Goal: Task Accomplishment & Management: Manage account settings

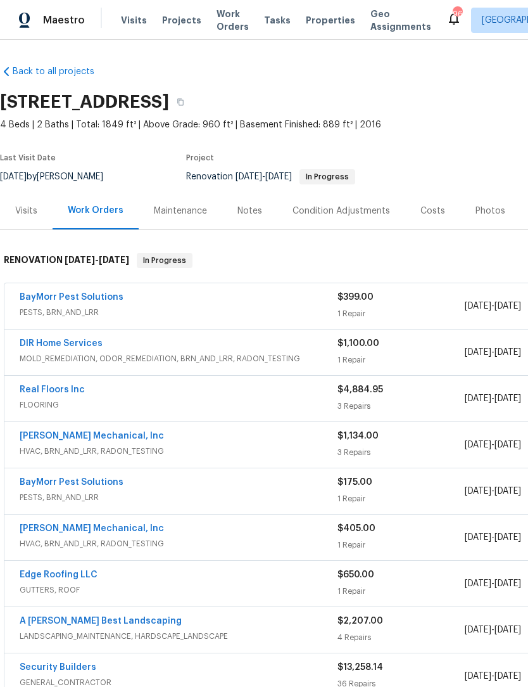
click at [486, 210] on div "Photos" at bounding box center [491, 211] width 30 height 13
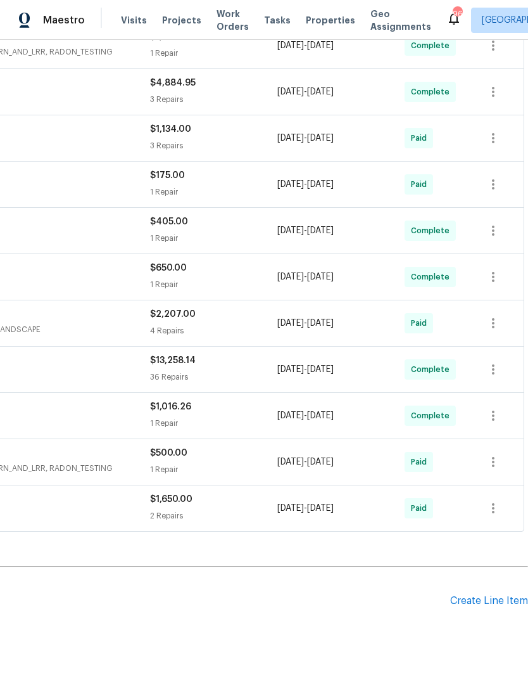
scroll to position [307, 188]
click at [477, 599] on div "Create Line Item" at bounding box center [490, 601] width 78 height 12
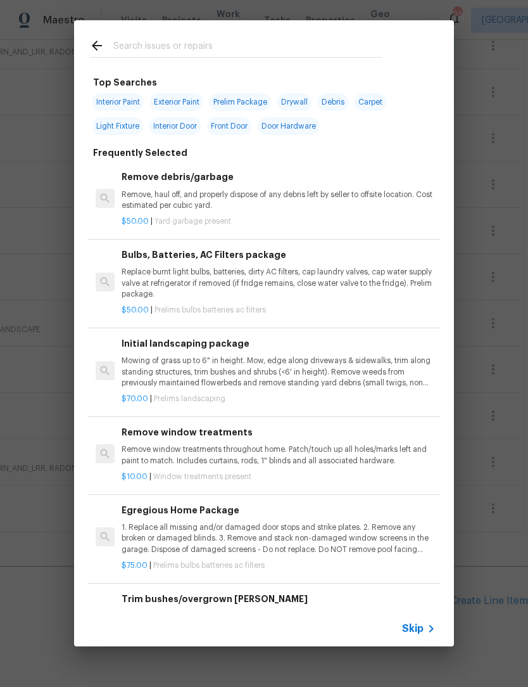
click at [264, 39] on input "text" at bounding box center [247, 47] width 269 height 19
type input "S"
type input "Demo"
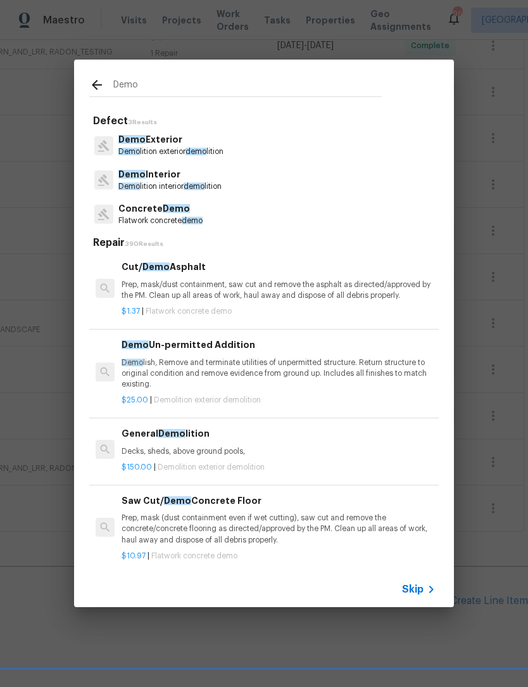
click at [176, 176] on p "Demo Interior" at bounding box center [169, 174] width 103 height 13
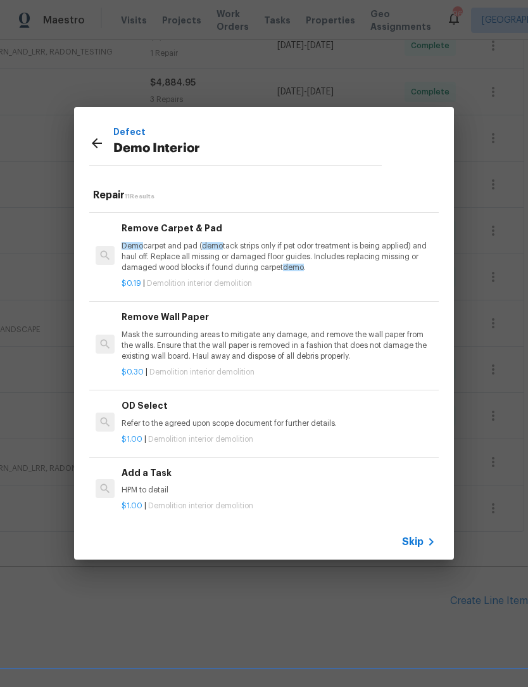
scroll to position [589, 0]
click at [159, 476] on div "Add a Task HPM to detail" at bounding box center [279, 482] width 314 height 30
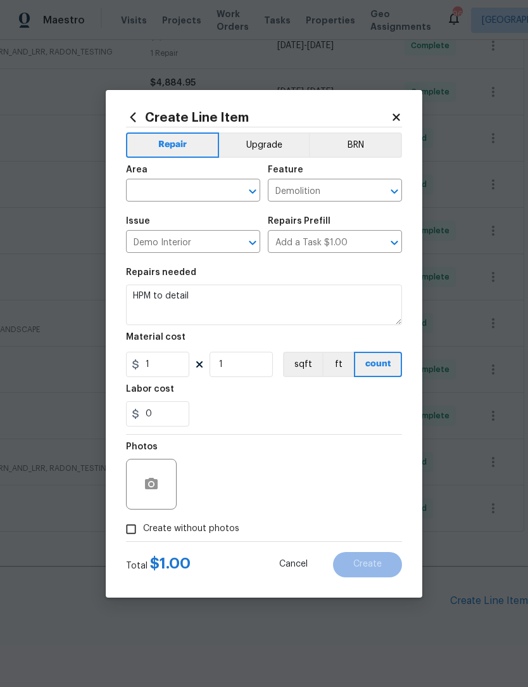
click at [248, 195] on icon "Open" at bounding box center [252, 191] width 15 height 15
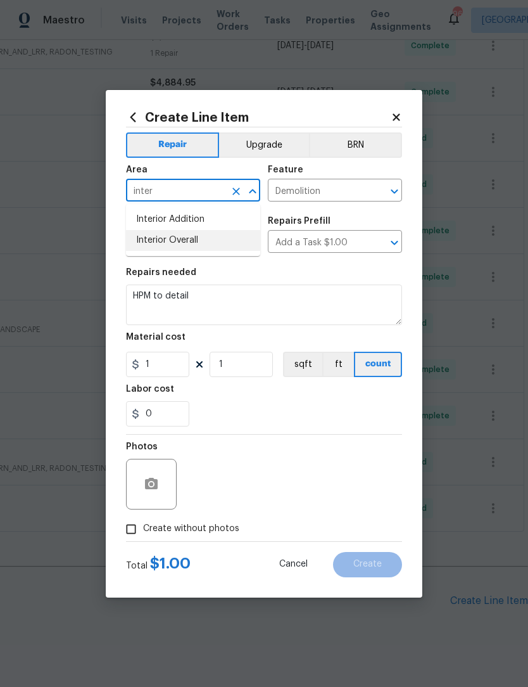
click at [215, 243] on li "Interior Overall" at bounding box center [193, 240] width 134 height 21
type input "Interior Overall"
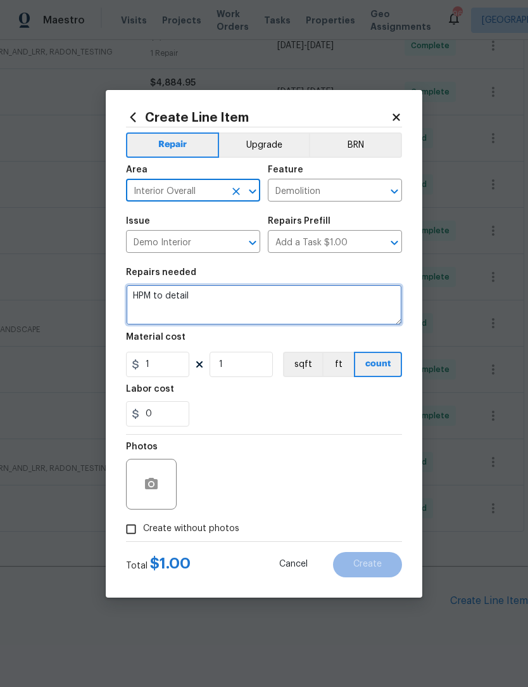
click at [219, 295] on textarea "HPM to detail" at bounding box center [264, 305] width 276 height 41
type textarea "H"
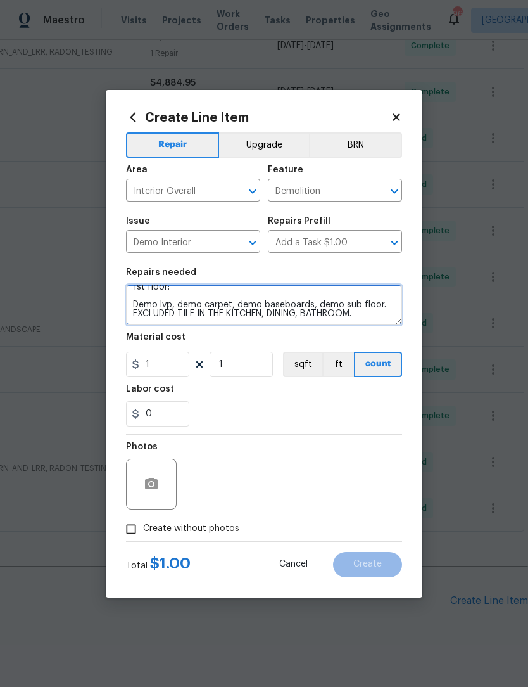
scroll to position [21, 0]
type textarea "1st floor: Demo lvp, demo carpet, demo baseboards, demo sub floor. EXCLUDED TIL…"
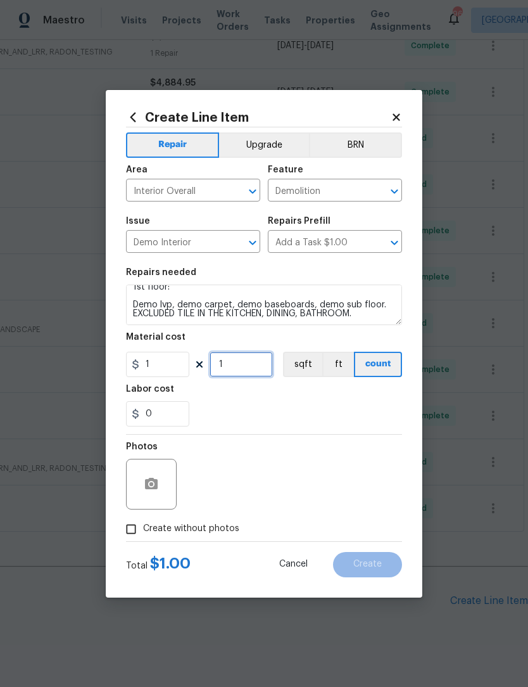
click at [241, 369] on input "1" at bounding box center [241, 364] width 63 height 25
type input "1000"
click at [125, 525] on input "Create without photos" at bounding box center [131, 529] width 24 height 24
checkbox input "true"
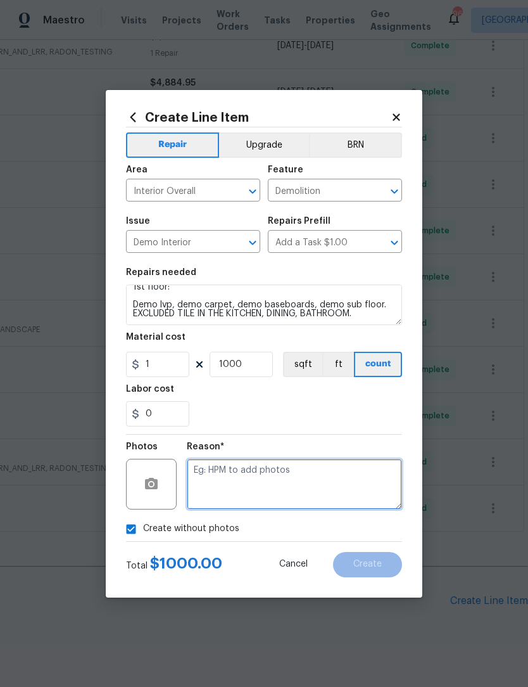
click at [319, 489] on textarea at bounding box center [294, 484] width 215 height 51
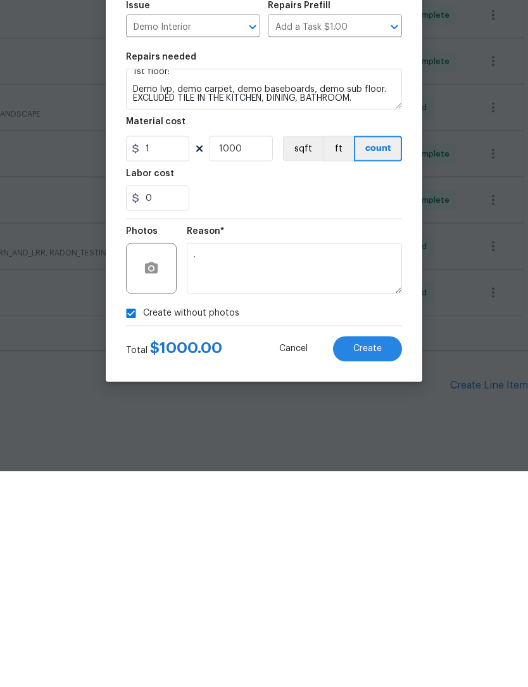
scroll to position [42, 0]
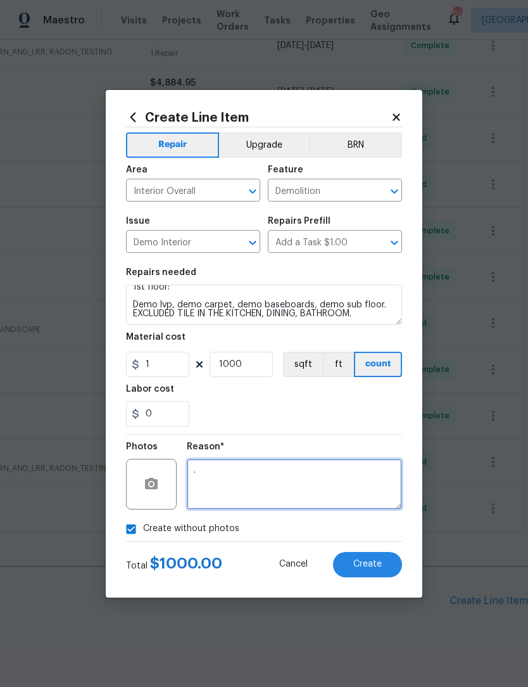
type textarea "."
click at [378, 566] on span "Create" at bounding box center [368, 565] width 29 height 10
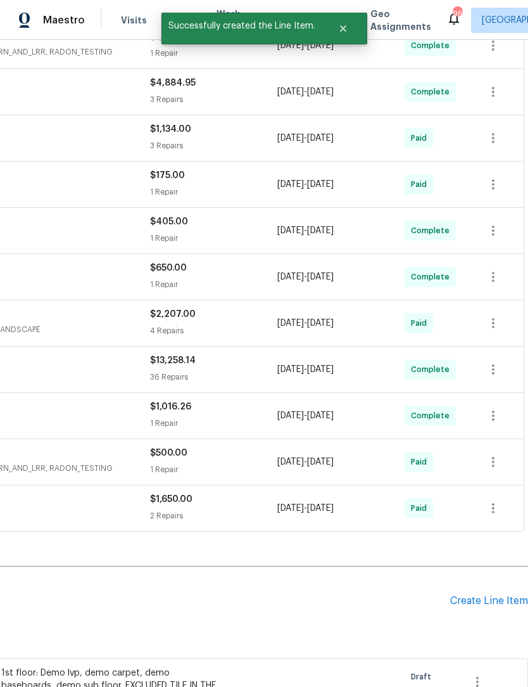
click at [174, 667] on div "1st floor: Demo lvp, demo carpet, demo baseboards, demo sub floor. EXCLUDED TIL…" at bounding box center [112, 686] width 223 height 38
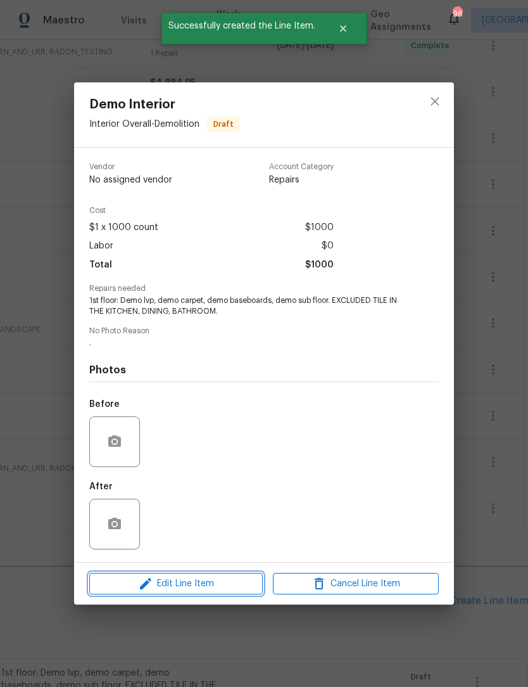
click at [208, 585] on span "Edit Line Item" at bounding box center [176, 584] width 166 height 16
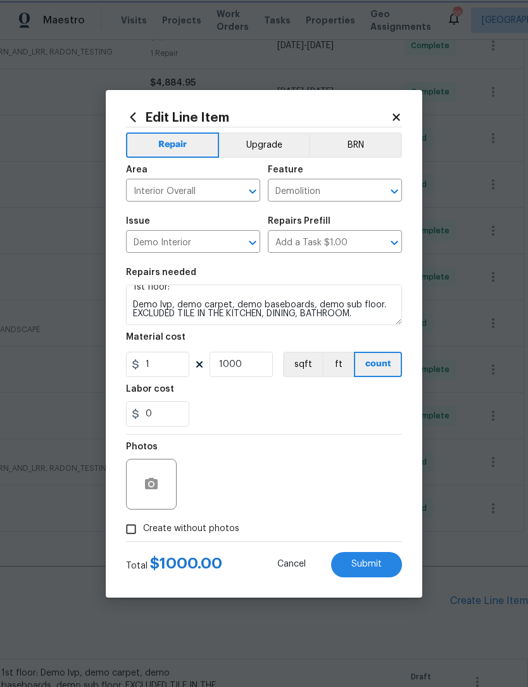
scroll to position [9, 0]
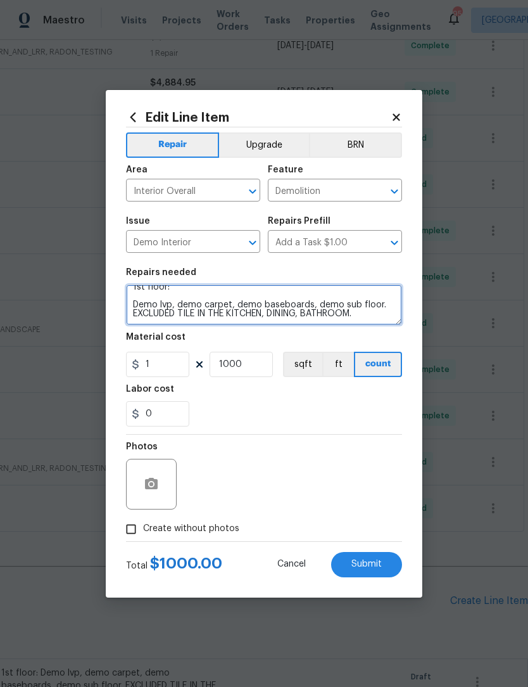
click at [397, 305] on textarea "1st floor: Demo lvp, demo carpet, demo baseboards, demo sub floor. EXCLUDED TIL…" at bounding box center [264, 305] width 276 height 41
click at [347, 323] on textarea "1st floor: Demo lvp, demo carpet, demo baseboards, demo sub floor. DEMO the upp…" at bounding box center [264, 305] width 276 height 41
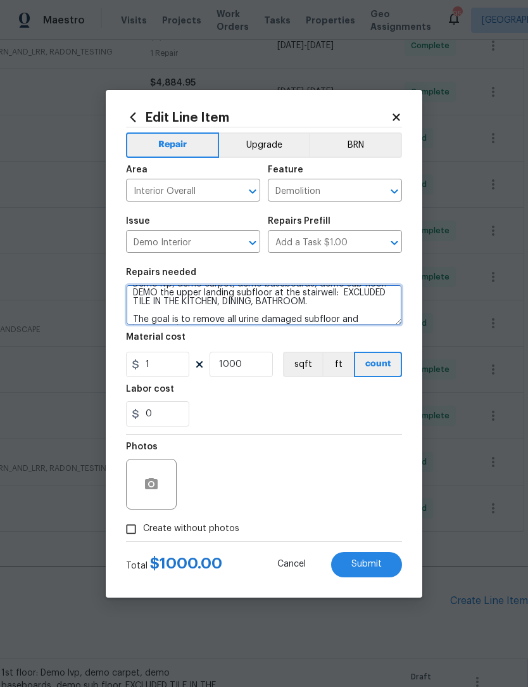
scroll to position [39, 0]
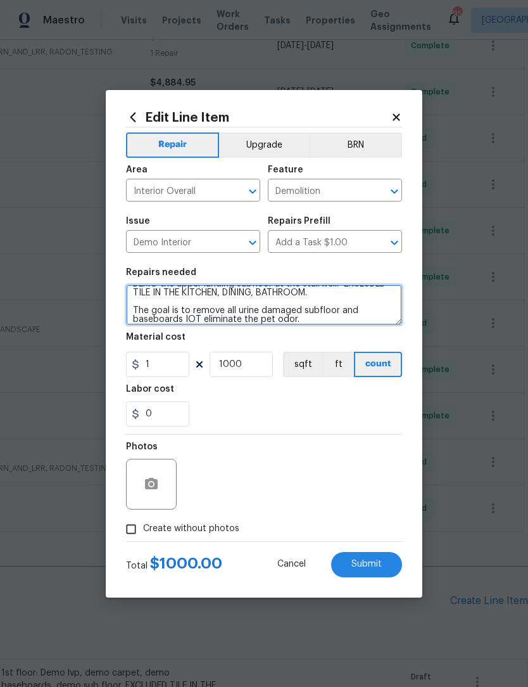
type textarea "1st floor: Demo lvp, demo carpet, demo baseboards, demo sub floor. DEMO the upp…"
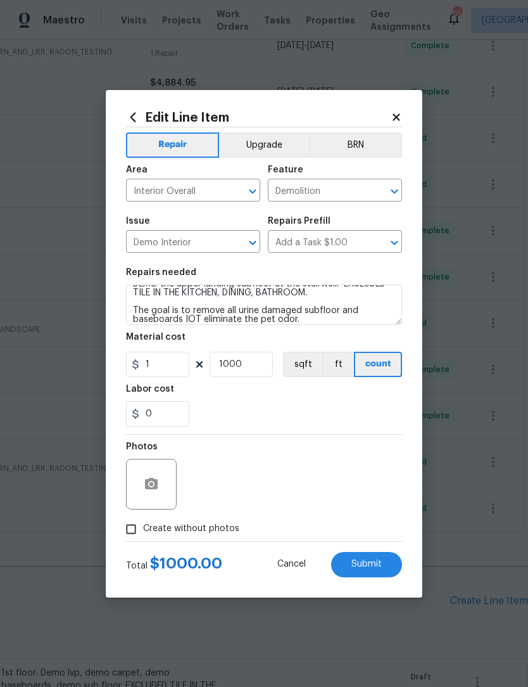
click at [130, 526] on input "Create without photos" at bounding box center [131, 529] width 24 height 24
checkbox input "true"
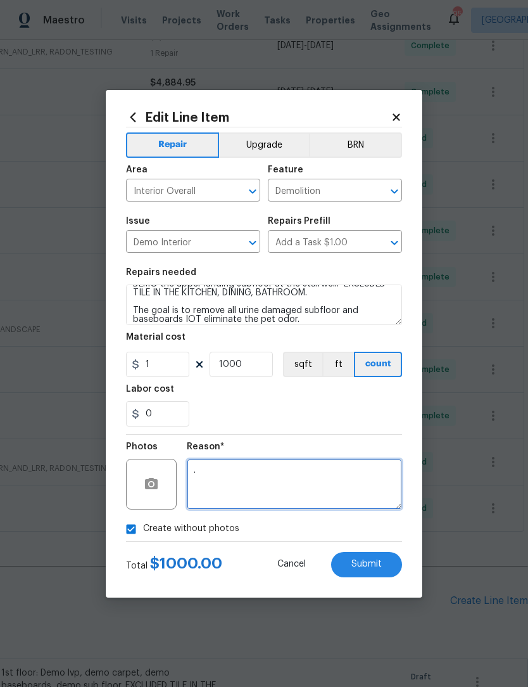
click at [309, 490] on textarea "." at bounding box center [294, 484] width 215 height 51
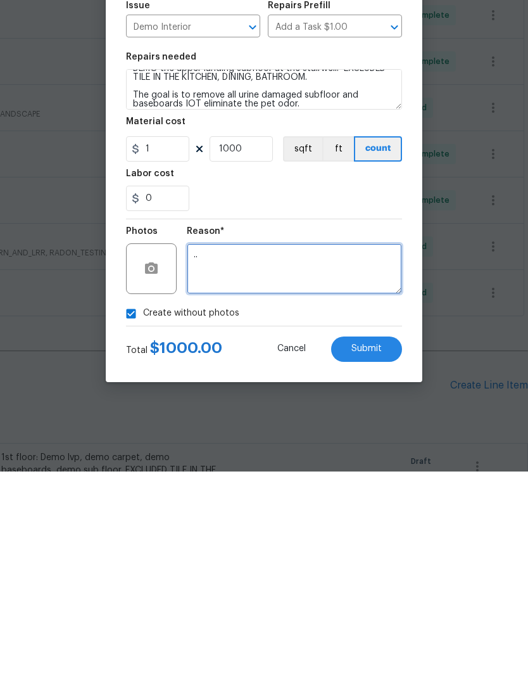
scroll to position [42, 0]
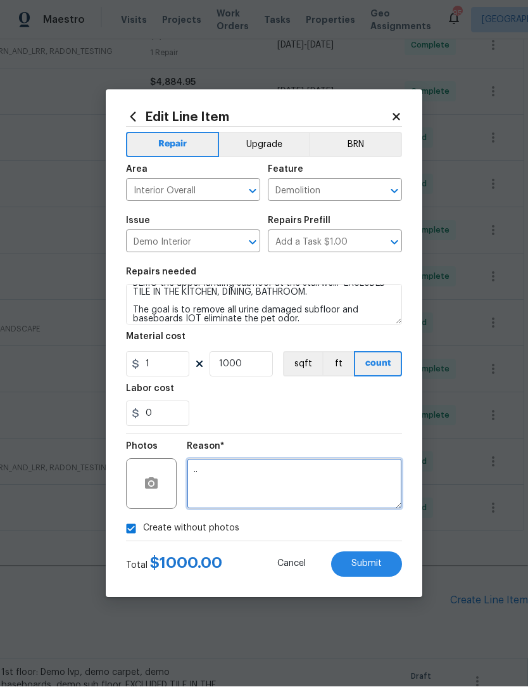
type textarea ".."
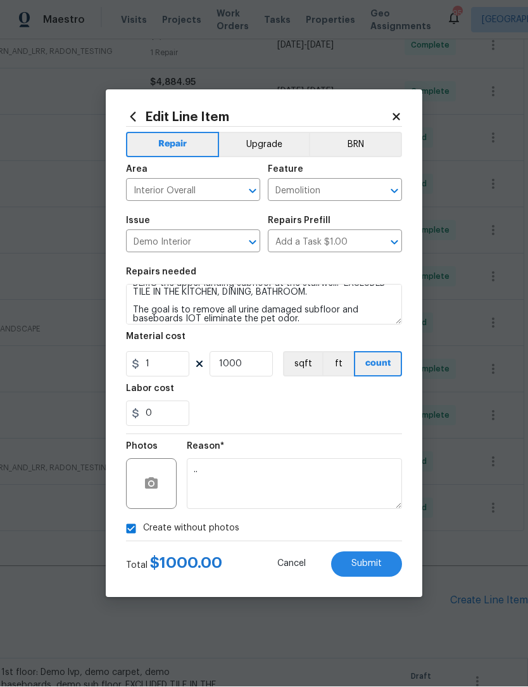
click at [382, 565] on button "Submit" at bounding box center [366, 564] width 71 height 25
type textarea "1st floor: Demo lvp, demo carpet, demo baseboards, demo sub floor. DEMO the upp…"
type textarea "."
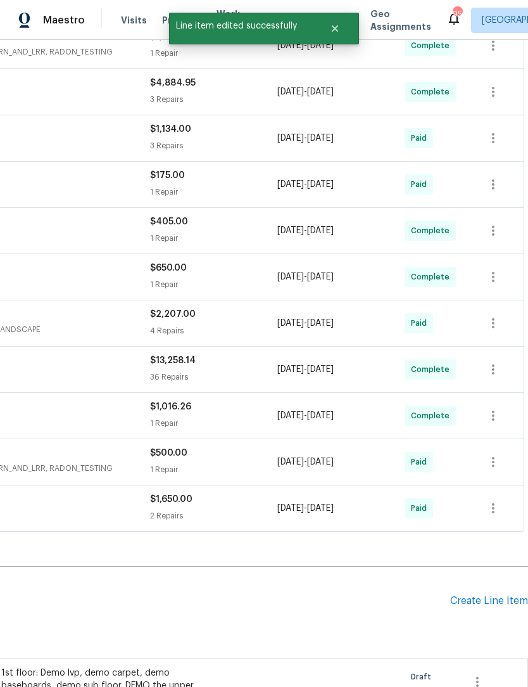
click at [496, 595] on div "Create Line Item" at bounding box center [490, 601] width 78 height 12
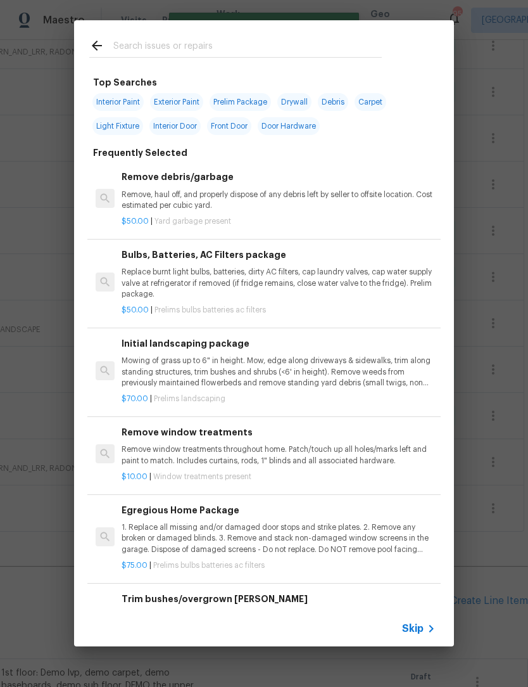
click at [240, 41] on input "text" at bounding box center [247, 47] width 269 height 19
type input "Baseboards"
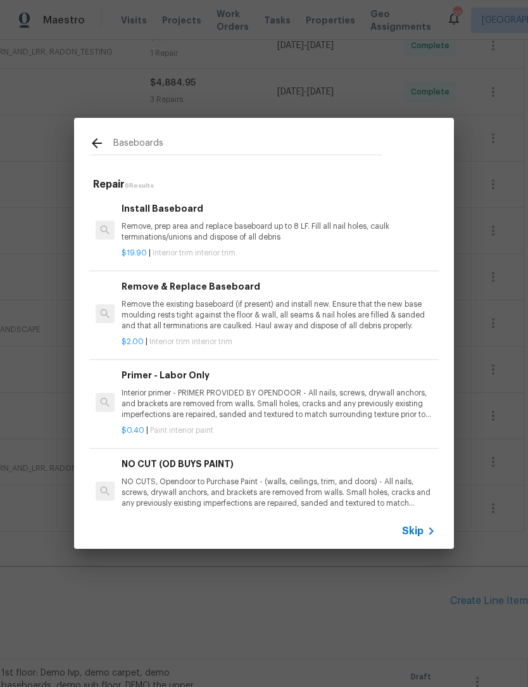
scroll to position [0, 0]
click at [274, 312] on p "Remove the existing baseboard (if present) and install new. Ensure that the new…" at bounding box center [279, 315] width 314 height 32
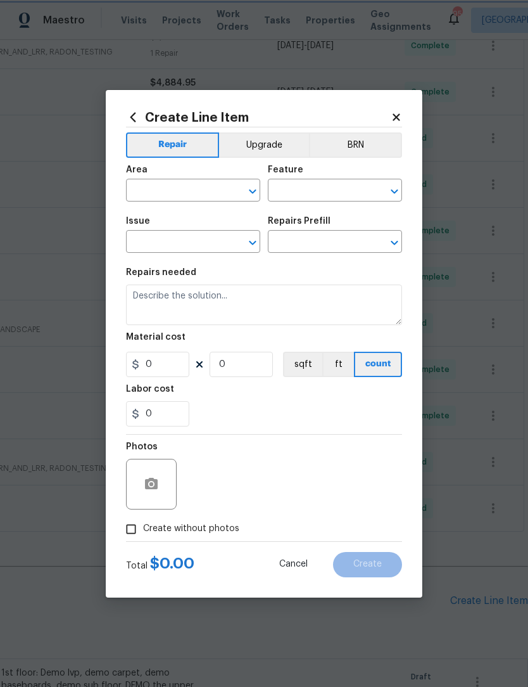
type input "Interior Trim"
type textarea "Remove the existing baseboard (if present) and install new. Ensure that the new…"
type input "1"
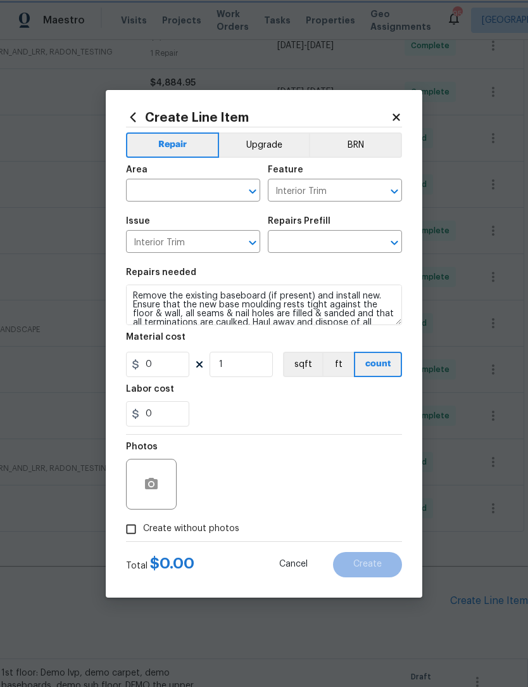
type input "Remove & Replace Baseboard $2.00"
type input "2"
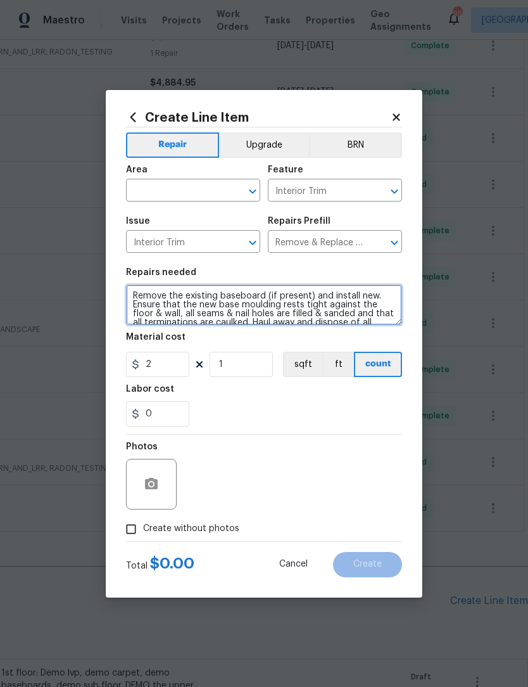
click at [271, 321] on textarea "Remove the existing baseboard (if present) and install new. Ensure that the new…" at bounding box center [264, 305] width 276 height 41
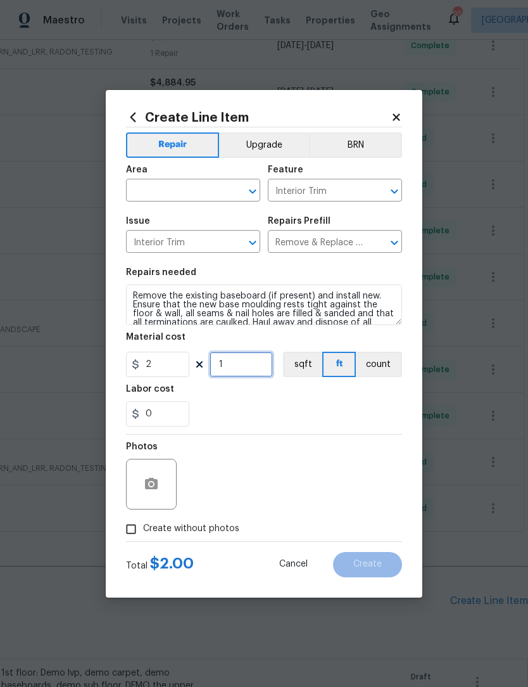
click at [258, 371] on input "1" at bounding box center [241, 364] width 63 height 25
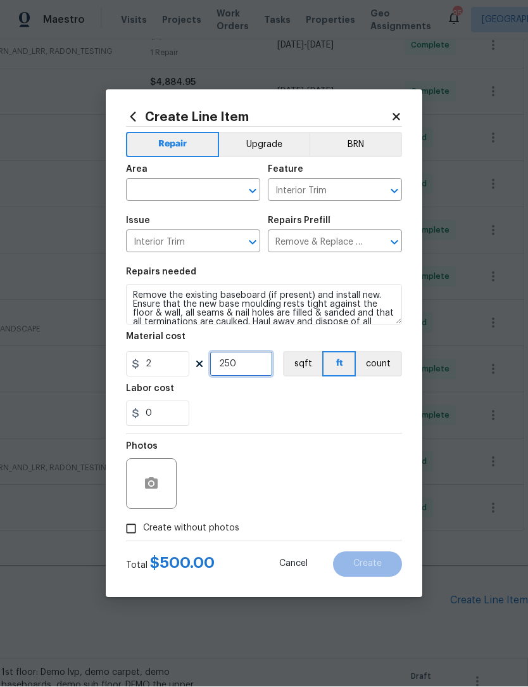
click at [247, 191] on icon "Open" at bounding box center [252, 191] width 15 height 15
type input "250"
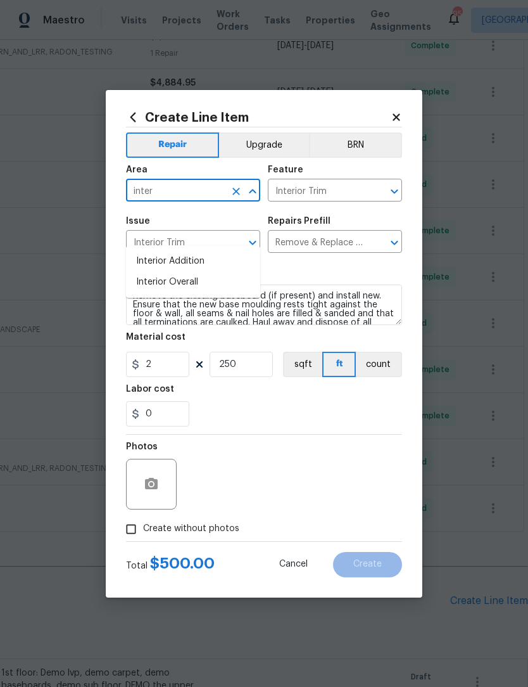
click at [215, 272] on li "Interior Overall" at bounding box center [193, 282] width 134 height 21
type input "Interior Overall"
click at [131, 525] on input "Create without photos" at bounding box center [131, 529] width 24 height 24
checkbox input "true"
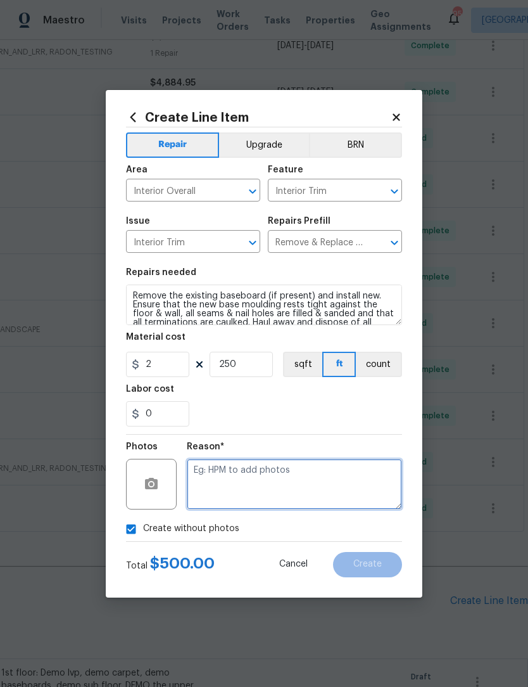
click at [326, 475] on textarea at bounding box center [294, 484] width 215 height 51
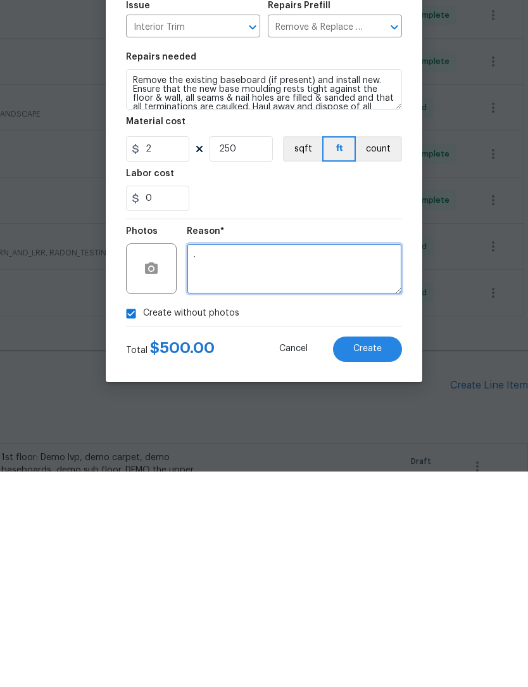
type textarea "."
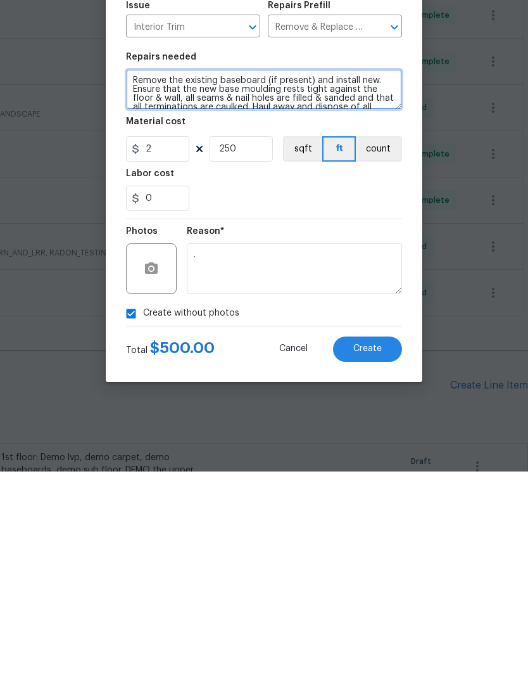
click at [135, 285] on textarea "Remove the existing baseboard (if present) and install new. Ensure that the new…" at bounding box center [264, 305] width 276 height 41
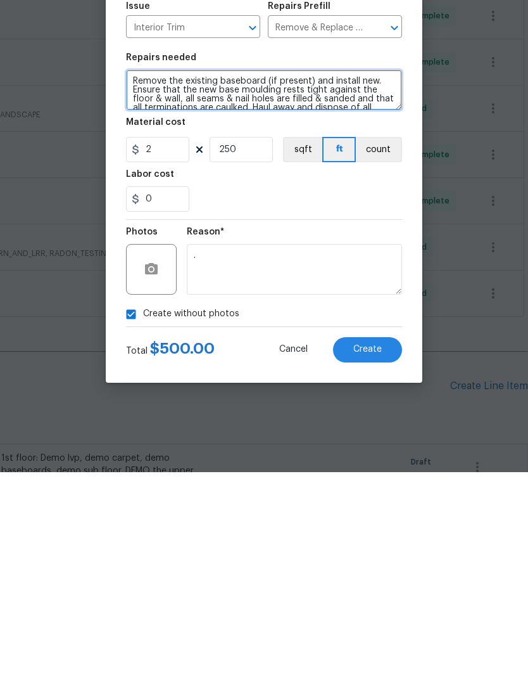
scroll to position [42, 0]
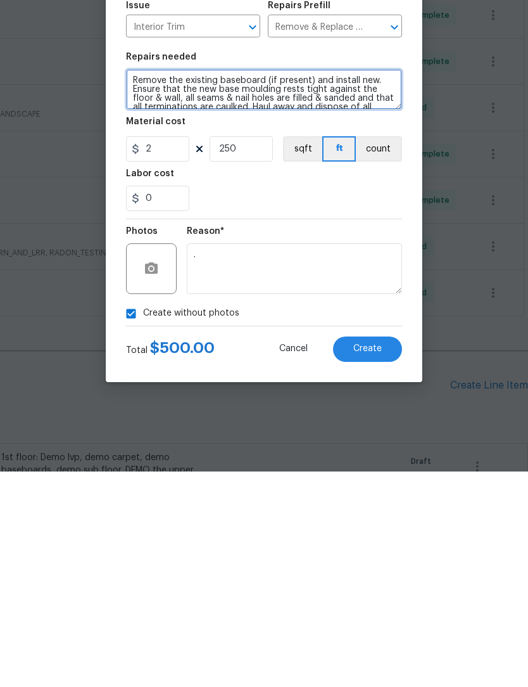
click at [135, 285] on textarea "Remove the existing baseboard (if present) and install new. Ensure that the new…" at bounding box center [264, 305] width 276 height 41
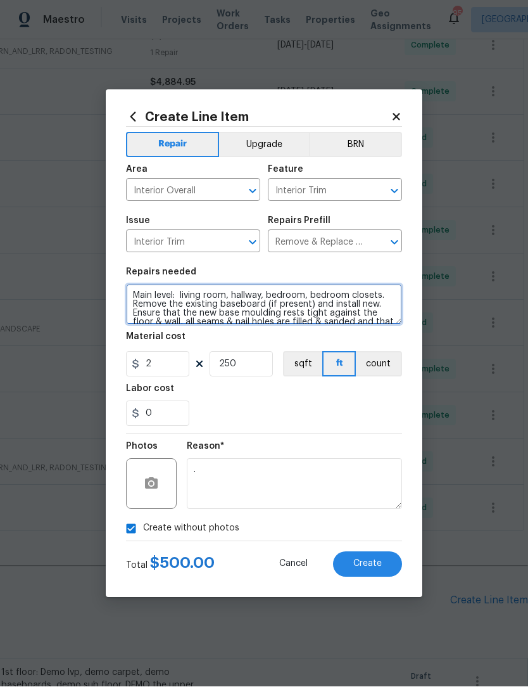
type textarea "Main level: living room, hallway, bedroom, bedroom closets. Remove the existing…"
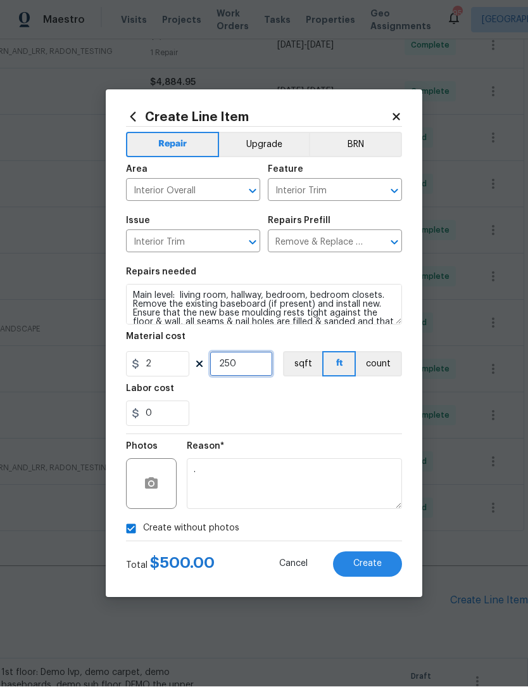
click at [259, 364] on input "250" at bounding box center [241, 364] width 63 height 25
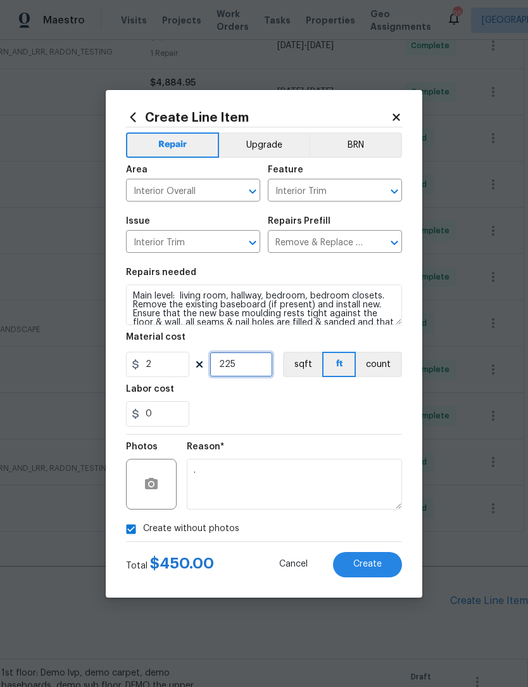
type input "225"
click at [380, 567] on span "Create" at bounding box center [368, 565] width 29 height 10
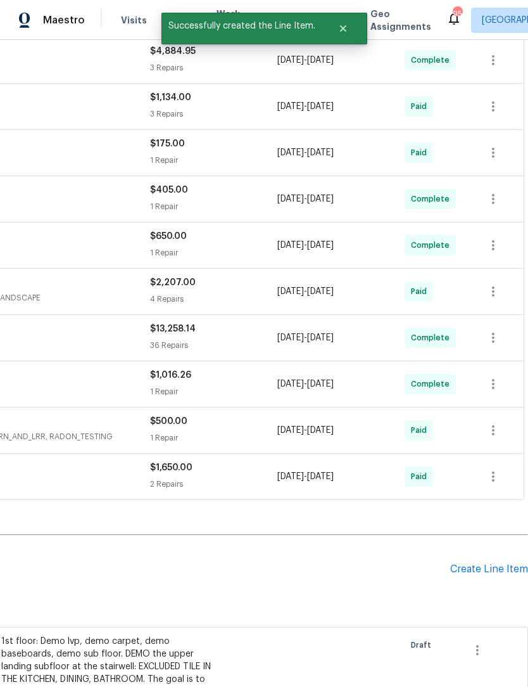
scroll to position [338, 188]
click at [496, 563] on div "Create Line Item" at bounding box center [490, 569] width 78 height 12
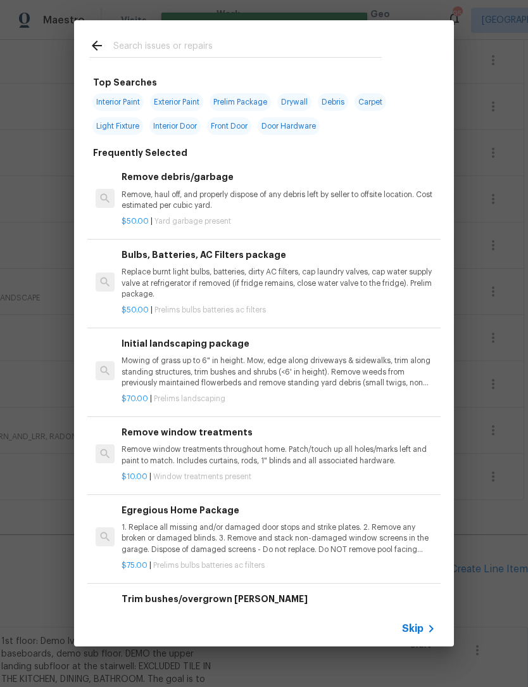
click at [221, 48] on input "text" at bounding box center [247, 47] width 269 height 19
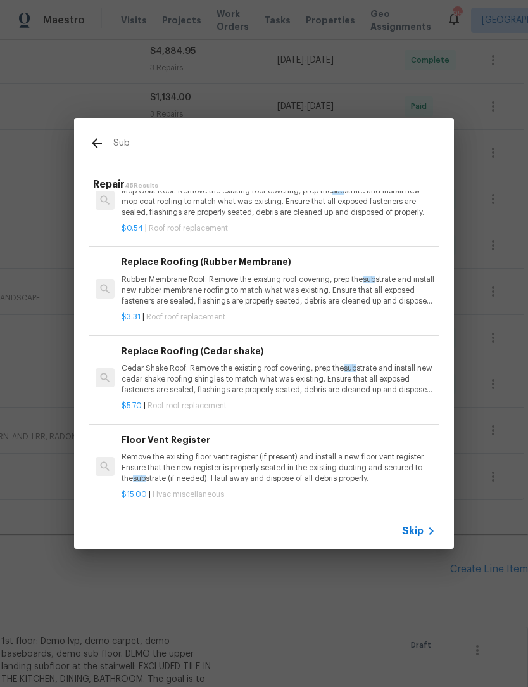
scroll to position [1118, -1]
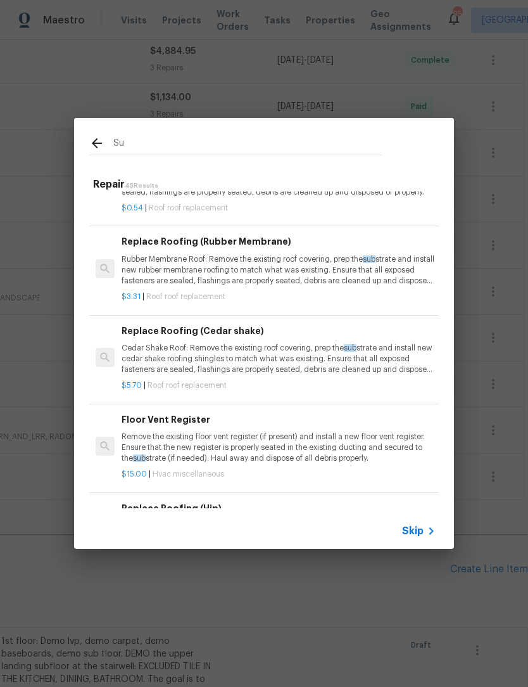
type input "S"
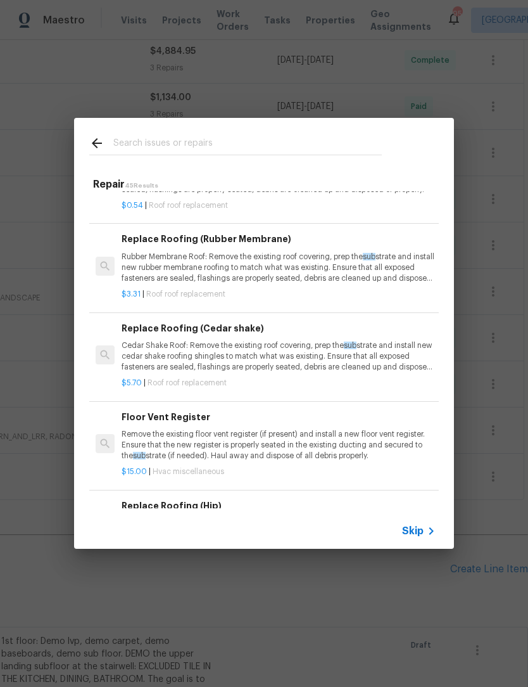
scroll to position [1137, 0]
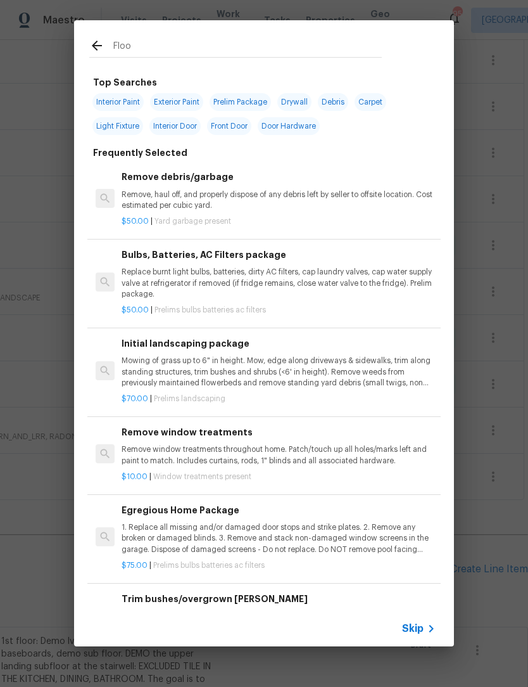
type input "Floor"
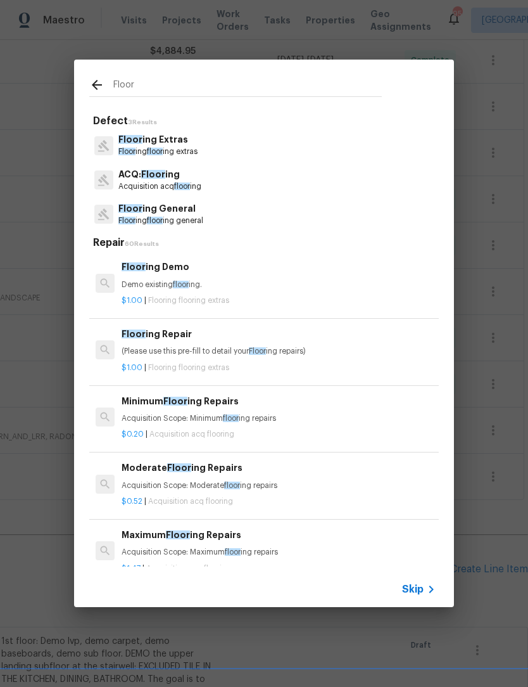
click at [175, 150] on p "Floor ing floor ing extras" at bounding box center [157, 151] width 79 height 11
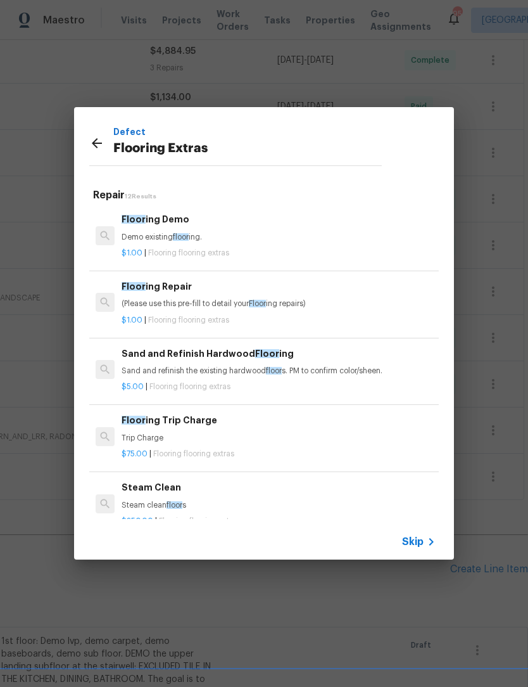
click at [259, 295] on div "Floor ing Repair (Please use this pre-fill to detail your Floor ing repairs)" at bounding box center [279, 294] width 314 height 30
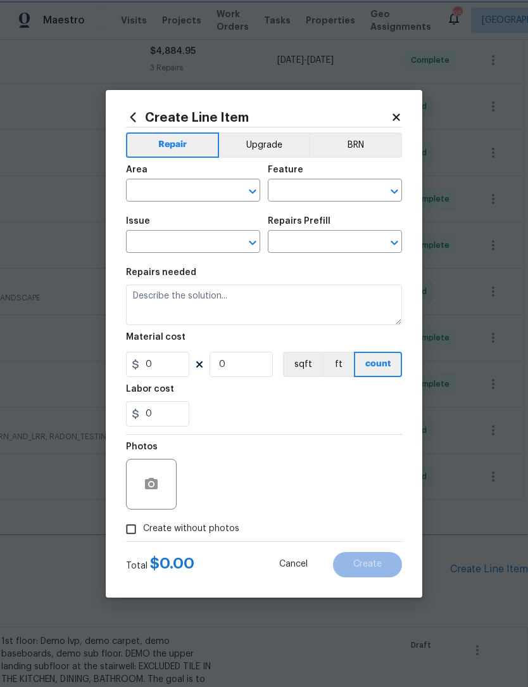
type input "Overall Flooring"
type input "Flooring Extras"
type input "Flooring Repair $1.00"
type textarea "(Please use this pre-fill to detail your Flooring repairs)"
type input "1"
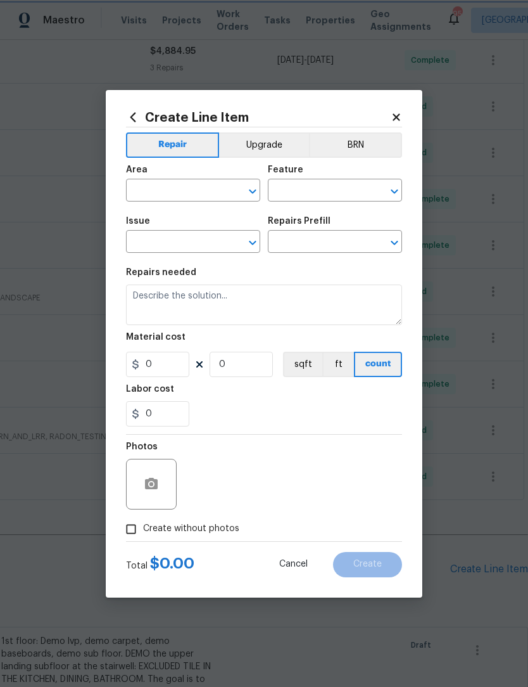
type input "1"
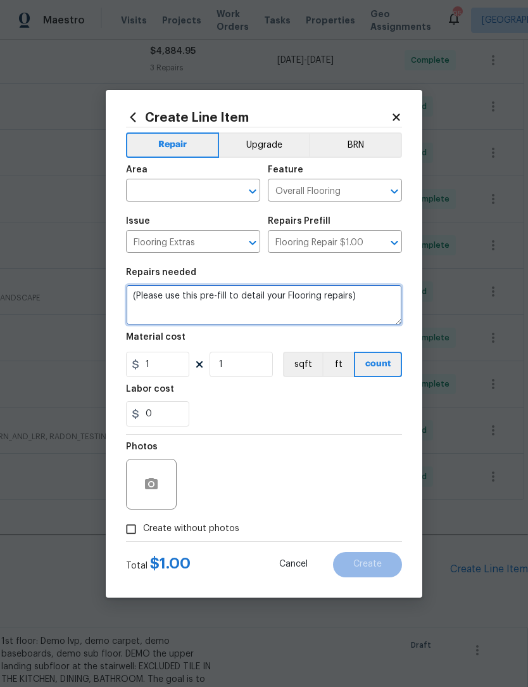
click at [378, 303] on textarea "(Please use this pre-fill to detail your Flooring repairs)" at bounding box center [264, 305] width 276 height 41
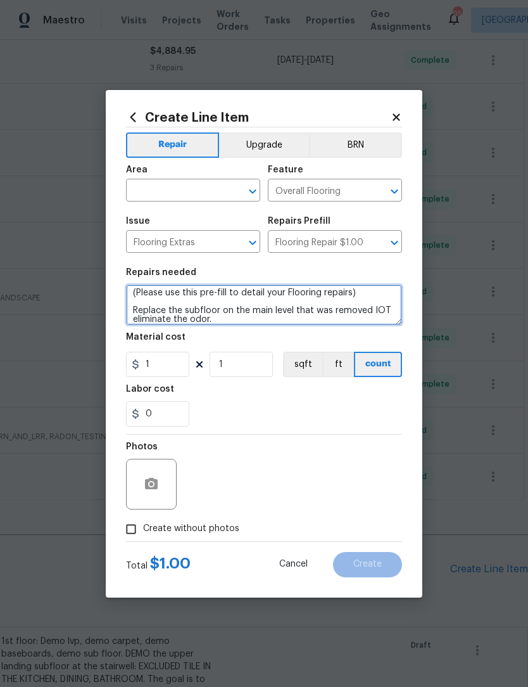
type textarea "(Please use this pre-fill to detail your Flooring repairs) Replace the subfloor…"
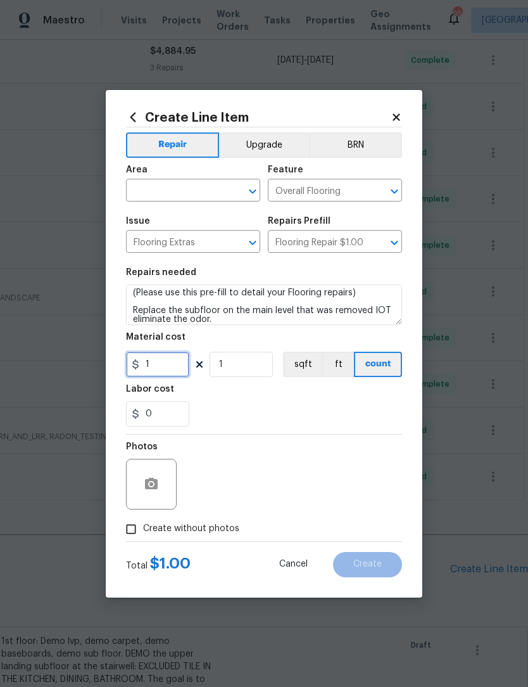
click at [176, 369] on input "1" at bounding box center [157, 364] width 63 height 25
type input "2000"
click at [138, 535] on input "Create without photos" at bounding box center [131, 529] width 24 height 24
checkbox input "true"
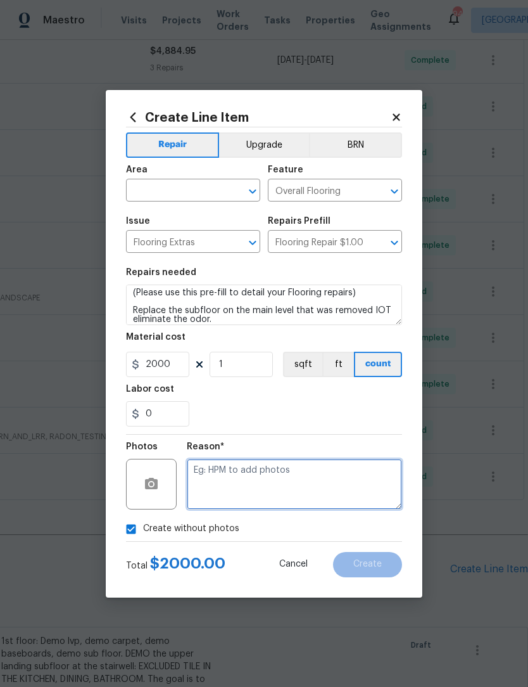
click at [330, 483] on textarea at bounding box center [294, 484] width 215 height 51
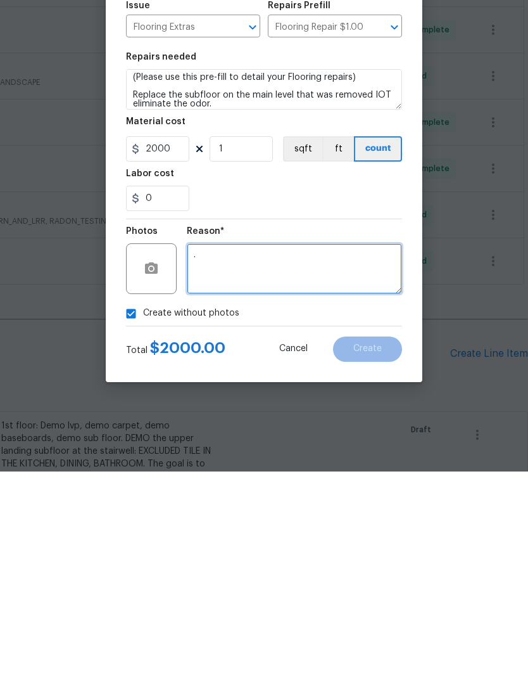
scroll to position [42, 0]
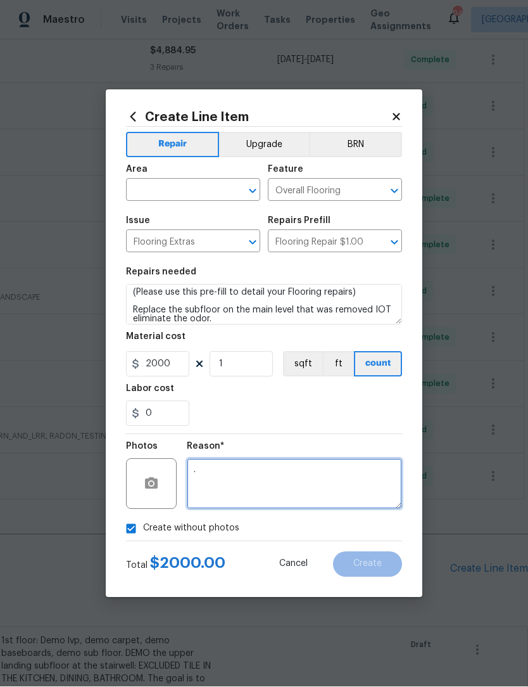
click at [250, 189] on icon "Open" at bounding box center [252, 191] width 7 height 4
type textarea "."
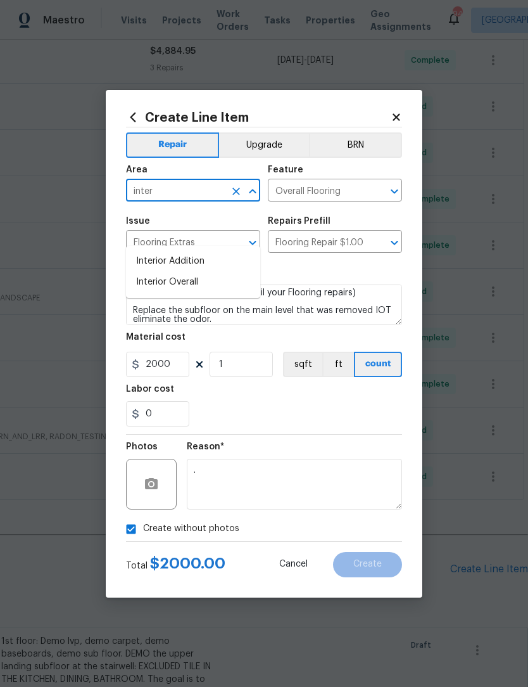
click at [210, 272] on li "Interior Overall" at bounding box center [193, 282] width 134 height 21
type input "Interior Overall"
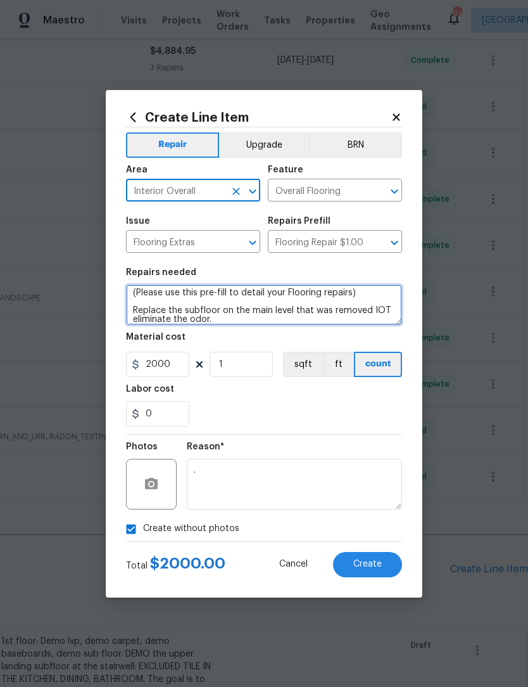
click at [279, 316] on textarea "(Please use this pre-fill to detail your Flooring repairs) Replace the subfloor…" at bounding box center [264, 305] width 276 height 41
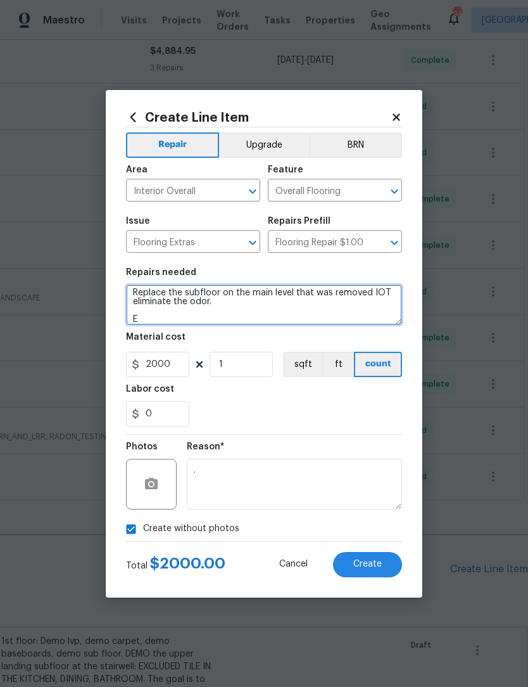
scroll to position [21, 0]
type textarea "(Please use this pre-fill to detail your Flooring repairs) Replace the subfloor…"
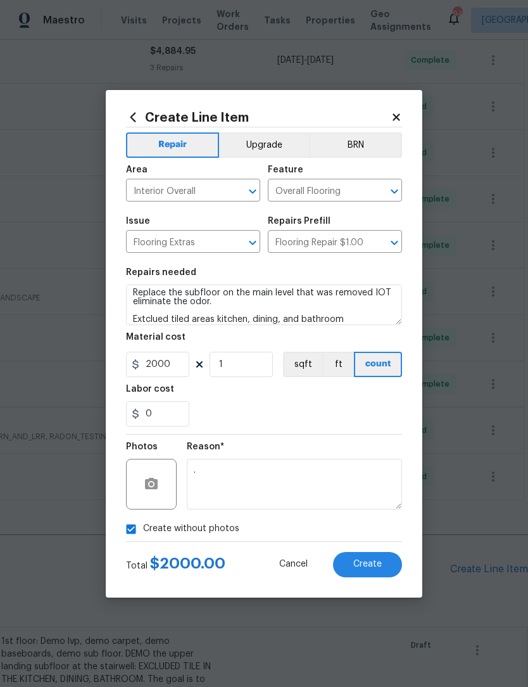
click at [385, 563] on button "Create" at bounding box center [367, 564] width 69 height 25
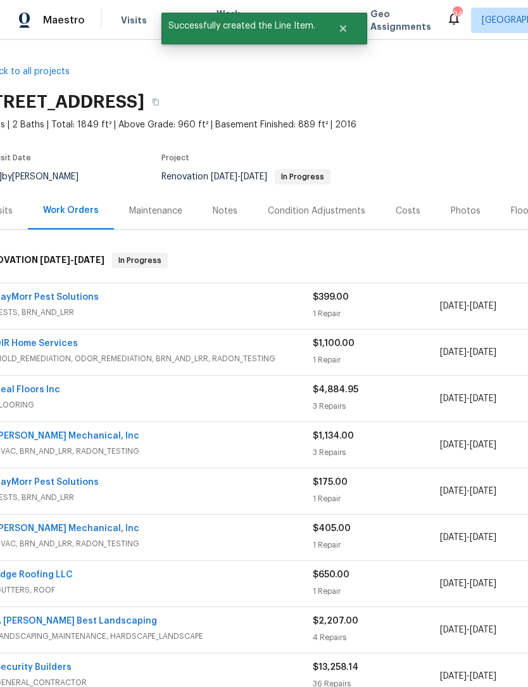
scroll to position [0, 25]
click at [466, 205] on div "Photos" at bounding box center [466, 211] width 30 height 13
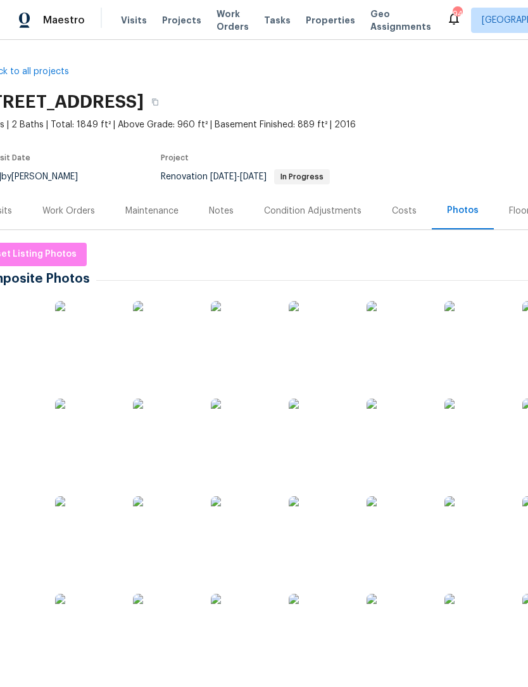
click at [407, 301] on img at bounding box center [398, 332] width 63 height 63
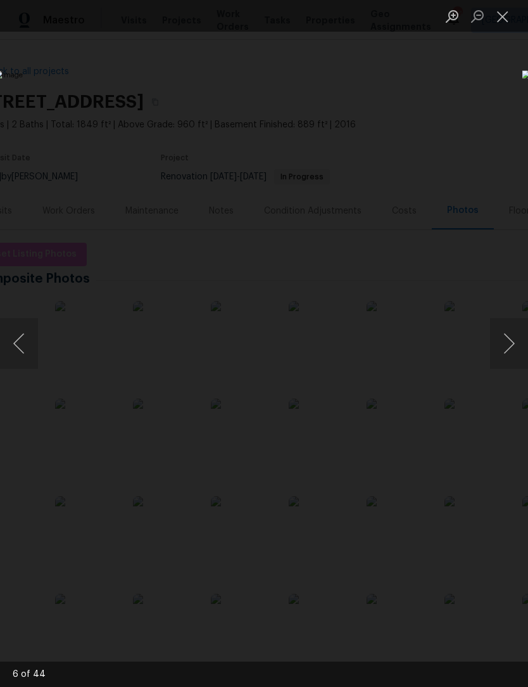
click at [509, 343] on button "Next image" at bounding box center [509, 343] width 38 height 51
click at [508, 353] on button "Next image" at bounding box center [509, 343] width 38 height 51
click at [511, 353] on button "Next image" at bounding box center [509, 343] width 38 height 51
click at [509, 347] on button "Next image" at bounding box center [509, 343] width 38 height 51
click at [508, 348] on button "Next image" at bounding box center [509, 343] width 38 height 51
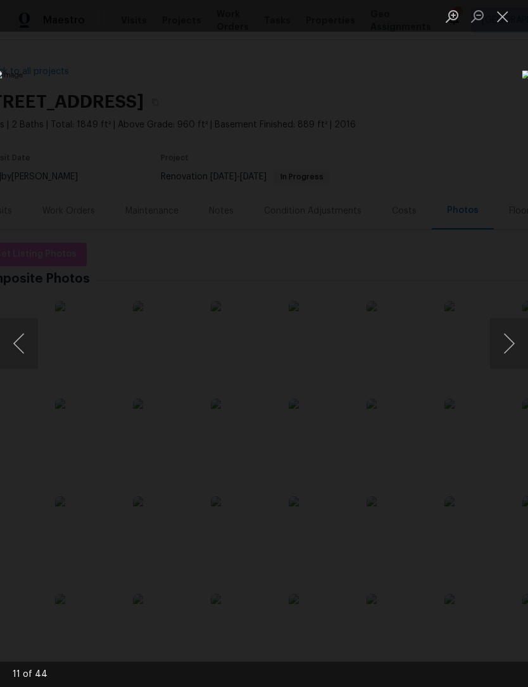
click at [508, 349] on button "Next image" at bounding box center [509, 343] width 38 height 51
click at [511, 342] on button "Next image" at bounding box center [509, 343] width 38 height 51
click at [510, 340] on button "Next image" at bounding box center [509, 343] width 38 height 51
click at [509, 342] on button "Next image" at bounding box center [509, 343] width 38 height 51
click at [508, 344] on button "Next image" at bounding box center [509, 343] width 38 height 51
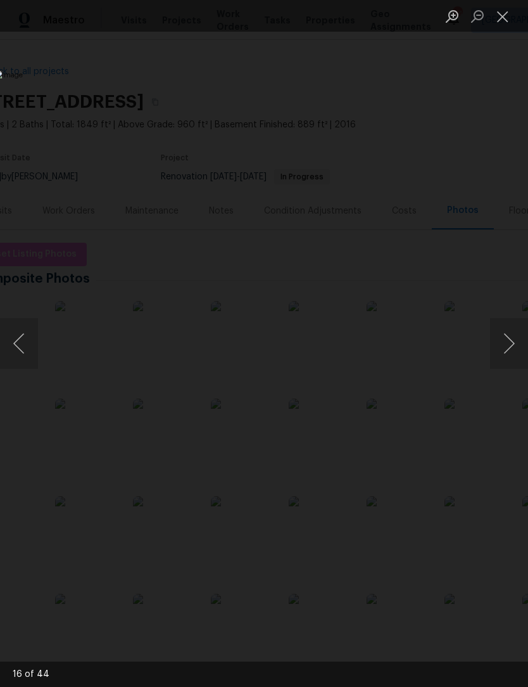
click at [509, 343] on button "Next image" at bounding box center [509, 343] width 38 height 51
click at [19, 345] on button "Previous image" at bounding box center [19, 343] width 38 height 51
click at [513, 354] on button "Next image" at bounding box center [509, 343] width 38 height 51
click at [509, 350] on button "Next image" at bounding box center [509, 343] width 38 height 51
click at [514, 355] on button "Next image" at bounding box center [509, 343] width 38 height 51
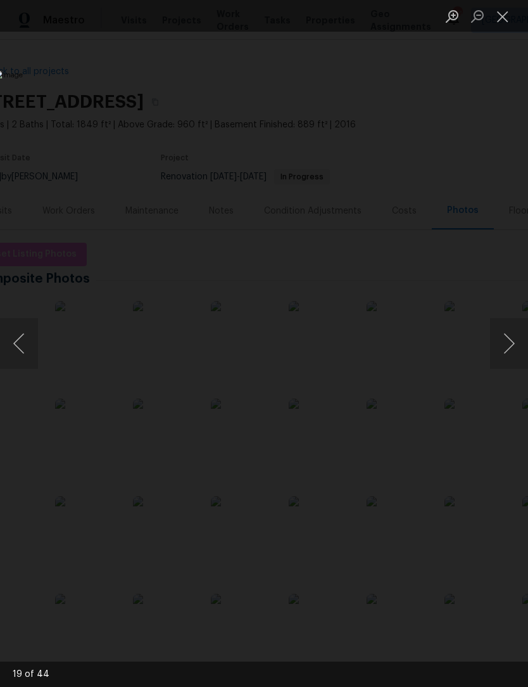
click at [508, 351] on button "Next image" at bounding box center [509, 343] width 38 height 51
click at [509, 352] on button "Next image" at bounding box center [509, 343] width 38 height 51
click at [508, 349] on button "Next image" at bounding box center [509, 343] width 38 height 51
click at [507, 349] on button "Next image" at bounding box center [509, 343] width 38 height 51
click at [506, 350] on button "Next image" at bounding box center [509, 343] width 38 height 51
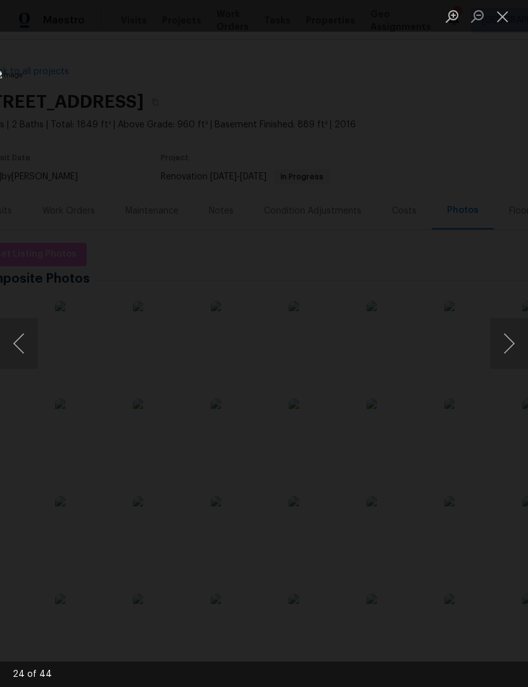
click at [507, 352] on button "Next image" at bounding box center [509, 343] width 38 height 51
click at [505, 351] on button "Next image" at bounding box center [509, 343] width 38 height 51
click at [503, 352] on button "Next image" at bounding box center [509, 343] width 38 height 51
click at [504, 352] on button "Next image" at bounding box center [509, 343] width 38 height 51
click at [502, 350] on button "Next image" at bounding box center [509, 343] width 38 height 51
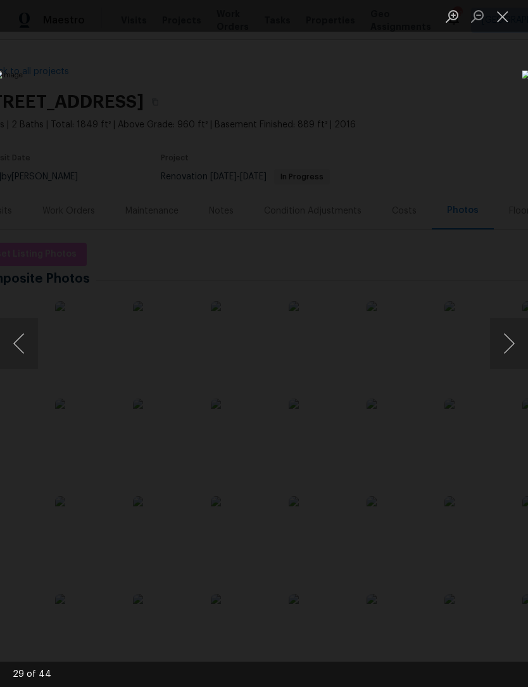
click at [17, 357] on button "Previous image" at bounding box center [19, 343] width 38 height 51
click at [506, 350] on button "Next image" at bounding box center [509, 343] width 38 height 51
click at [504, 364] on button "Next image" at bounding box center [509, 343] width 38 height 51
click at [506, 359] on button "Next image" at bounding box center [509, 343] width 38 height 51
click at [507, 359] on button "Next image" at bounding box center [509, 343] width 38 height 51
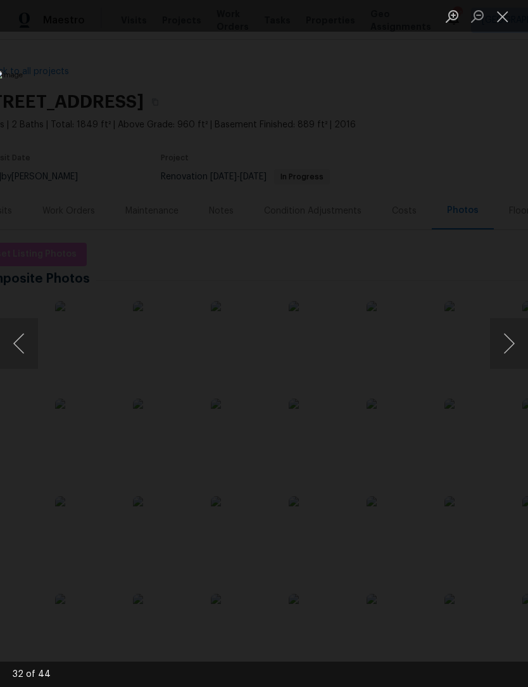
click at [502, 361] on button "Next image" at bounding box center [509, 343] width 38 height 51
click at [20, 351] on button "Previous image" at bounding box center [19, 343] width 38 height 51
click at [507, 17] on button "Close lightbox" at bounding box center [502, 16] width 25 height 22
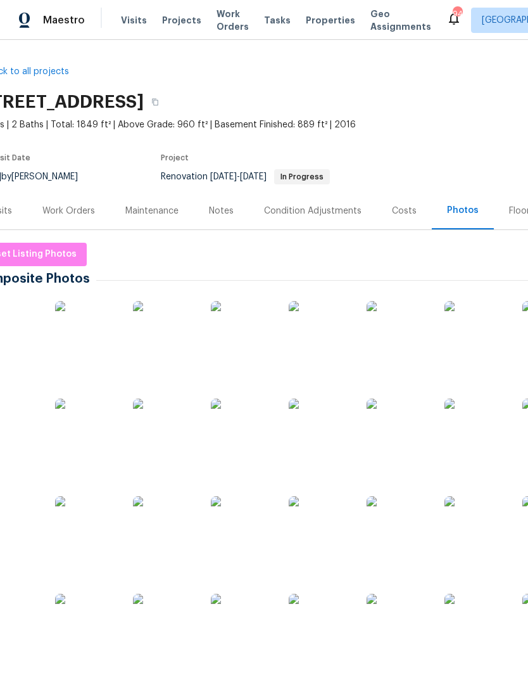
click at [82, 205] on div "Work Orders" at bounding box center [68, 211] width 53 height 13
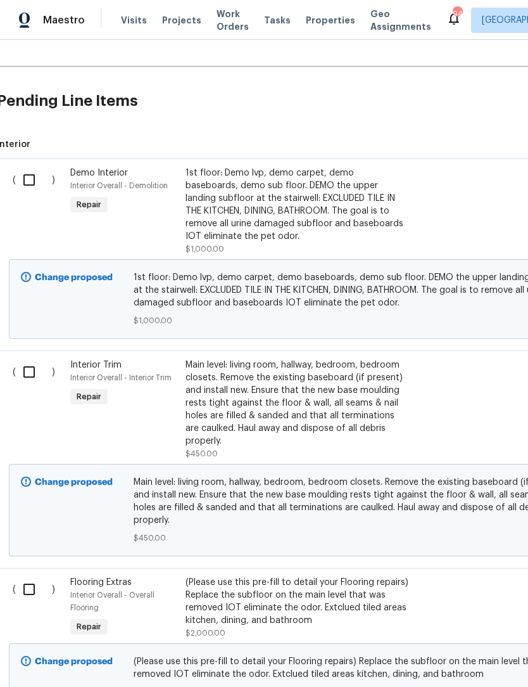
scroll to position [806, 3]
click at [332, 361] on div "Main level: living room, hallway, bedroom, bedroom closets. Remove the existing…" at bounding box center [297, 403] width 223 height 89
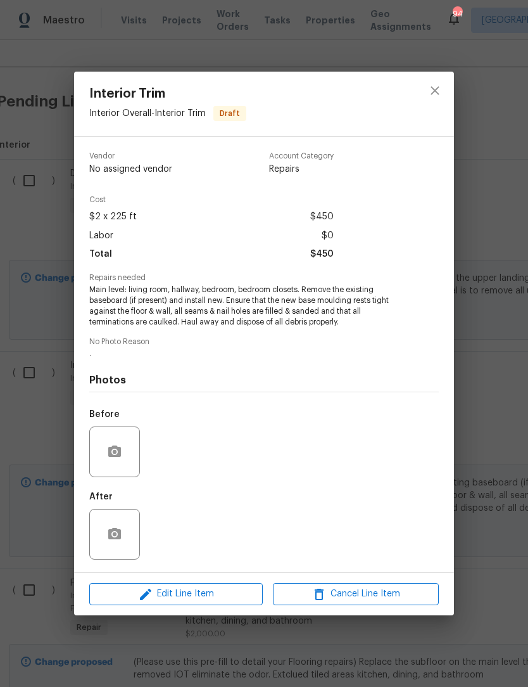
click at [295, 291] on span "Main level: living room, hallway, bedroom, bedroom closets. Remove the existing…" at bounding box center [246, 306] width 315 height 42
click at [199, 595] on span "Edit Line Item" at bounding box center [176, 594] width 166 height 16
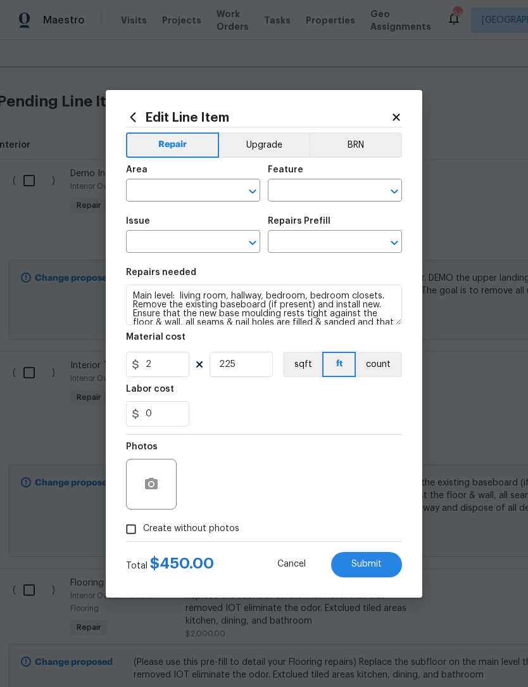
type input "Interior Overall"
type input "Interior Trim"
type input "Remove & Replace Baseboard $2.00"
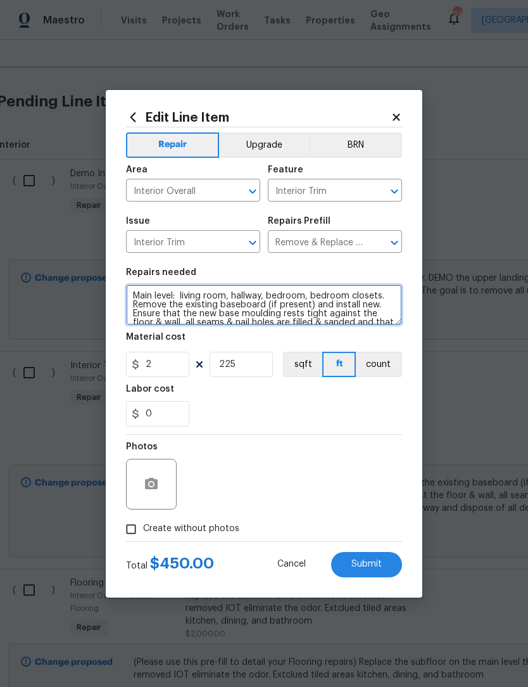
click at [181, 289] on textarea "Main level: living room, hallway, bedroom, bedroom closets. Remove the existing…" at bounding box center [264, 305] width 276 height 41
click at [177, 300] on textarea "Main level: living room, hallway, bedroom, bedroom closets. Remove the existing…" at bounding box center [264, 305] width 276 height 41
click at [337, 309] on textarea "Main level: kitchen, dining living room, hallway, bedroom, bedroom closets. Rem…" at bounding box center [264, 305] width 276 height 41
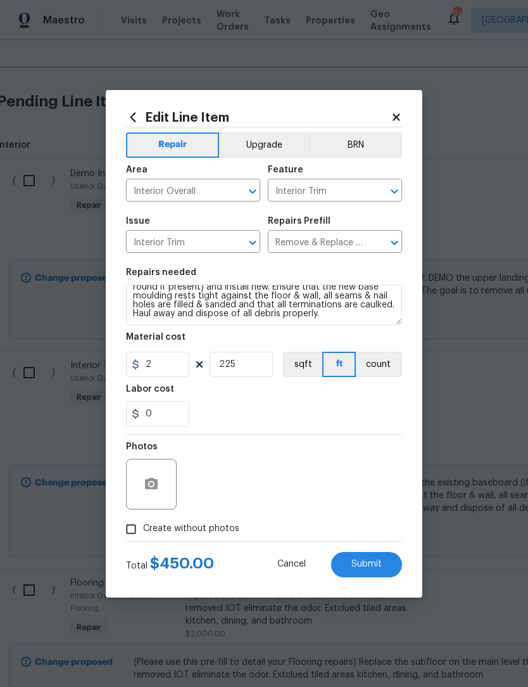
scroll to position [27, 0]
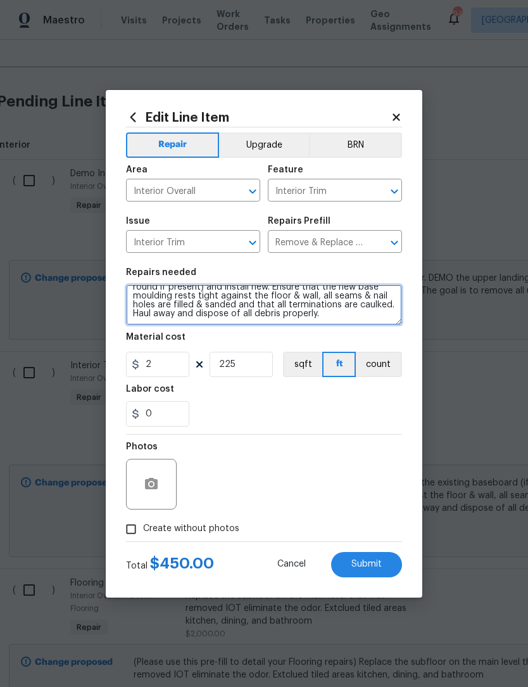
type textarea "Main level: kitchen, dining living room, hallway, bedroom, bedroom closets. Rem…"
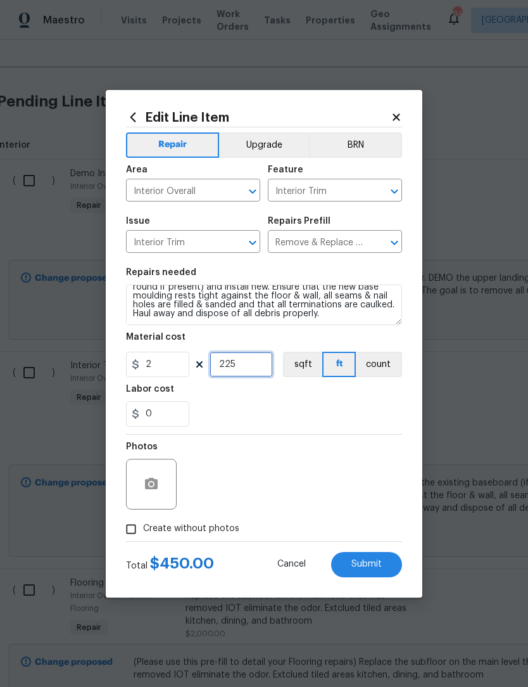
click at [250, 368] on input "225" at bounding box center [241, 364] width 63 height 25
type input "350"
click at [380, 559] on button "Submit" at bounding box center [366, 564] width 71 height 25
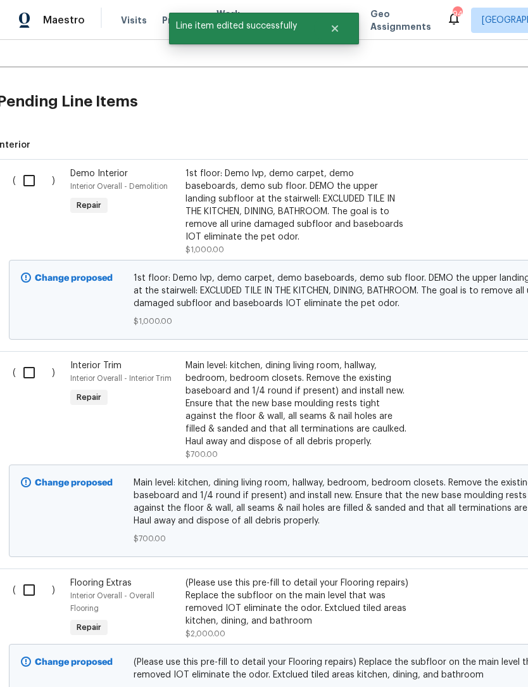
click at [331, 577] on div "(Please use this pre-fill to detail your Flooring repairs) Replace the subfloor…" at bounding box center [297, 602] width 223 height 51
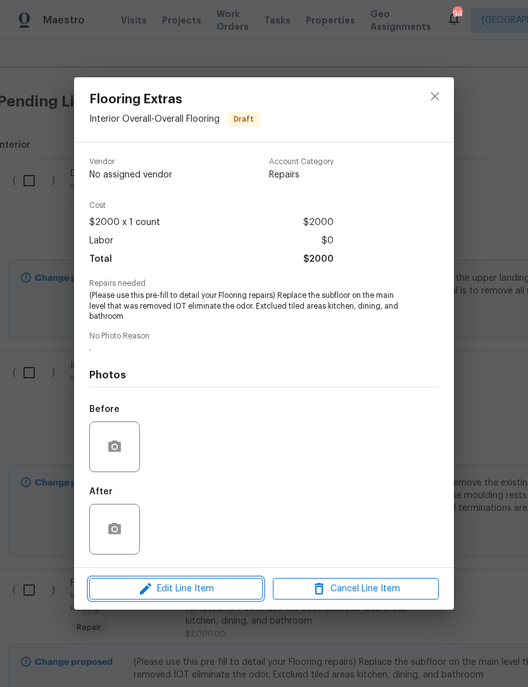
click at [221, 596] on span "Edit Line Item" at bounding box center [176, 589] width 166 height 16
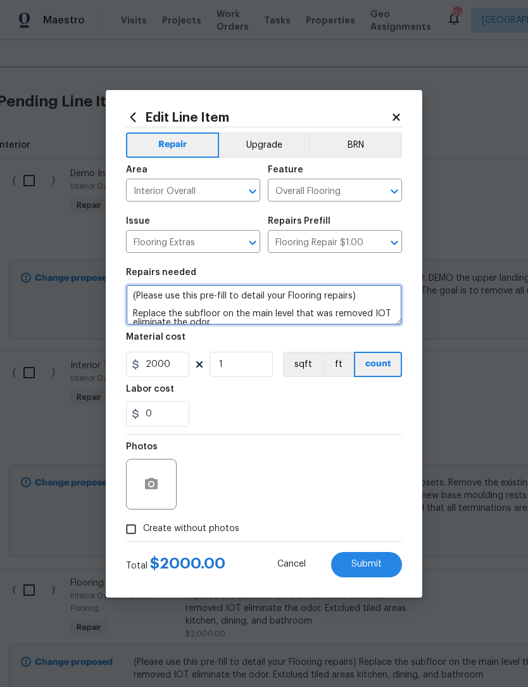
click at [376, 307] on textarea "(Please use this pre-fill to detail your Flooring repairs) Replace the subfloor…" at bounding box center [264, 305] width 276 height 41
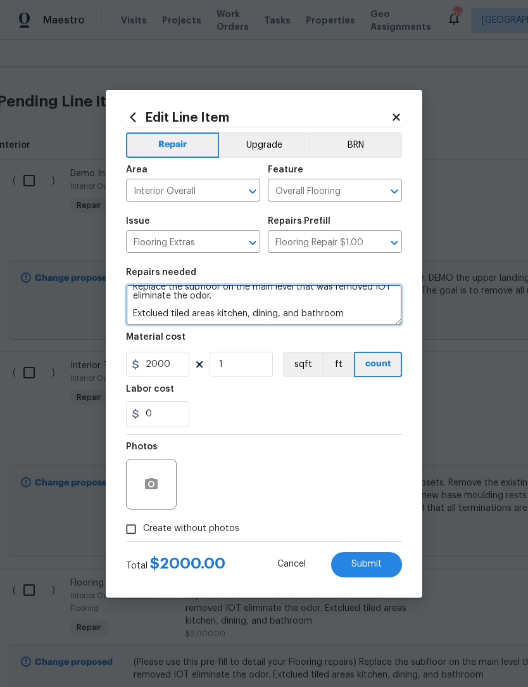
click at [300, 312] on textarea "(Please use this pre-fill to detail your Flooring repairs) Replace the subfloor…" at bounding box center [264, 305] width 276 height 41
click at [296, 318] on textarea "(Please use this pre-fill to detail your Flooring repairs) Replace the subfloor…" at bounding box center [264, 305] width 276 height 41
type textarea "(Please use this pre-fill to detail your Flooring repairs) Replace the subfloor…"
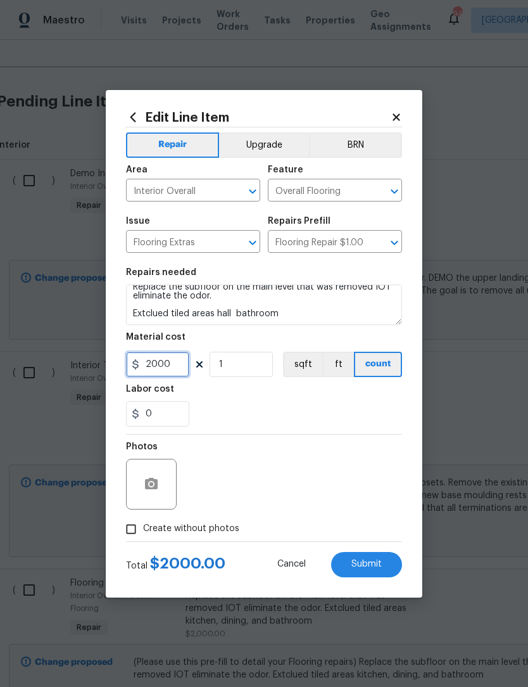
click at [176, 363] on input "2000" at bounding box center [157, 364] width 63 height 25
type input "2500"
click at [380, 568] on span "Submit" at bounding box center [367, 565] width 30 height 10
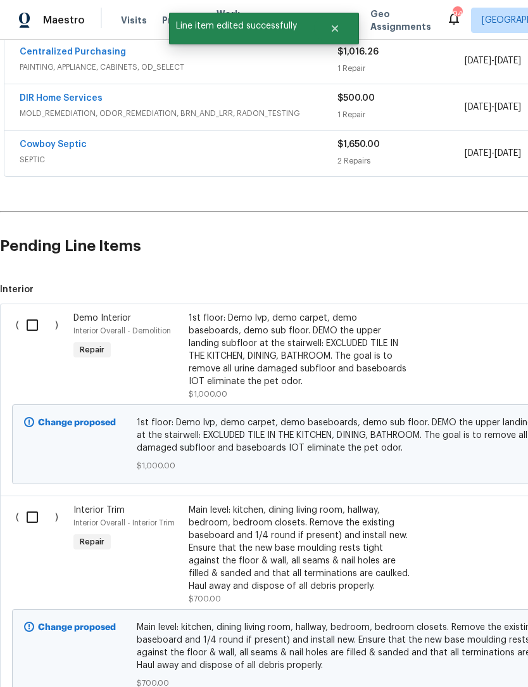
scroll to position [662, 0]
click at [301, 323] on div "1st floor: Demo lvp, demo carpet, demo baseboards, demo sub floor. DEMO the upp…" at bounding box center [300, 350] width 223 height 76
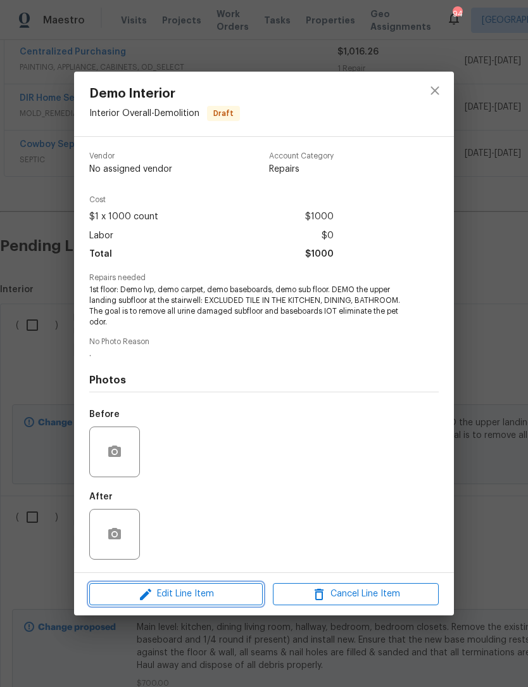
click at [222, 594] on span "Edit Line Item" at bounding box center [176, 594] width 166 height 16
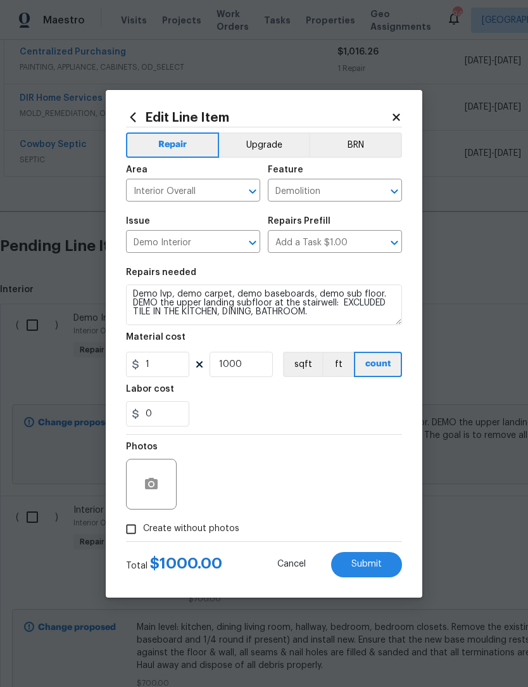
scroll to position [21, 0]
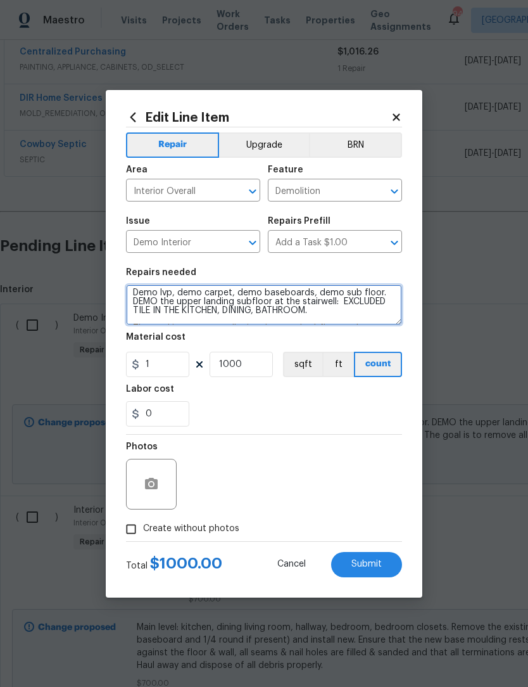
click at [303, 294] on textarea "1st floor: Demo lvp, demo carpet, demo baseboards, demo sub floor. DEMO the upp…" at bounding box center [264, 305] width 276 height 41
click at [134, 318] on textarea "1st floor: Demo lvp, demo carpet, demo baseboards and 1/4 round, demo sub floor…" at bounding box center [264, 305] width 276 height 41
type textarea "1st floor: Demo lvp, demo carpet, demo baseboards and 1/4 round, demo sub floor…"
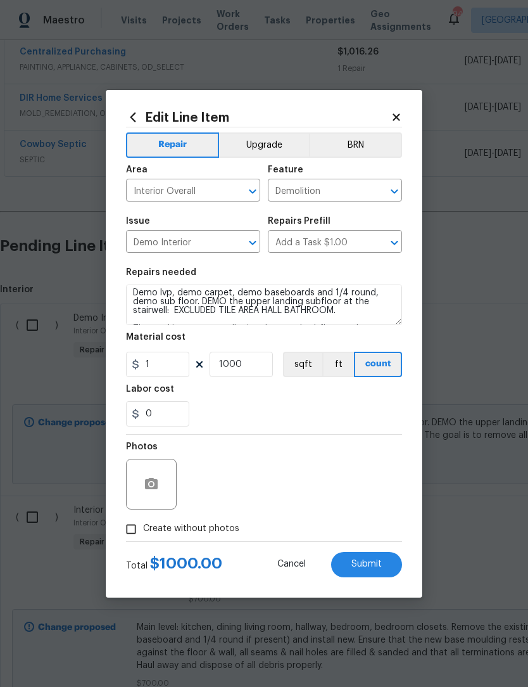
click at [387, 564] on button "Submit" at bounding box center [366, 564] width 71 height 25
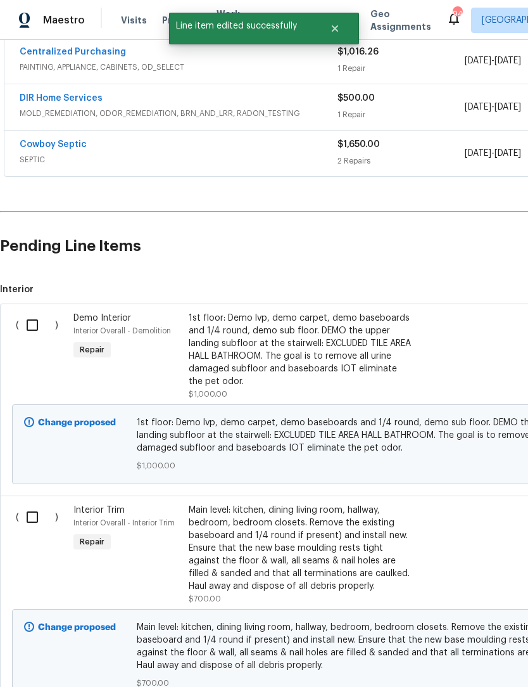
click at [172, 524] on div "Interior Trim Interior Overall - Interior Trim Repair" at bounding box center [127, 554] width 115 height 109
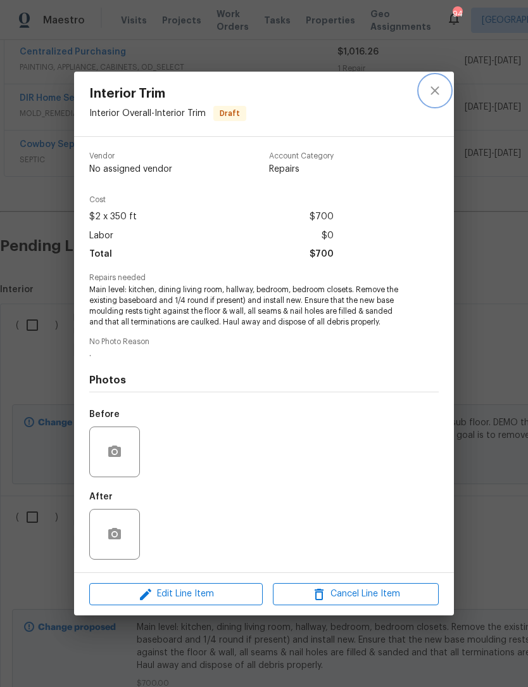
click at [438, 94] on icon "close" at bounding box center [435, 90] width 15 height 15
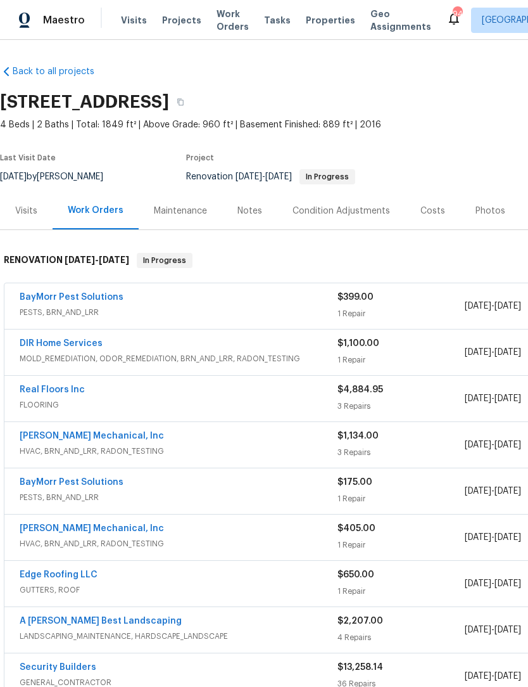
scroll to position [0, 0]
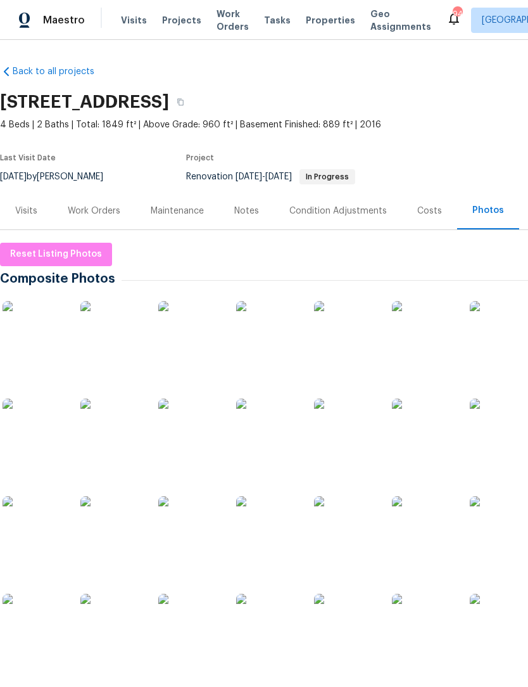
click at [79, 219] on div "Work Orders" at bounding box center [94, 210] width 83 height 37
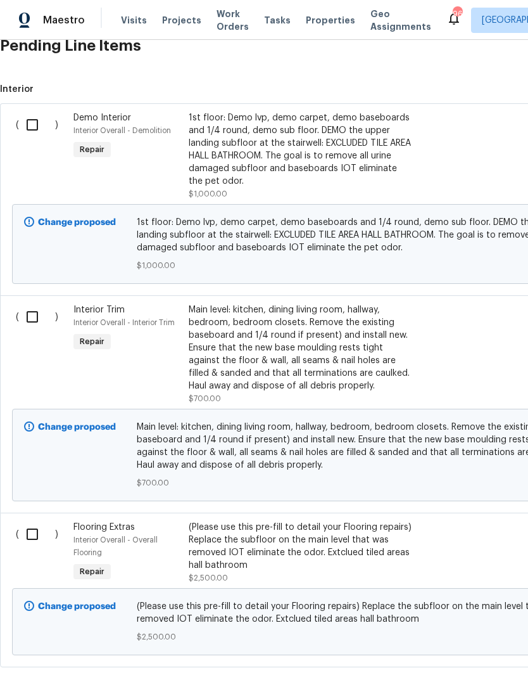
scroll to position [907, 0]
click at [42, 541] on input "checkbox" at bounding box center [37, 534] width 36 height 27
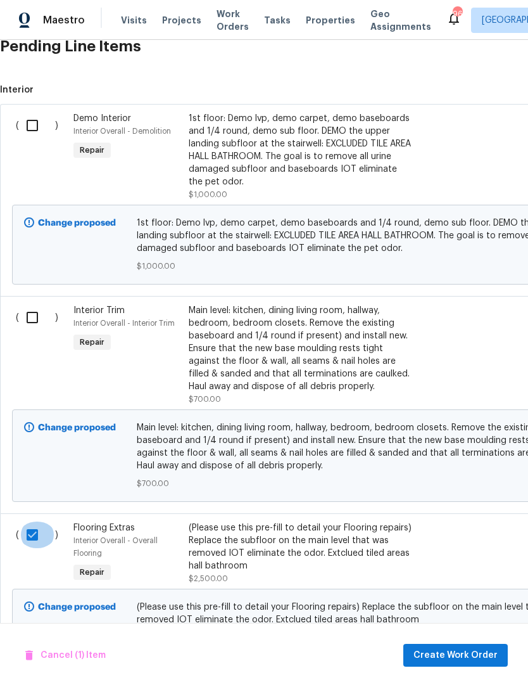
click at [34, 544] on input "checkbox" at bounding box center [37, 534] width 36 height 27
checkbox input "false"
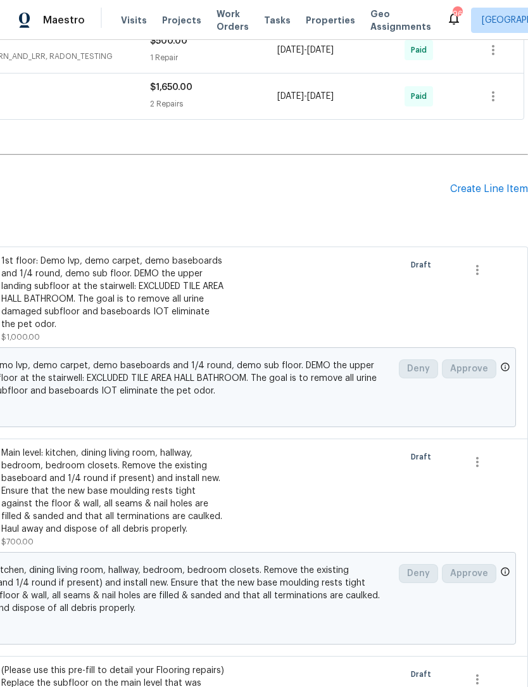
scroll to position [765, 188]
click at [490, 188] on div "Create Line Item" at bounding box center [490, 189] width 78 height 12
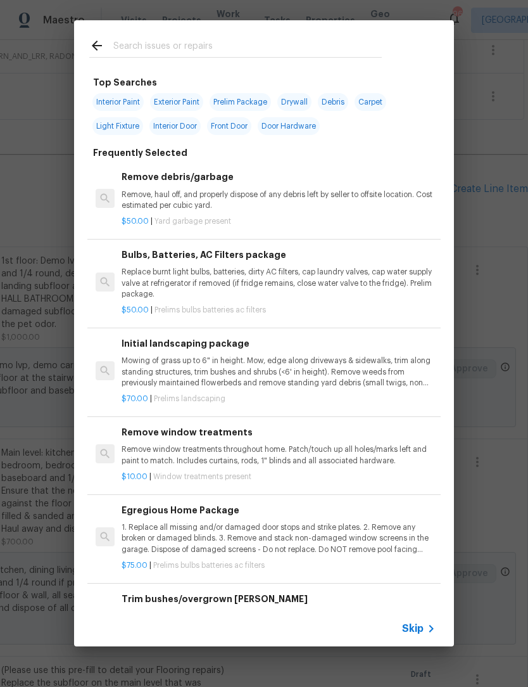
click at [229, 44] on input "text" at bounding box center [247, 47] width 269 height 19
type input "Decking"
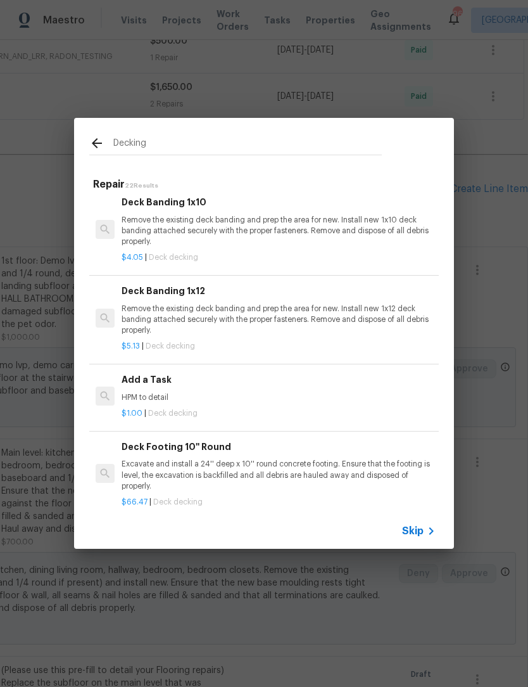
scroll to position [961, 0]
click at [176, 381] on div "Add a Task HPM to detail" at bounding box center [279, 387] width 314 height 30
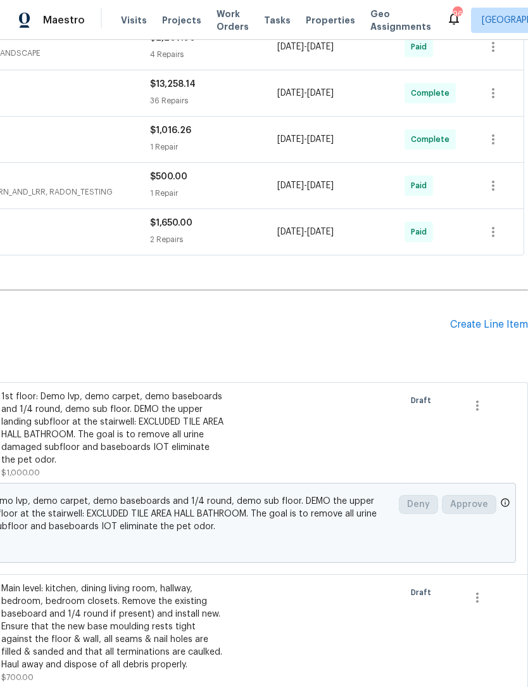
click at [496, 326] on div "Create Line Item" at bounding box center [490, 325] width 78 height 12
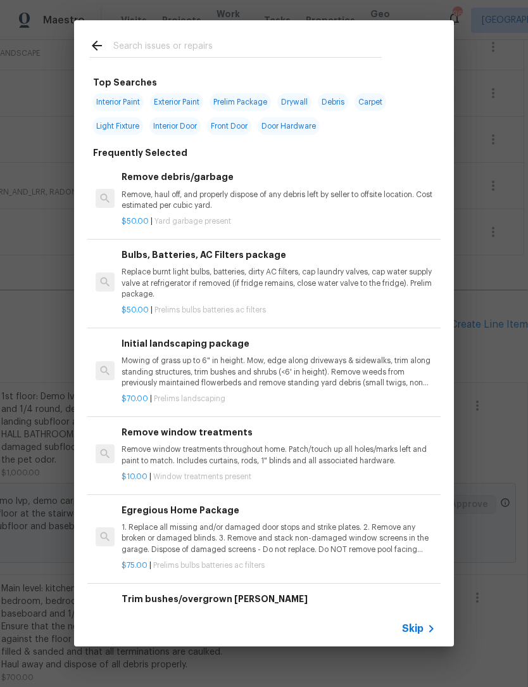
scroll to position [629, 188]
click at [248, 30] on div at bounding box center [235, 45] width 323 height 50
click at [246, 42] on input "text" at bounding box center [247, 47] width 269 height 19
type input "Decking"
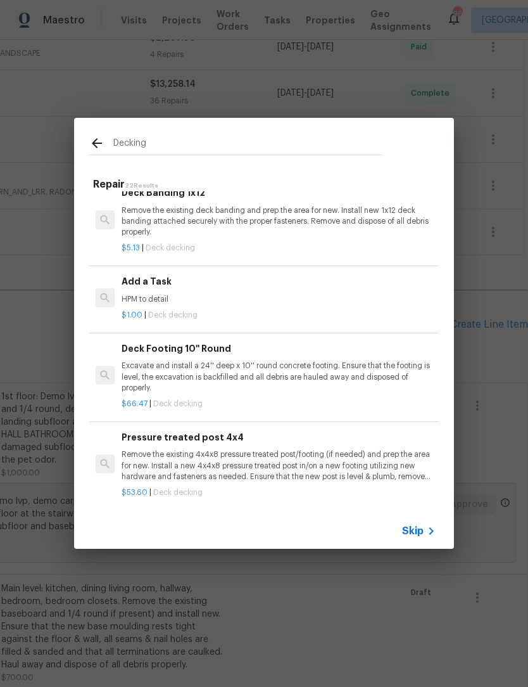
scroll to position [1059, 0]
click at [180, 275] on h6 "Add a Task" at bounding box center [279, 281] width 314 height 14
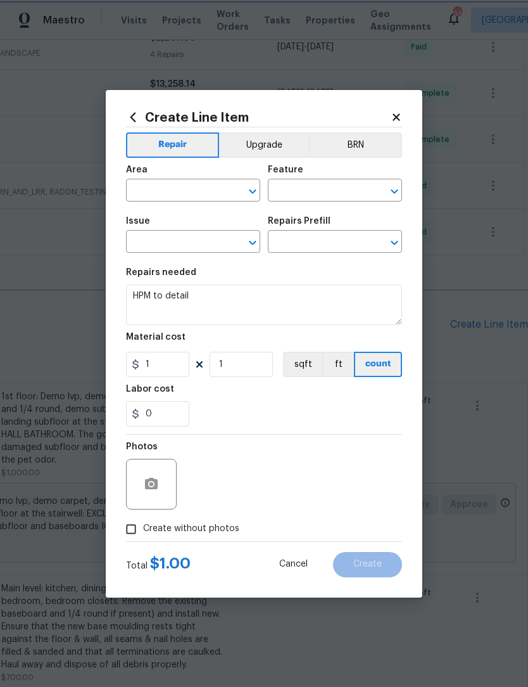
type input "Deck"
type input "Decks and Patios"
type input "Add a Task $1.00"
click at [249, 193] on icon "Open" at bounding box center [252, 191] width 15 height 15
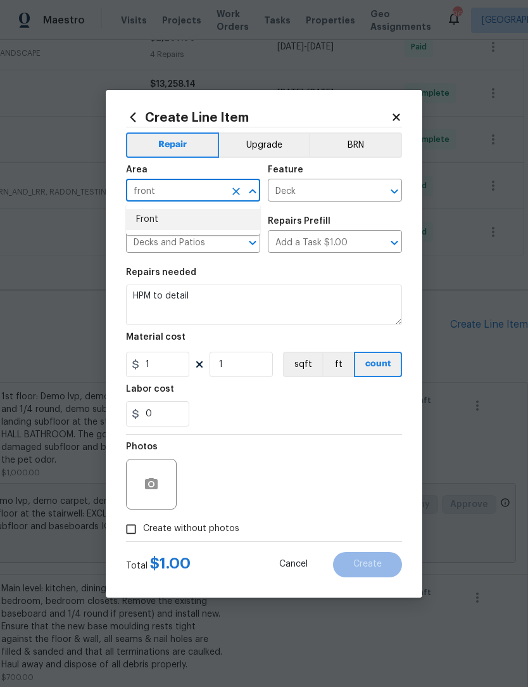
click at [189, 216] on li "Front" at bounding box center [193, 219] width 134 height 21
type input "Front"
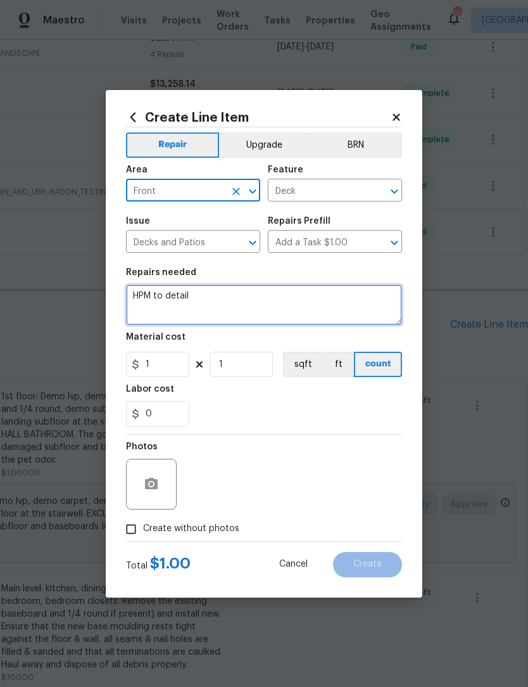
click at [236, 295] on textarea "HPM to detail" at bounding box center [264, 305] width 276 height 41
type textarea "H"
type textarea "R"
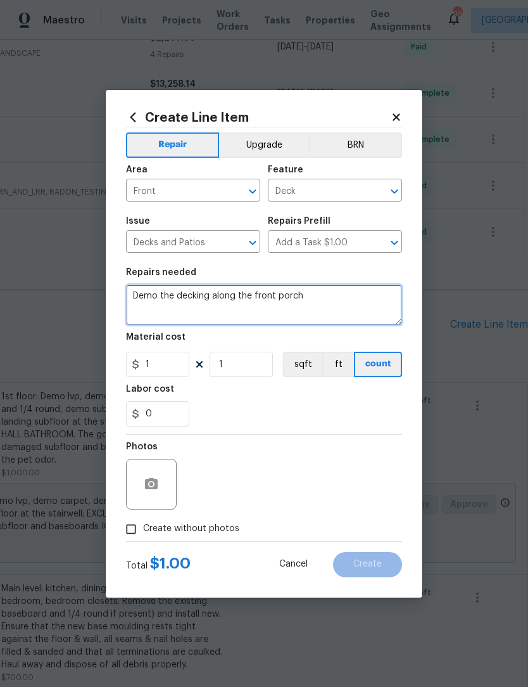
click at [157, 298] on textarea "Demo the decking along the front porch" at bounding box center [264, 305] width 276 height 41
click at [265, 298] on textarea "Demo and replace the decking along the front porch" at bounding box center [264, 305] width 276 height 41
click at [310, 295] on textarea "Demo and replace the decking and stair treads along the front porch" at bounding box center [264, 305] width 276 height 41
click at [202, 309] on textarea "Demo and replace the decking and stair treads along the front porch" at bounding box center [264, 305] width 276 height 41
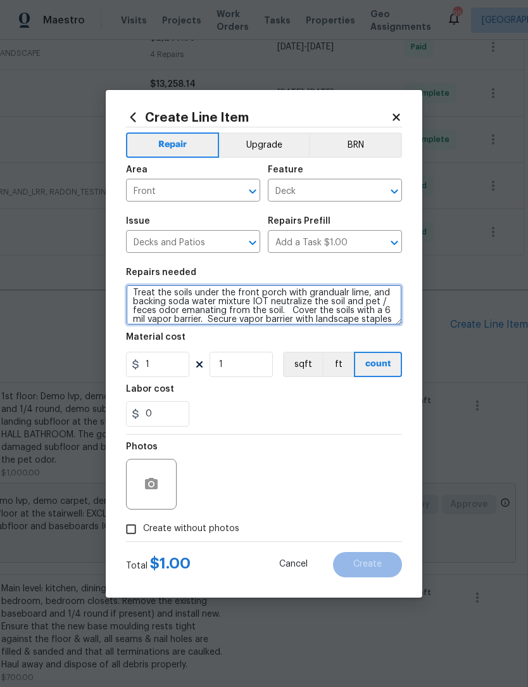
scroll to position [39, 0]
type textarea "Demo and replace the decking and stair treads along the front porch. Treat the …"
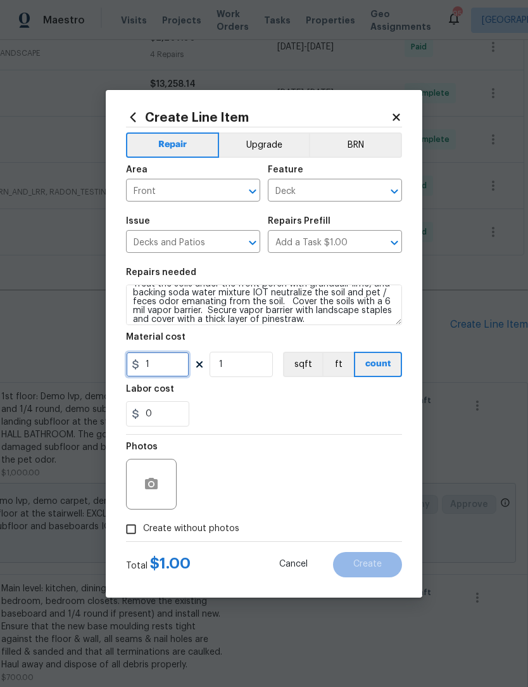
click at [163, 376] on input "1" at bounding box center [157, 364] width 63 height 25
type input "1800"
click at [125, 525] on input "Create without photos" at bounding box center [131, 529] width 24 height 24
checkbox input "true"
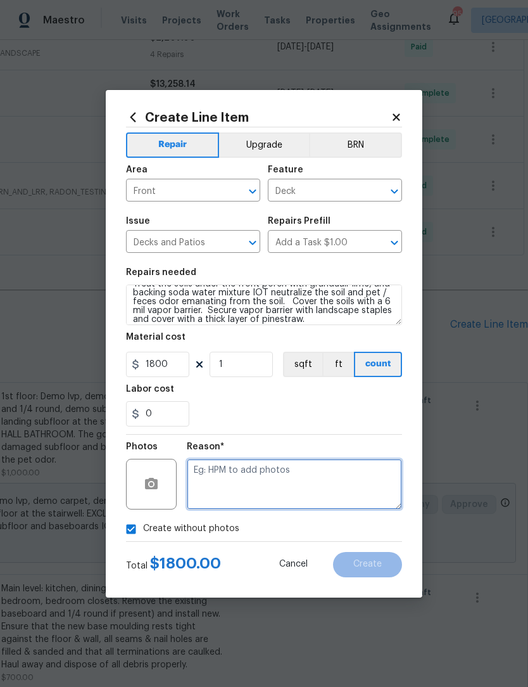
click at [284, 470] on textarea at bounding box center [294, 484] width 215 height 51
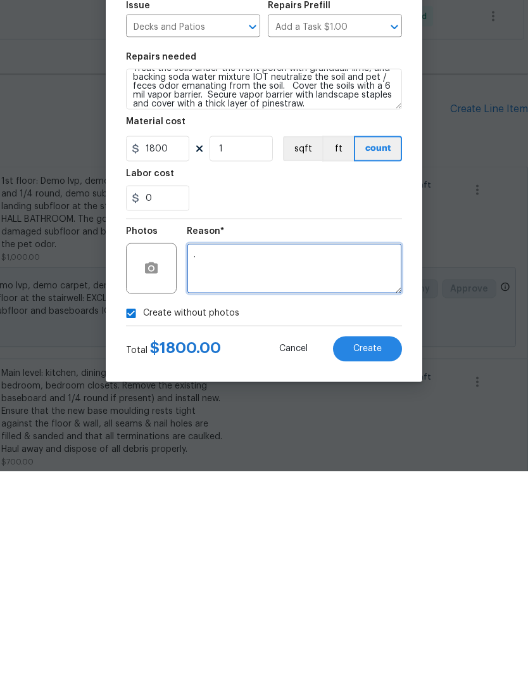
type textarea "."
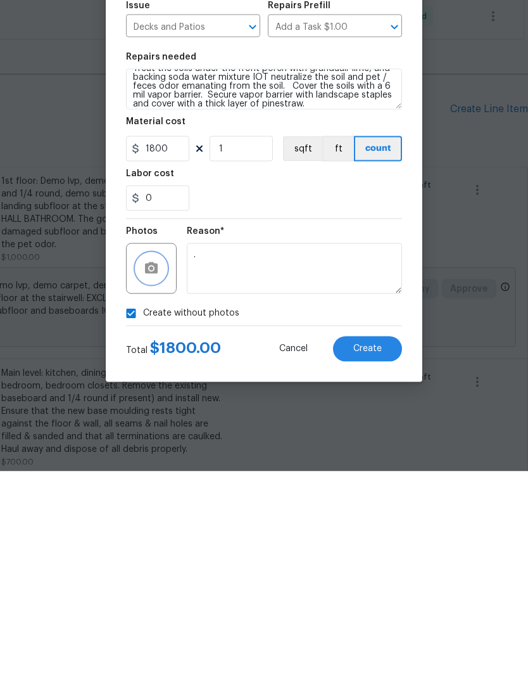
click at [143, 469] on button "button" at bounding box center [151, 484] width 30 height 30
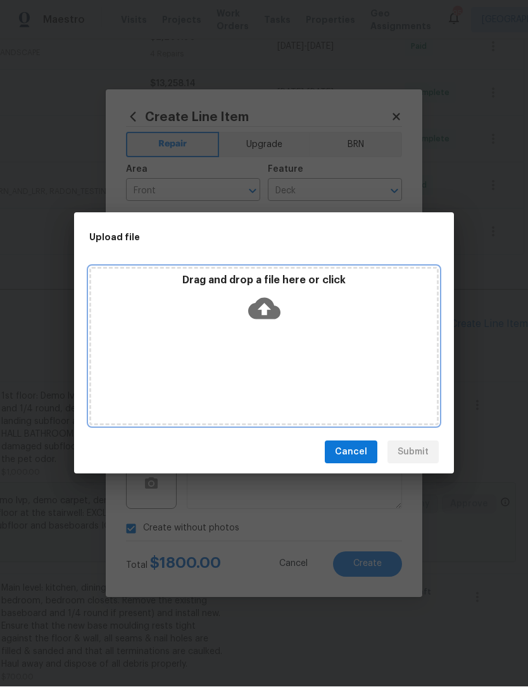
click at [267, 314] on icon at bounding box center [264, 309] width 32 height 32
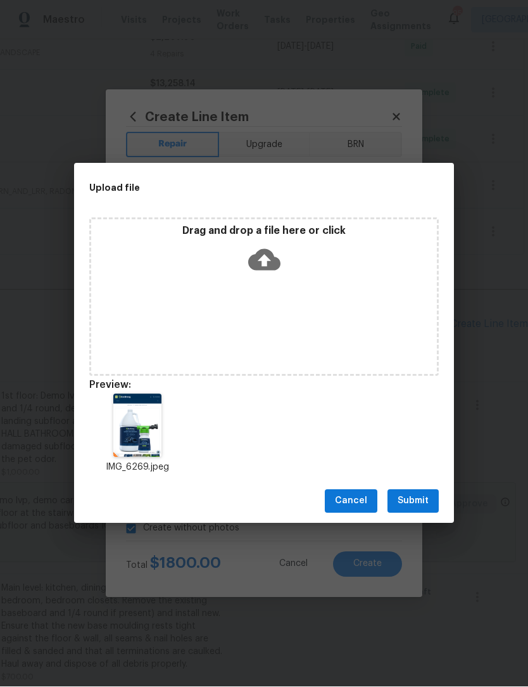
click at [426, 501] on span "Submit" at bounding box center [413, 502] width 31 height 16
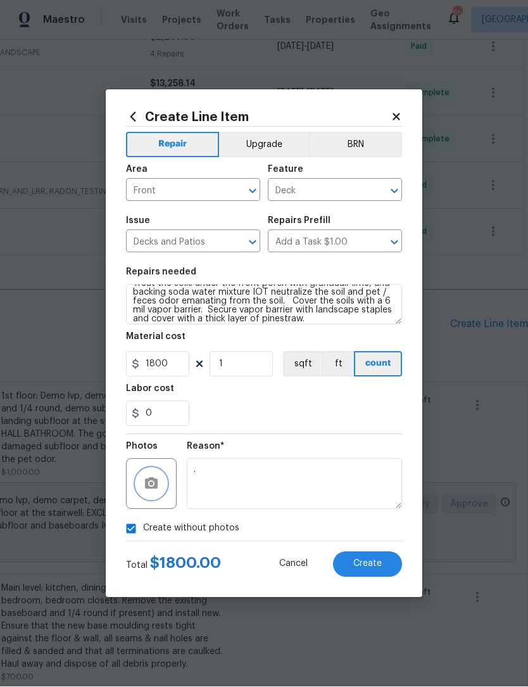
checkbox input "false"
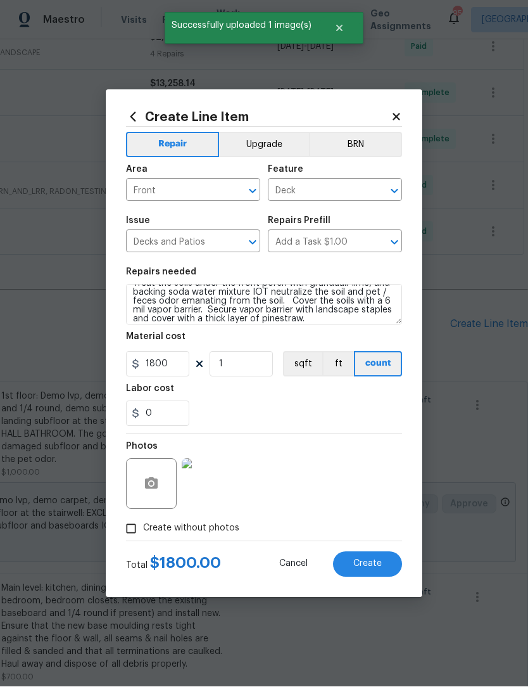
click at [208, 486] on img at bounding box center [207, 484] width 51 height 51
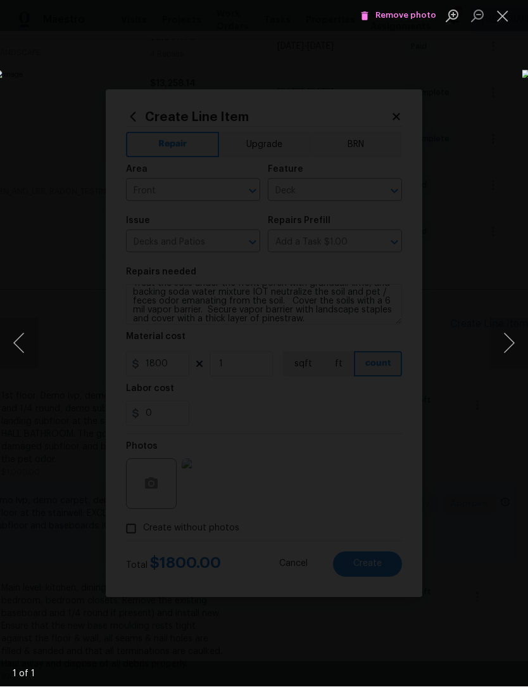
click at [498, 11] on button "Close lightbox" at bounding box center [502, 16] width 25 height 22
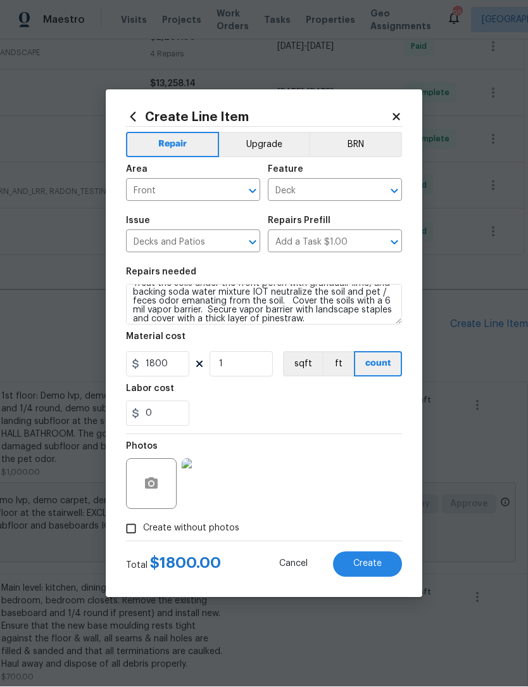
click at [381, 565] on span "Create" at bounding box center [368, 565] width 29 height 10
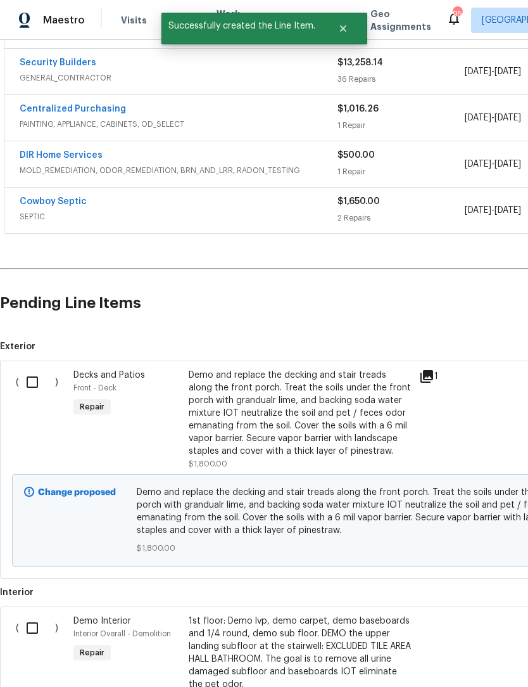
scroll to position [651, 0]
click at [42, 369] on input "checkbox" at bounding box center [37, 382] width 36 height 27
checkbox input "true"
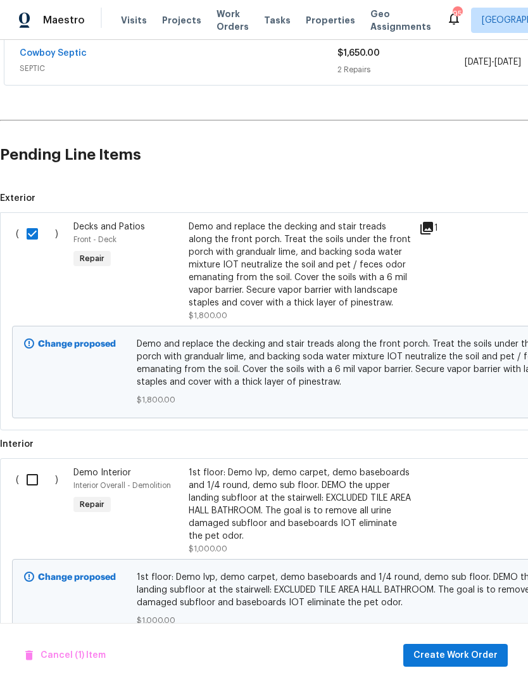
scroll to position [804, -1]
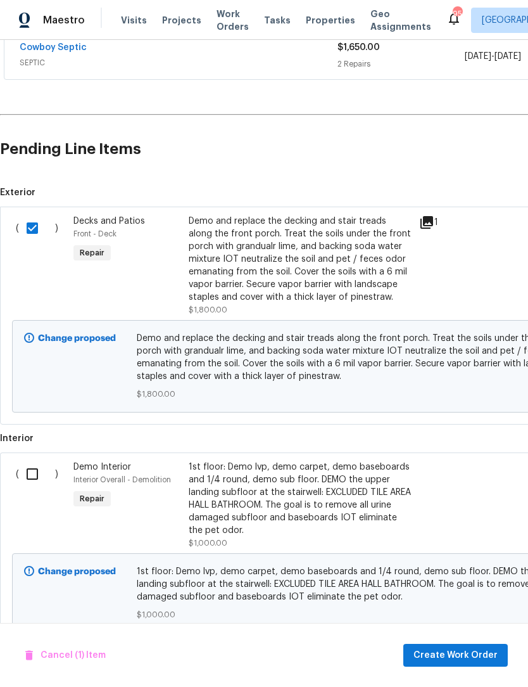
click at [40, 461] on input "checkbox" at bounding box center [37, 474] width 36 height 27
checkbox input "true"
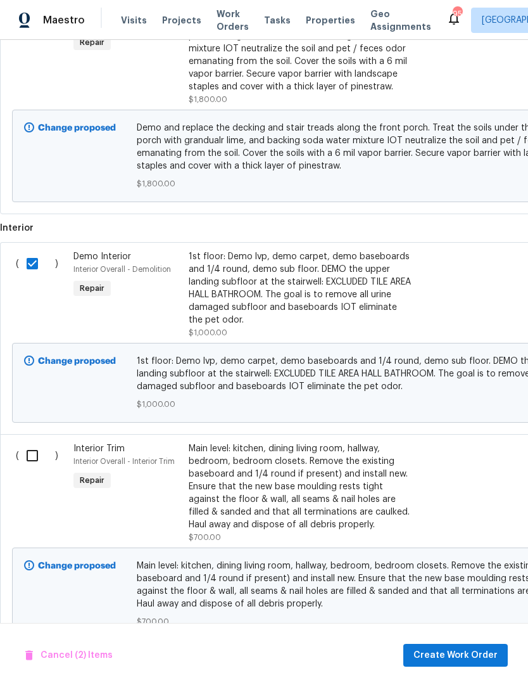
scroll to position [1016, 0]
click at [35, 442] on input "checkbox" at bounding box center [37, 455] width 36 height 27
checkbox input "true"
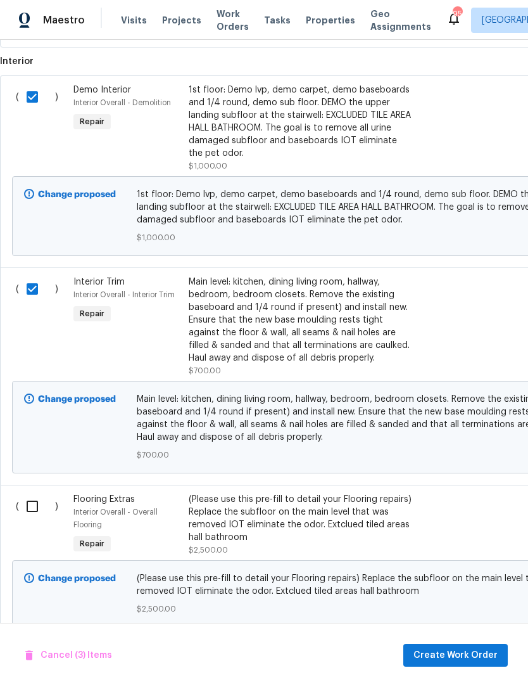
scroll to position [1181, 0]
click at [32, 494] on input "checkbox" at bounding box center [37, 507] width 36 height 27
checkbox input "true"
click at [466, 658] on span "Create Work Order" at bounding box center [456, 656] width 84 height 16
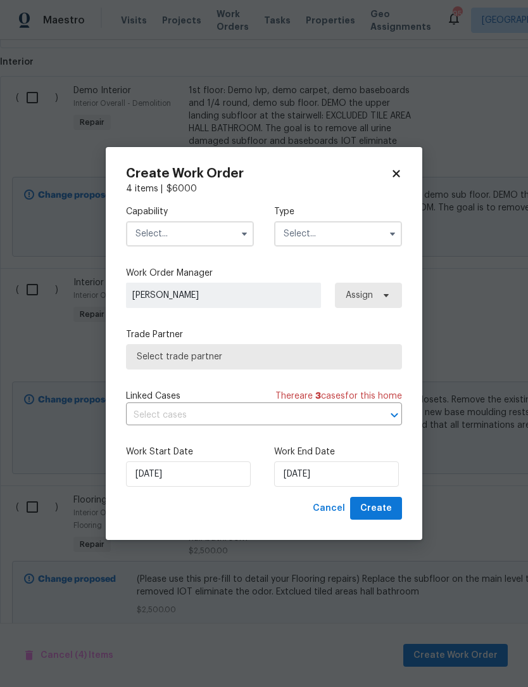
checkbox input "false"
click at [240, 235] on icon "button" at bounding box center [245, 234] width 10 height 10
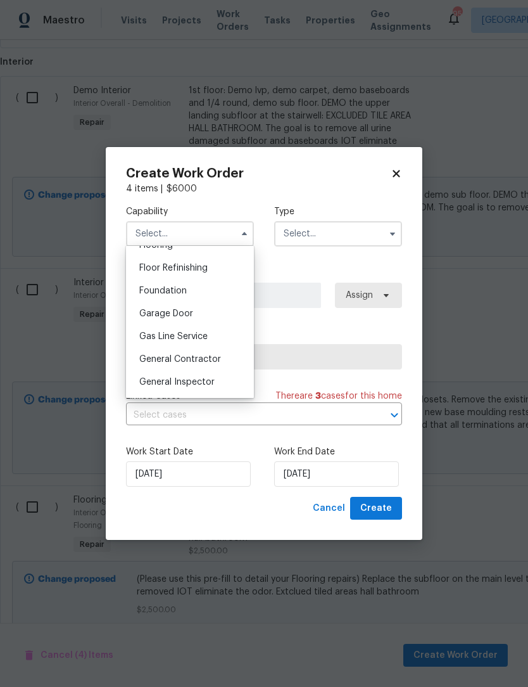
scroll to position [513, 0]
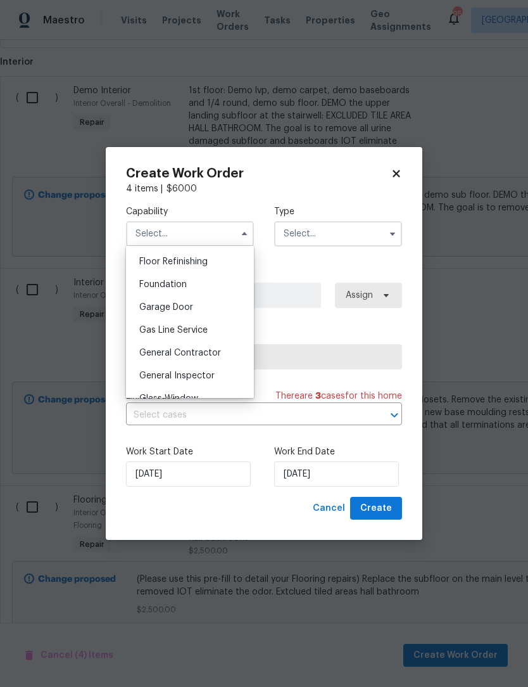
click at [209, 362] on div "General Contractor" at bounding box center [190, 353] width 122 height 23
type input "General Contractor"
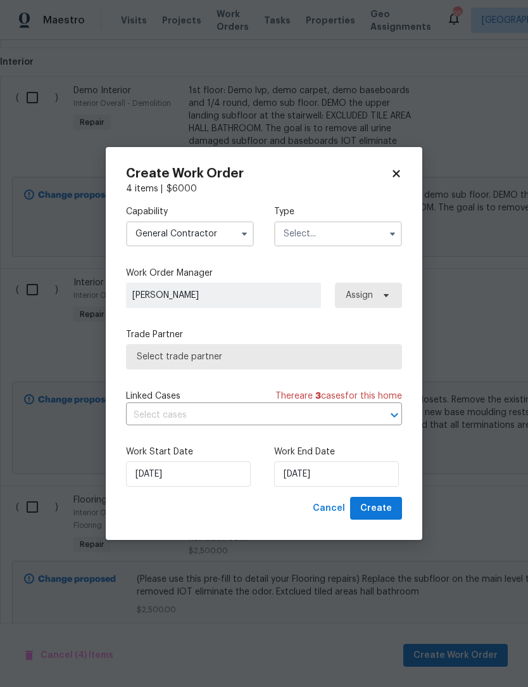
click at [390, 238] on icon "button" at bounding box center [393, 234] width 10 height 10
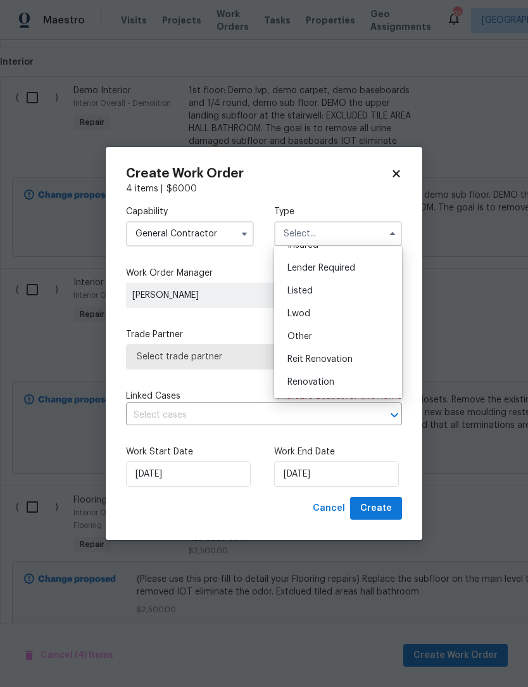
scroll to position [91, 0]
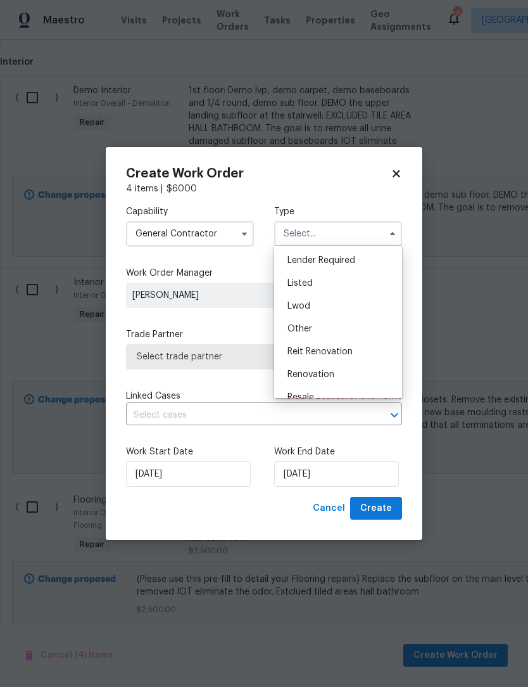
click at [312, 290] on div "Listed" at bounding box center [339, 283] width 122 height 23
type input "Listed"
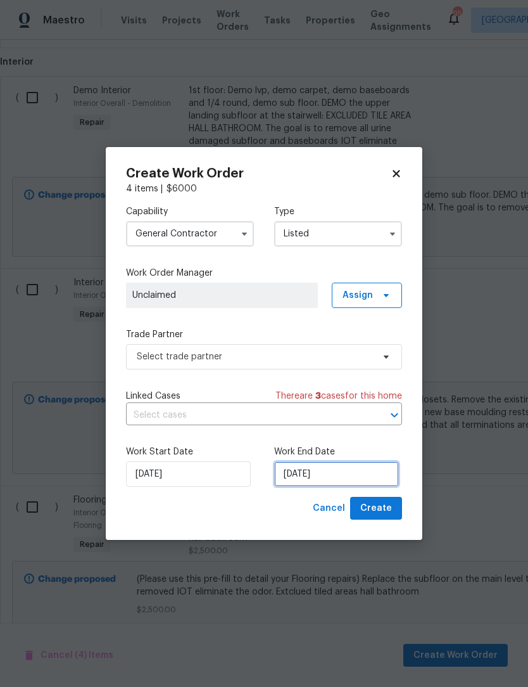
click at [351, 475] on input "[DATE]" at bounding box center [336, 473] width 125 height 25
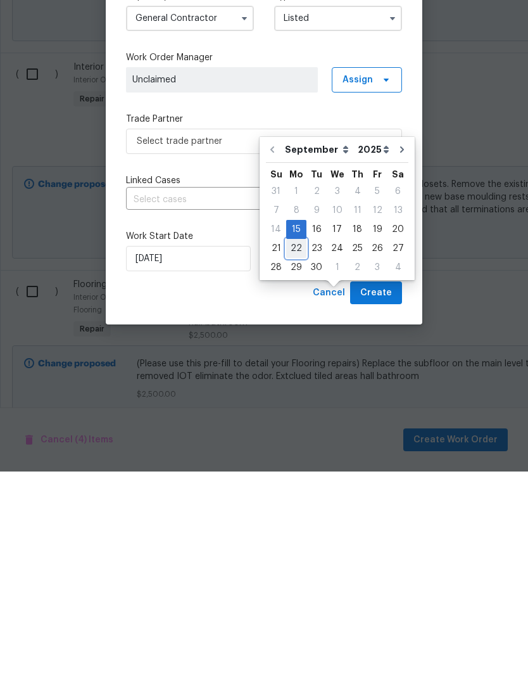
click at [293, 455] on div "22" at bounding box center [296, 464] width 20 height 18
type input "[DATE]"
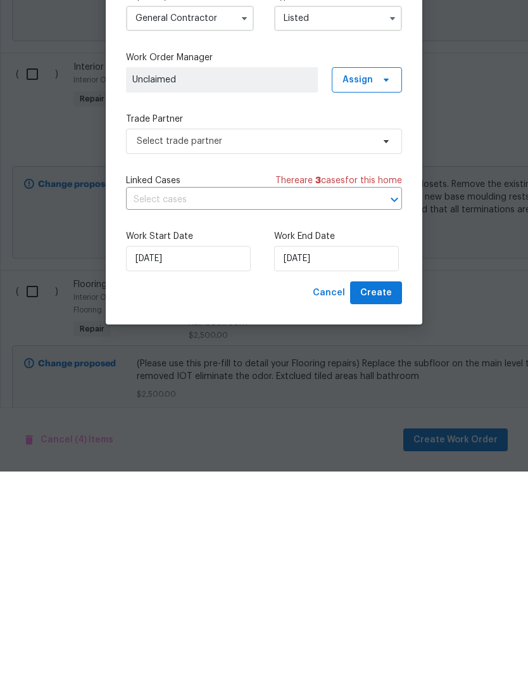
scroll to position [42, 0]
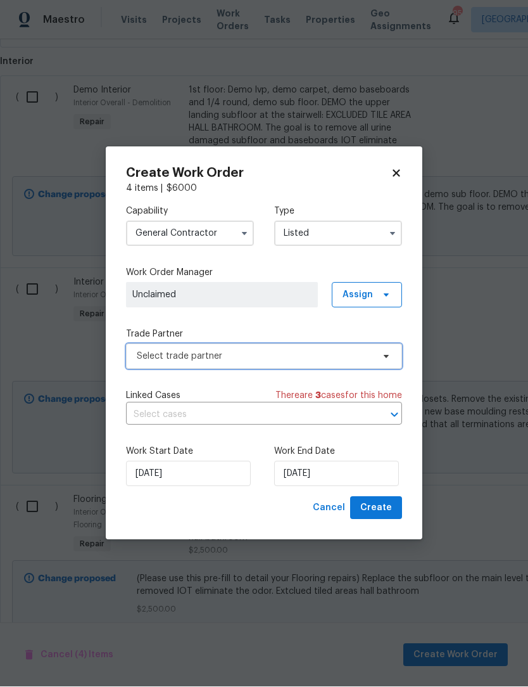
click at [382, 356] on icon at bounding box center [386, 357] width 10 height 10
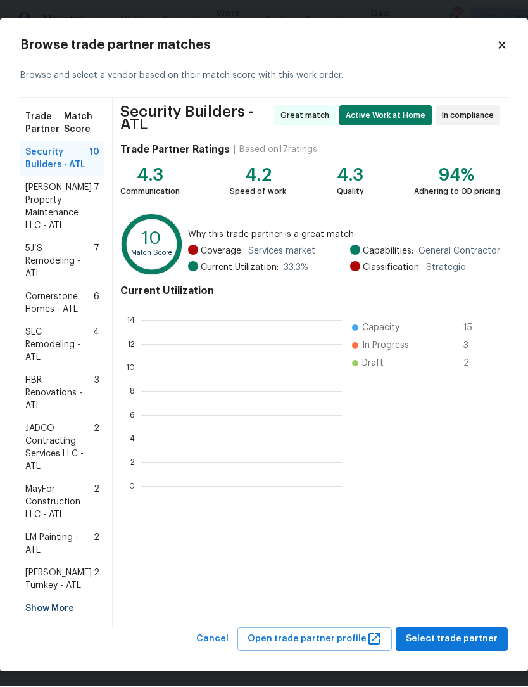
scroll to position [1, 1]
click at [77, 254] on span "5J’S Remodeling - ATL" at bounding box center [59, 262] width 68 height 38
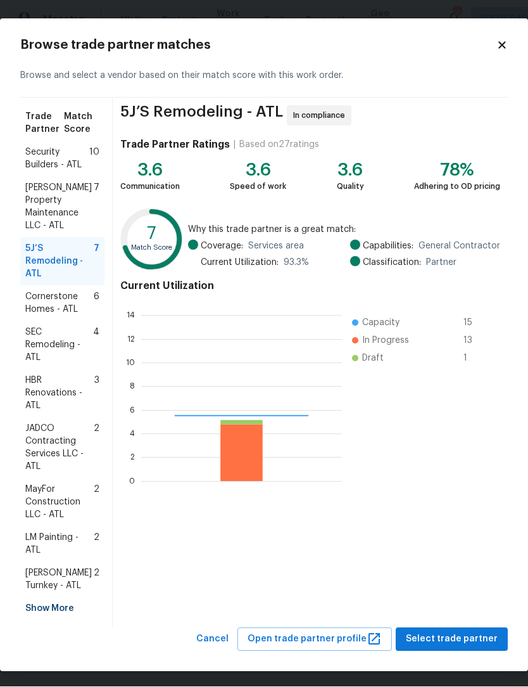
scroll to position [177, 201]
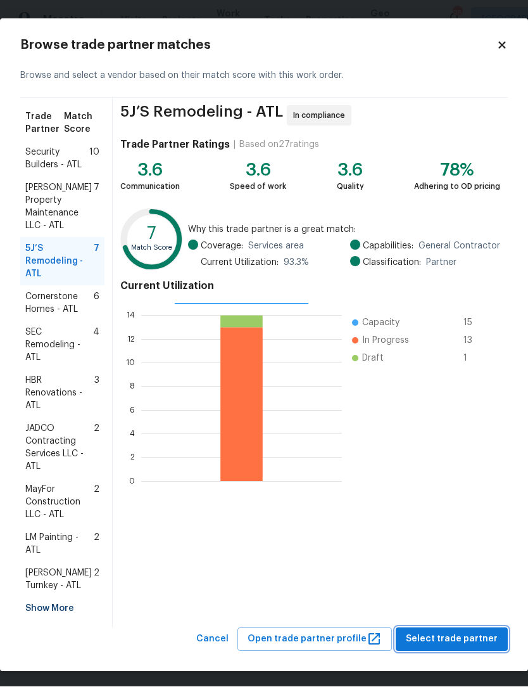
click at [468, 632] on span "Select trade partner" at bounding box center [452, 640] width 92 height 16
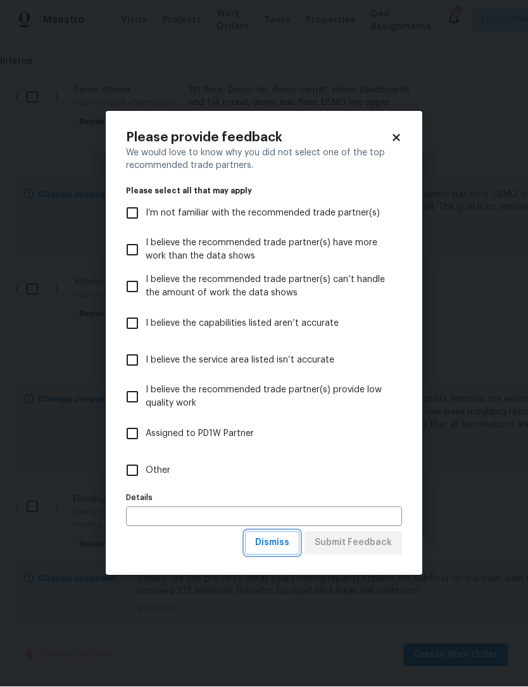
click at [285, 542] on span "Dismiss" at bounding box center [272, 543] width 34 height 16
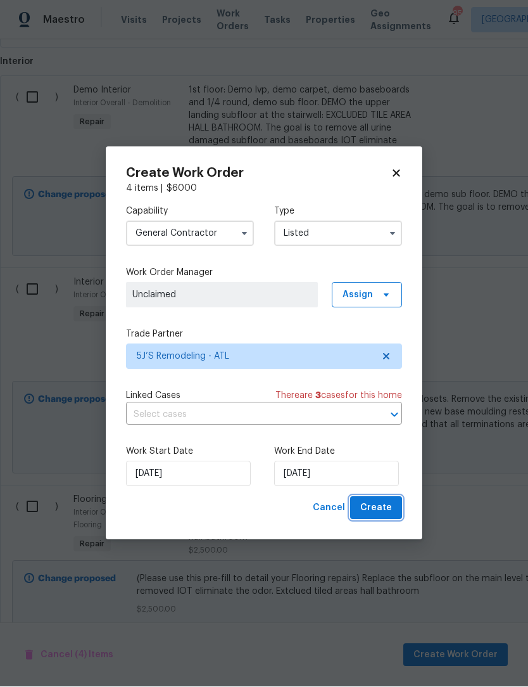
click at [395, 512] on button "Create" at bounding box center [376, 508] width 52 height 23
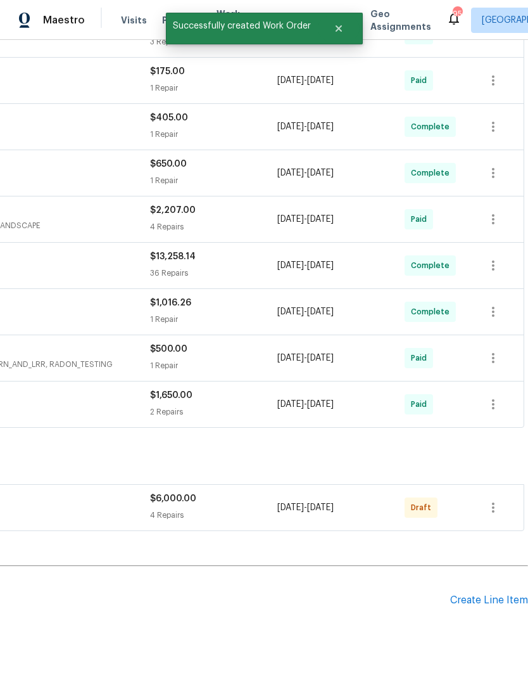
scroll to position [456, 188]
click at [492, 501] on icon "button" at bounding box center [493, 508] width 15 height 15
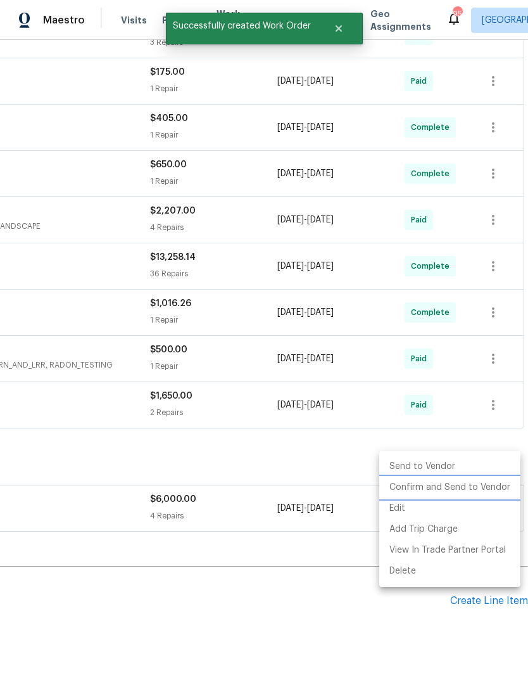
click at [492, 492] on li "Confirm and Send to Vendor" at bounding box center [450, 487] width 141 height 21
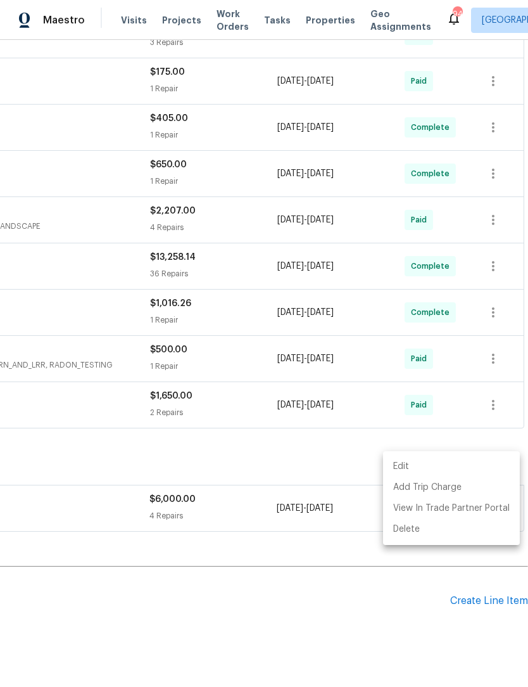
click at [113, 535] on div at bounding box center [264, 343] width 528 height 687
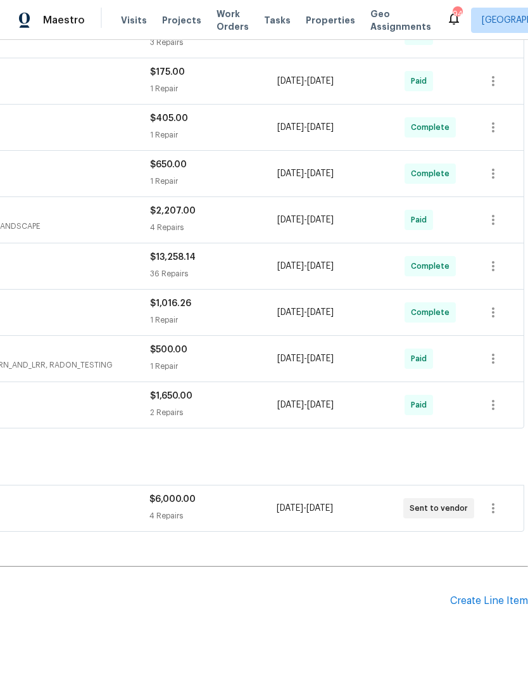
click at [489, 595] on div "Create Line Item" at bounding box center [490, 601] width 78 height 12
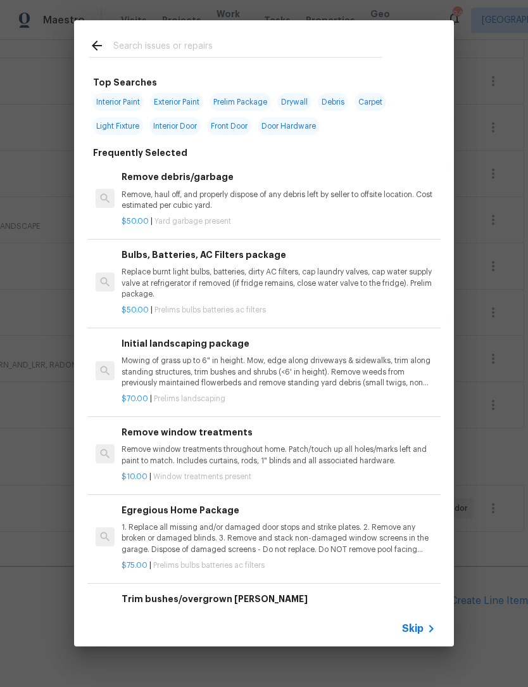
click at [195, 44] on input "text" at bounding box center [247, 47] width 269 height 19
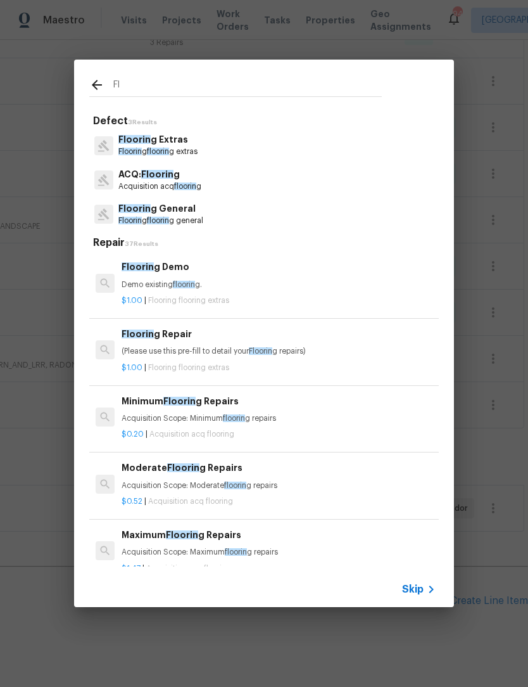
type input "F"
click at [496, 345] on div "Defect 3 Results Floorin g Extras Floorin g floorin g extras ACQ: Floorin g Acq…" at bounding box center [264, 333] width 528 height 667
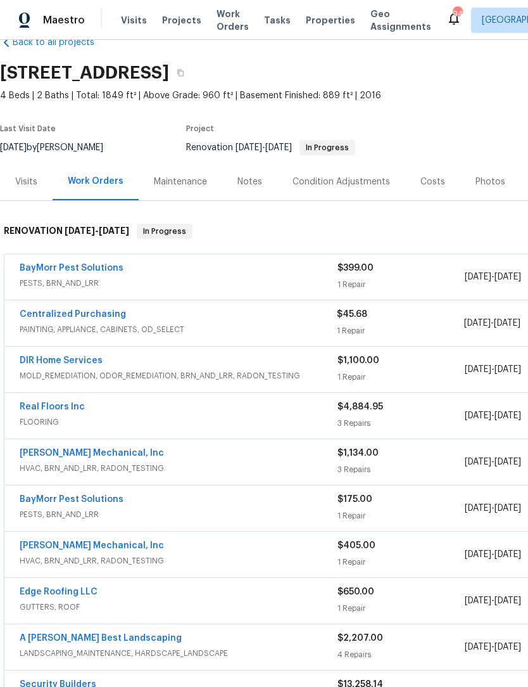
scroll to position [29, 0]
click at [61, 403] on link "Real Floors Inc" at bounding box center [52, 407] width 65 height 9
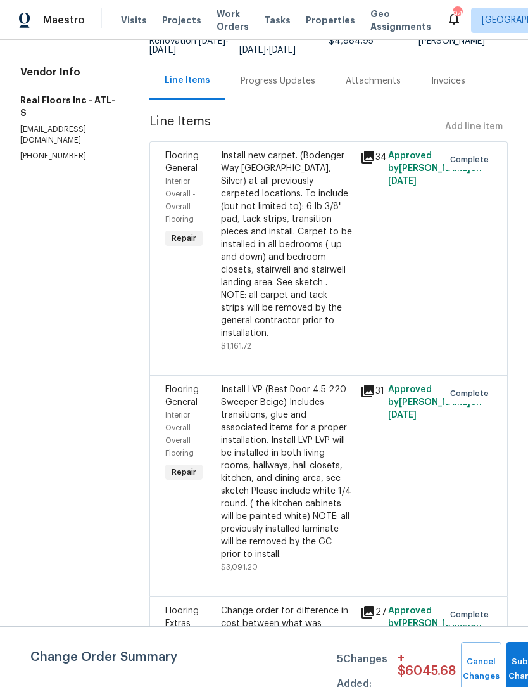
scroll to position [110, 0]
click at [516, 661] on button "Submit Changes" at bounding box center [527, 669] width 41 height 54
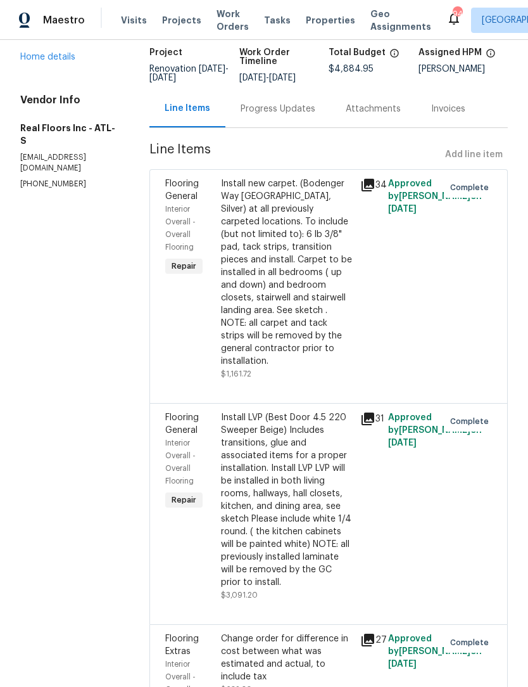
scroll to position [86, 0]
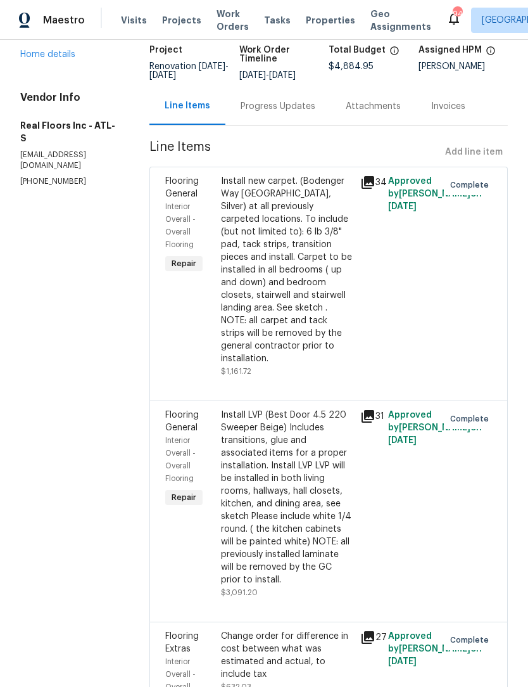
click at [64, 59] on link "Home details" at bounding box center [47, 54] width 55 height 9
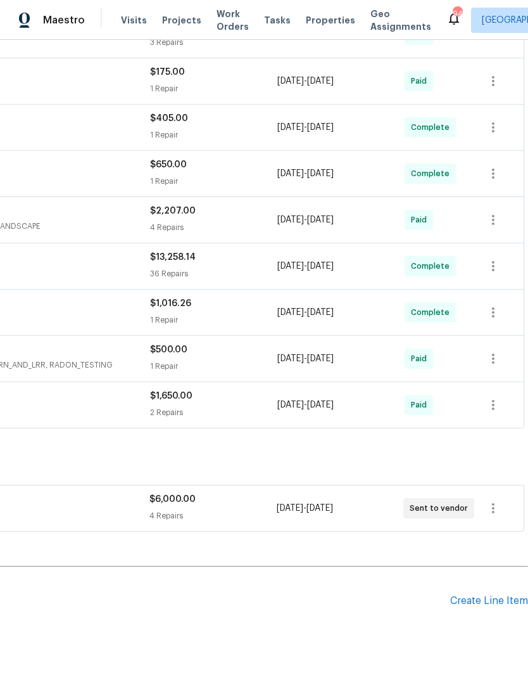
scroll to position [456, 188]
click at [488, 599] on div "Create Line Item" at bounding box center [490, 601] width 78 height 12
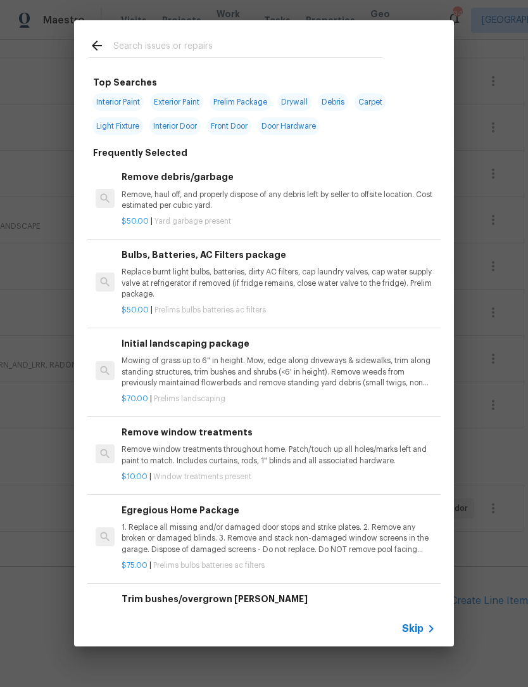
click at [244, 50] on input "text" at bounding box center [247, 47] width 269 height 19
type input "Flooring"
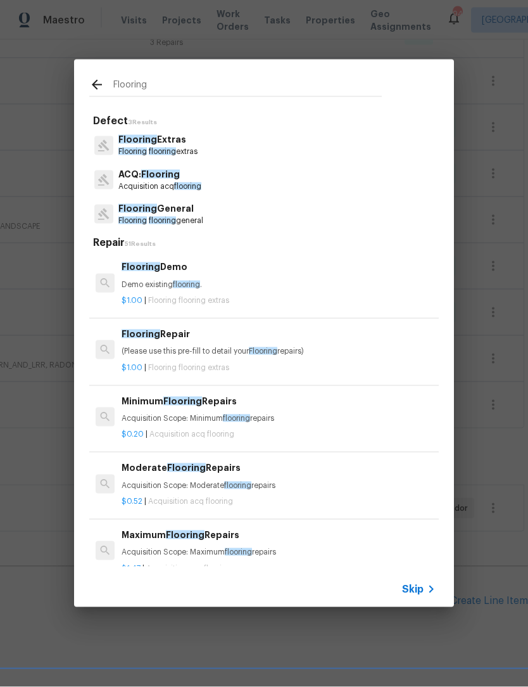
click at [184, 186] on span "flooring" at bounding box center [187, 186] width 27 height 8
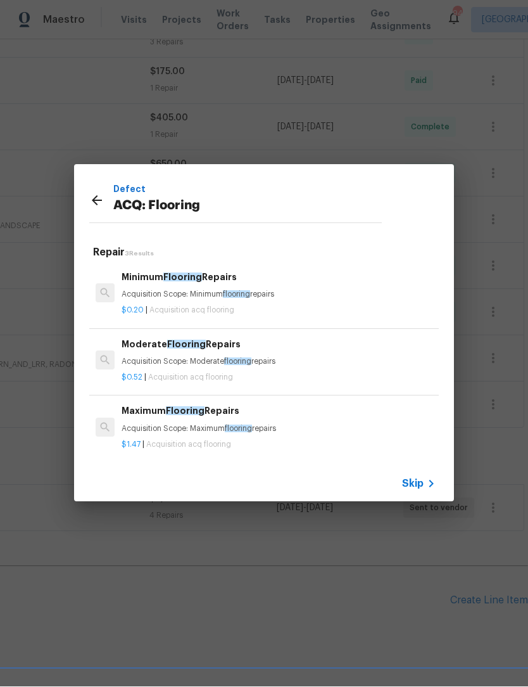
click at [90, 207] on icon at bounding box center [96, 200] width 15 height 15
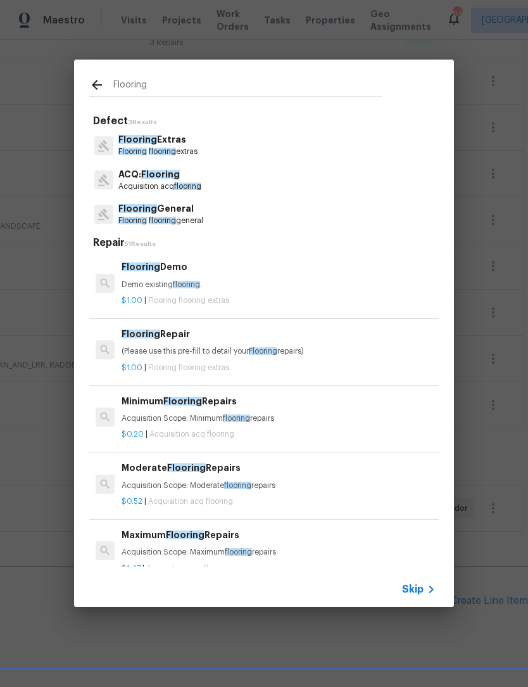
click at [181, 213] on p "Flooring General" at bounding box center [160, 208] width 85 height 13
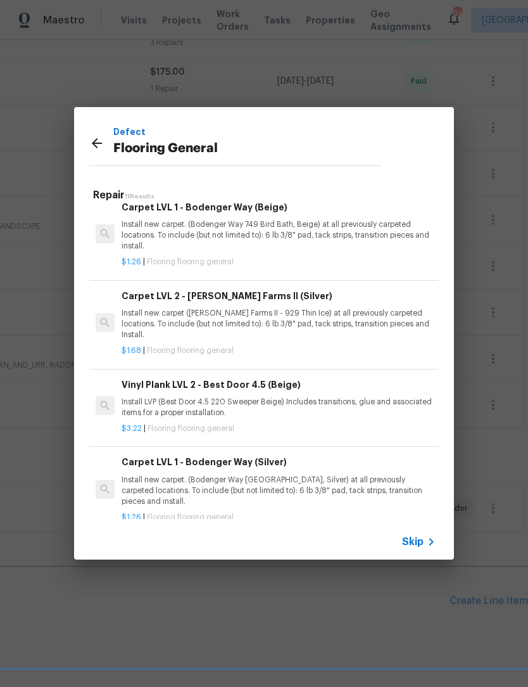
scroll to position [568, 0]
click at [326, 475] on p "Install new carpet. (Bodenger Way [GEOGRAPHIC_DATA], Silver) at all previously …" at bounding box center [279, 491] width 314 height 32
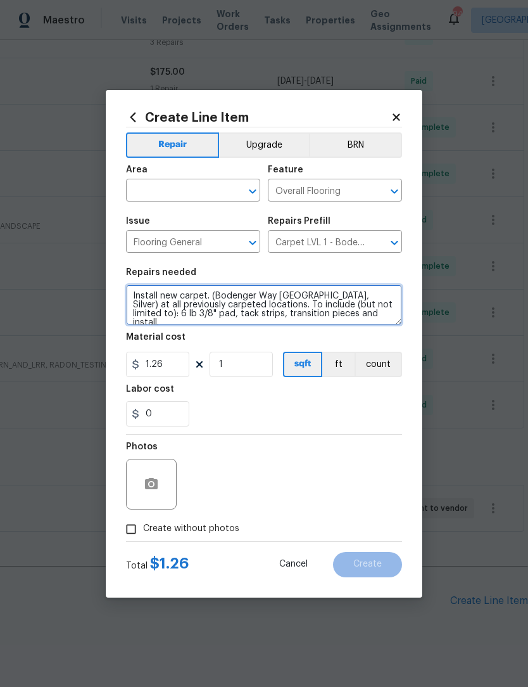
click at [383, 318] on textarea "Install new carpet. (Bodenger Way [GEOGRAPHIC_DATA], Silver) at all previously …" at bounding box center [264, 305] width 276 height 41
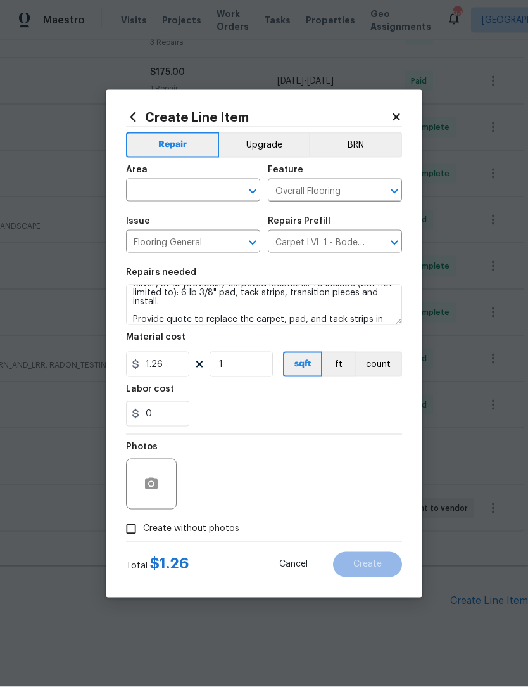
scroll to position [1, 0]
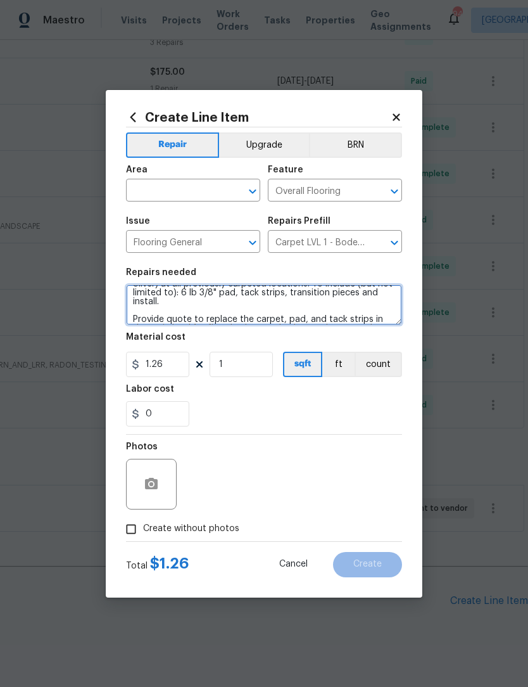
type textarea "Install new carpet. (Bodenger Way 945 Winter Ash, Silver) at all previously car…"
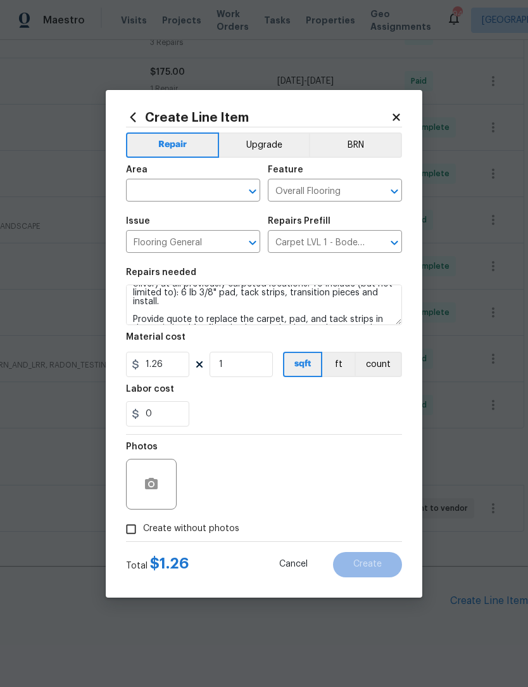
click at [138, 529] on input "Create without photos" at bounding box center [131, 529] width 24 height 24
checkbox input "true"
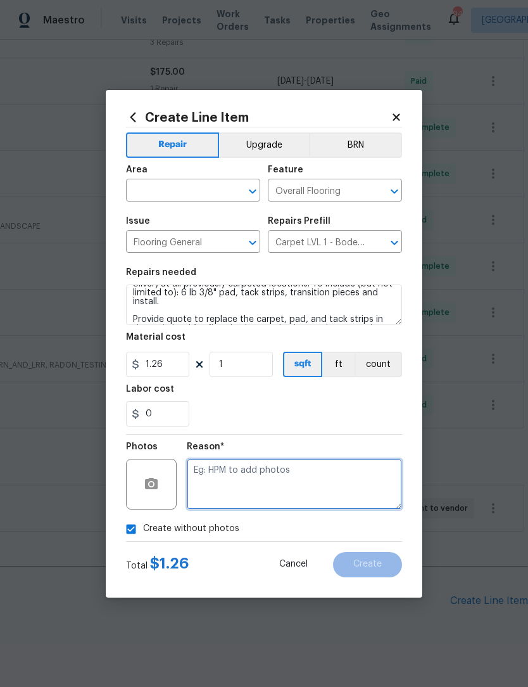
click at [262, 482] on textarea at bounding box center [294, 484] width 215 height 51
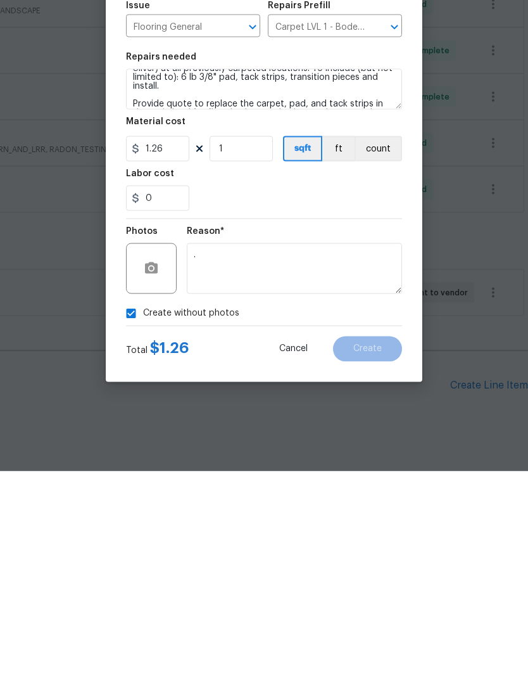
scroll to position [42, 0]
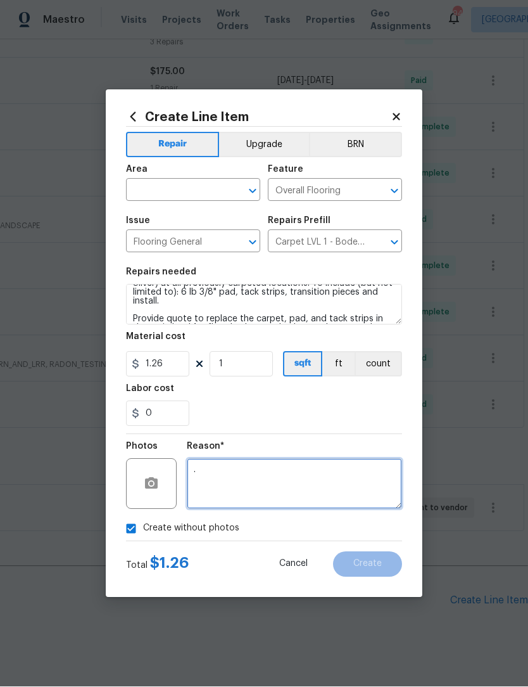
click at [323, 477] on textarea "." at bounding box center [294, 484] width 215 height 51
click at [253, 188] on icon "Open" at bounding box center [252, 191] width 15 height 15
type textarea ".."
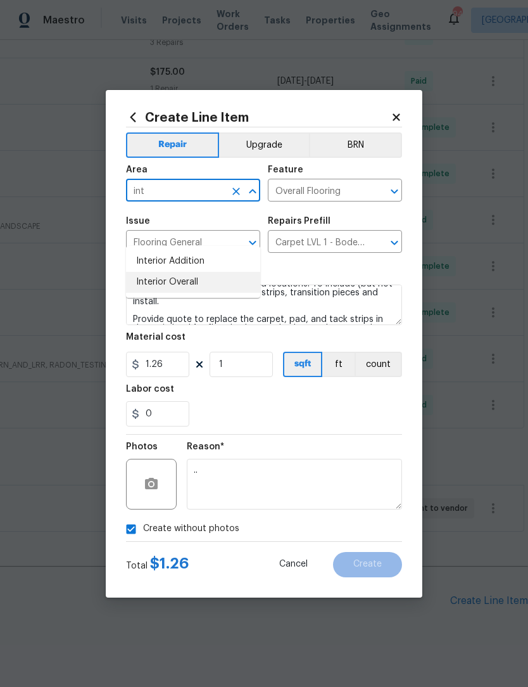
click at [210, 272] on li "Interior Overall" at bounding box center [193, 282] width 134 height 21
type input "Interior Overall"
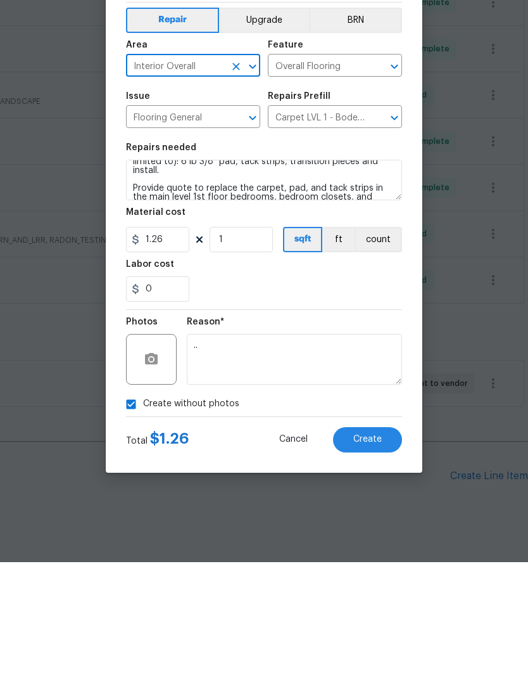
scroll to position [27, 0]
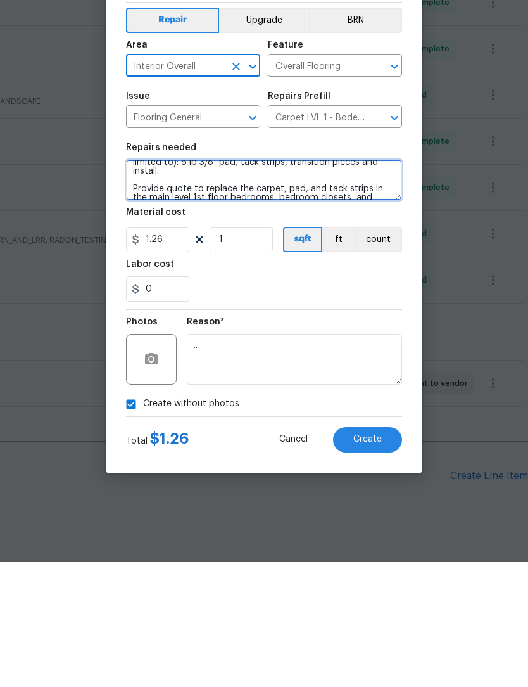
click at [393, 285] on textarea "Install new carpet. (Bodenger Way 945 Winter Ash, Silver) at all previously car…" at bounding box center [264, 305] width 276 height 41
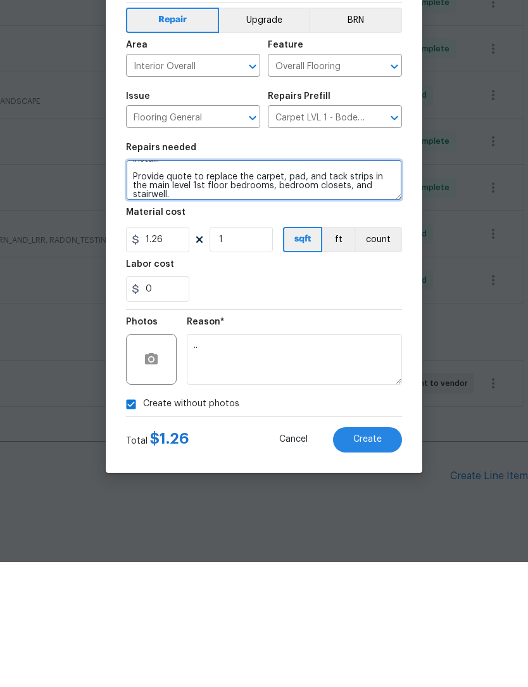
scroll to position [39, 0]
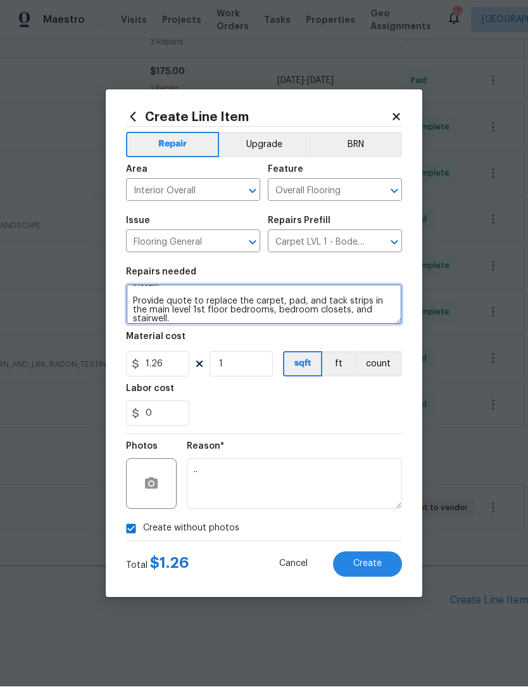
type textarea "Install new carpet. (Bodenger Way 945 Winter Ash, Silver) at all previously car…"
click at [383, 563] on button "Create" at bounding box center [367, 564] width 69 height 25
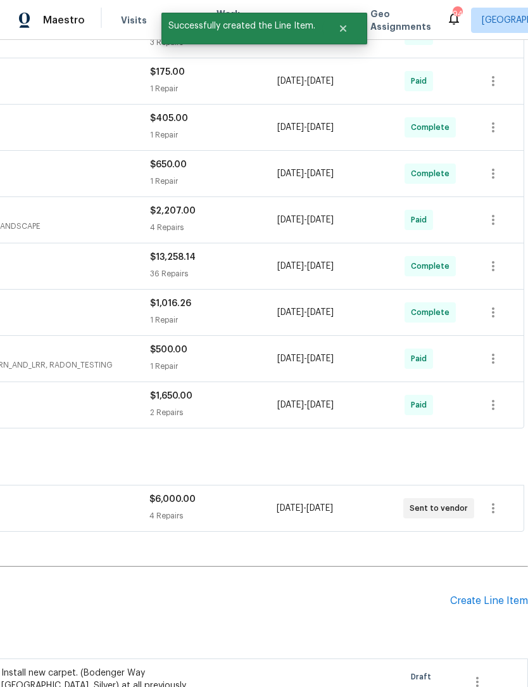
click at [499, 595] on div "Create Line Item" at bounding box center [490, 601] width 78 height 12
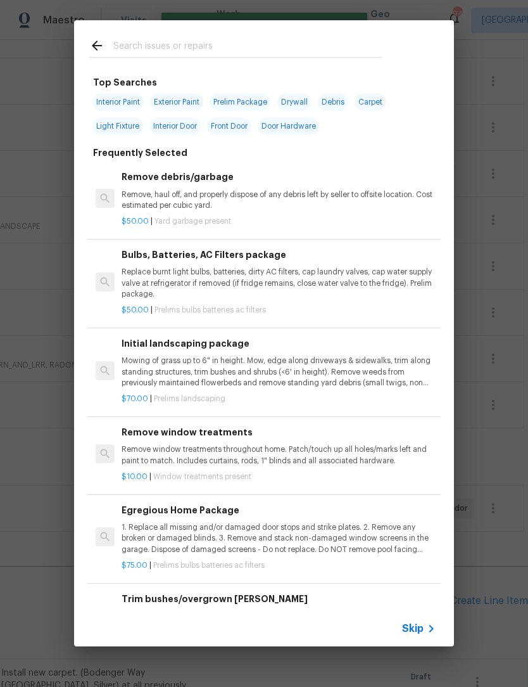
click at [87, 54] on div at bounding box center [235, 45] width 323 height 50
click at [86, 49] on div at bounding box center [235, 45] width 323 height 50
click at [94, 48] on icon at bounding box center [96, 45] width 15 height 15
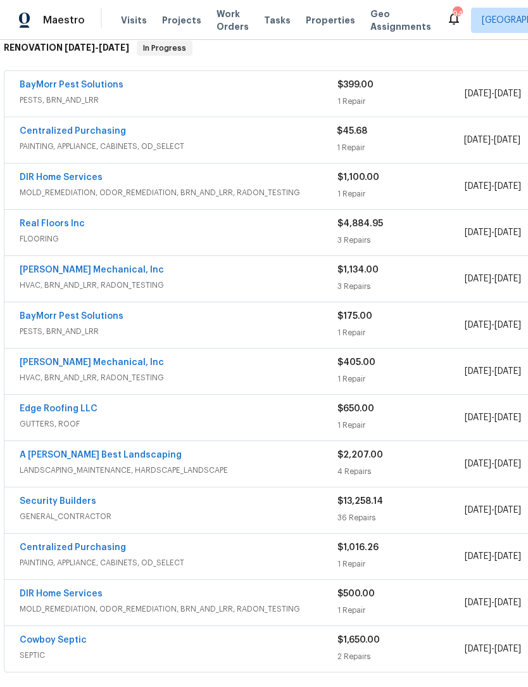
scroll to position [208, 1]
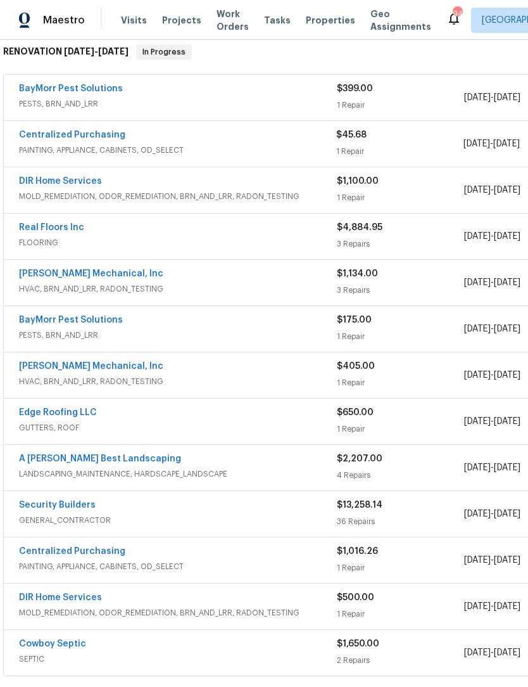
click at [72, 223] on link "Real Floors Inc" at bounding box center [51, 227] width 65 height 9
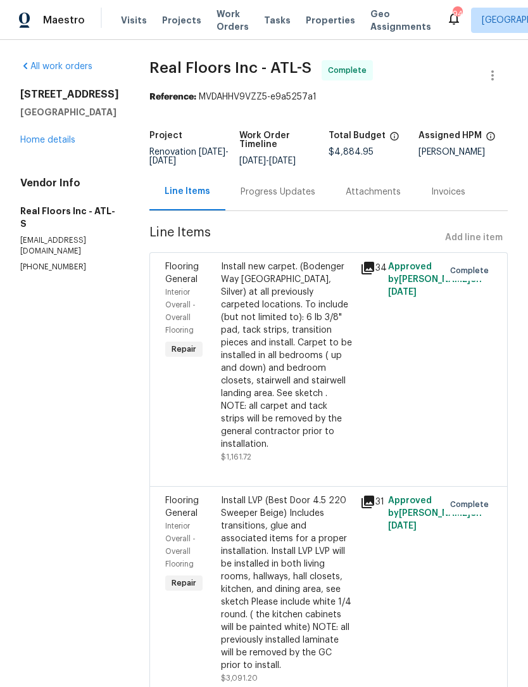
click at [69, 144] on link "Home details" at bounding box center [47, 140] width 55 height 9
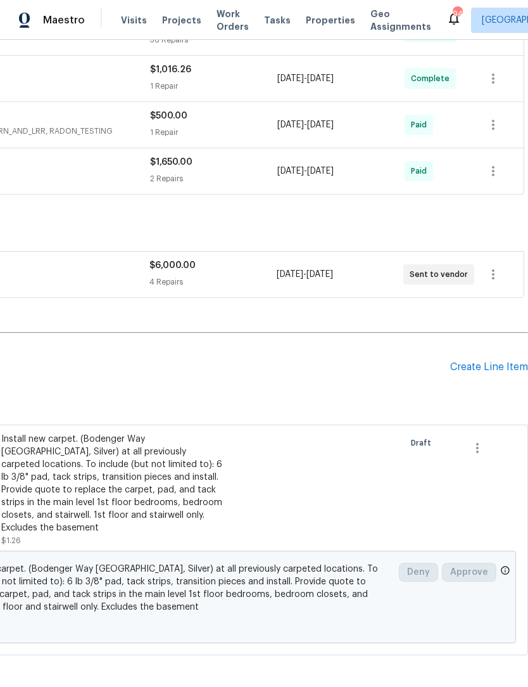
scroll to position [690, 188]
click at [496, 370] on div "Create Line Item" at bounding box center [490, 367] width 78 height 12
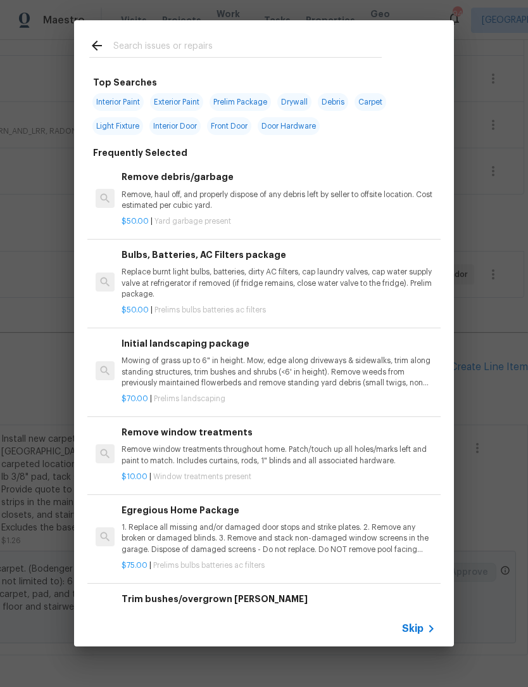
click at [195, 40] on input "text" at bounding box center [247, 47] width 269 height 19
type input "Lvp"
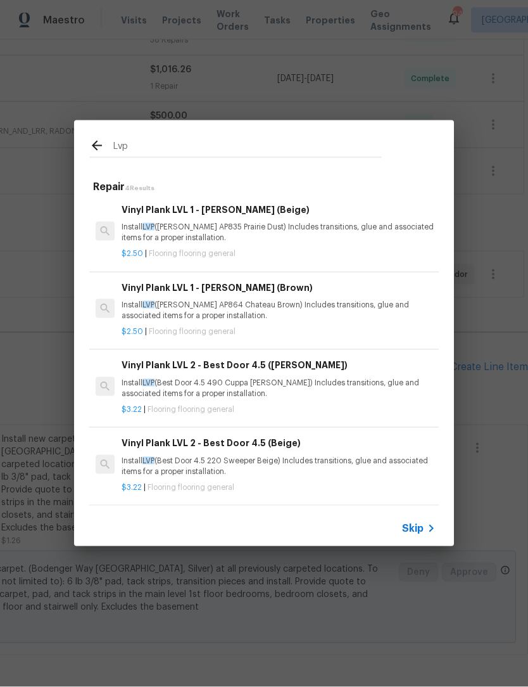
scroll to position [2, 0]
click at [279, 452] on div "Vinyl Plank LVL 2 - Best Door 4.5 (Beige) Install LVP (Best Door 4.5 220 Sweepe…" at bounding box center [279, 456] width 314 height 41
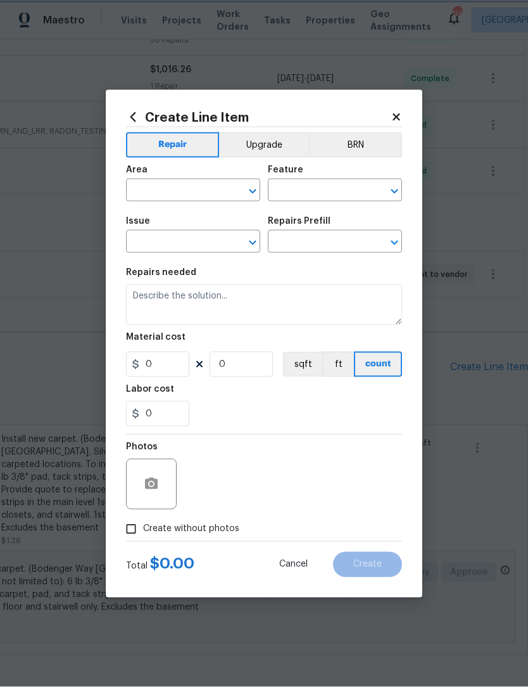
type input "Overall Flooring"
type input "Flooring General"
type input "Vinyl Plank LVL 2 - Best Door 4.5 (Beige) $3.22"
type textarea "Install LVP (Best Door 4.5 220 Sweeper Beige) Includes transitions, glue and as…"
type input "3.22"
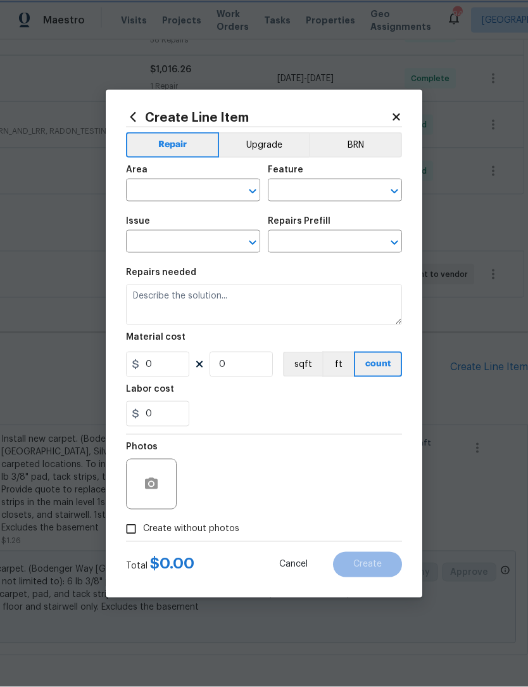
type input "1"
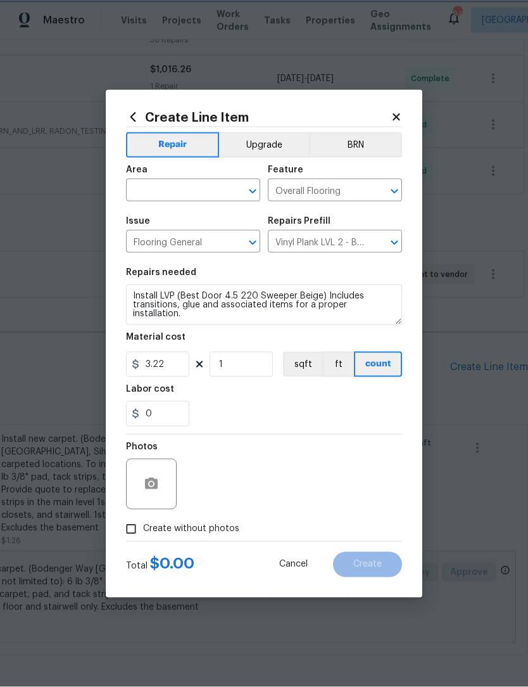
scroll to position [1, 0]
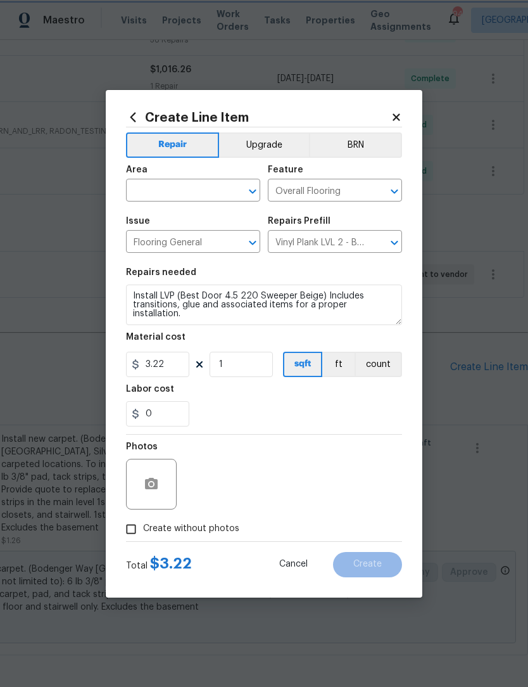
click at [250, 192] on icon "Open" at bounding box center [252, 191] width 15 height 15
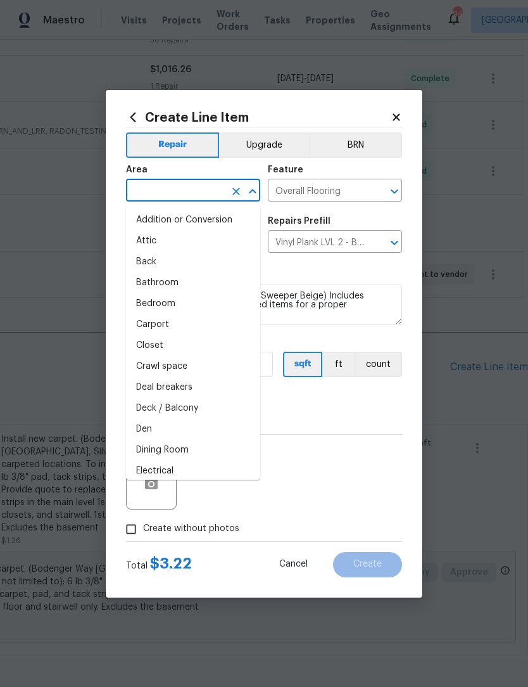
scroll to position [0, 0]
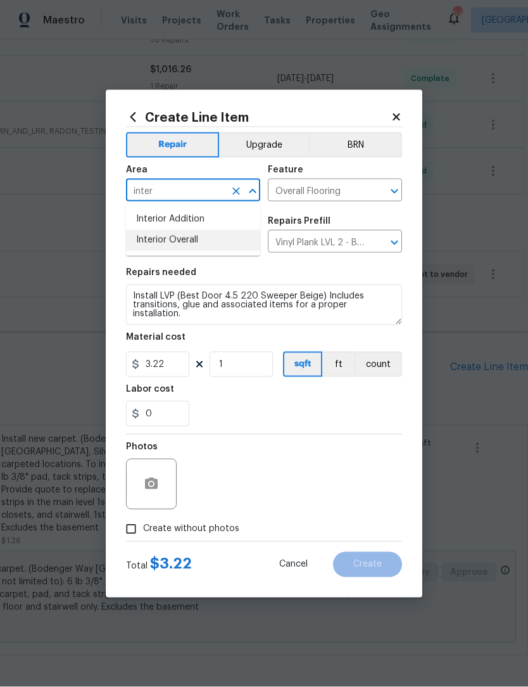
click at [203, 248] on li "Interior Overall" at bounding box center [193, 240] width 134 height 21
type input "Interior Overall"
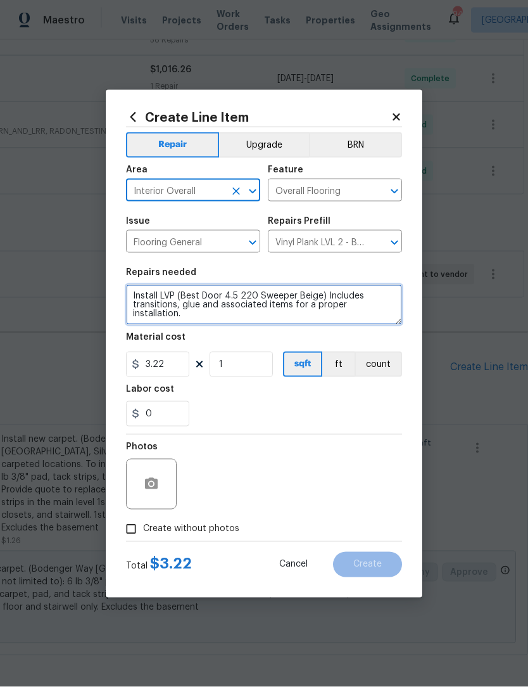
click at [365, 319] on textarea "Install LVP (Best Door 4.5 220 Sweeper Beige) Includes transitions, glue and as…" at bounding box center [264, 305] width 276 height 41
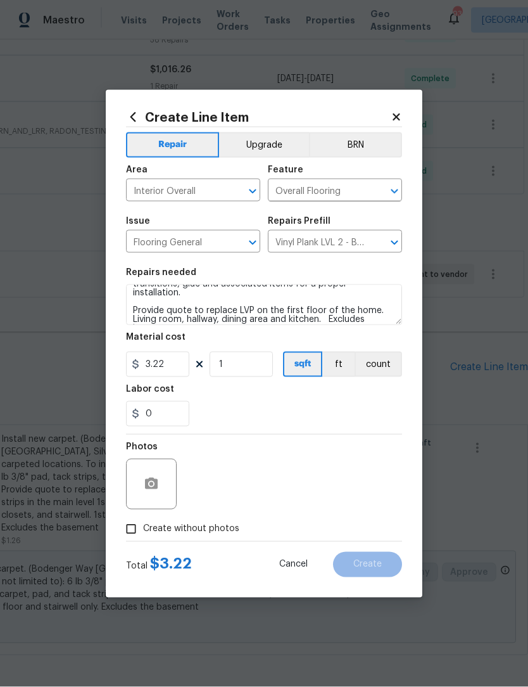
scroll to position [1, 0]
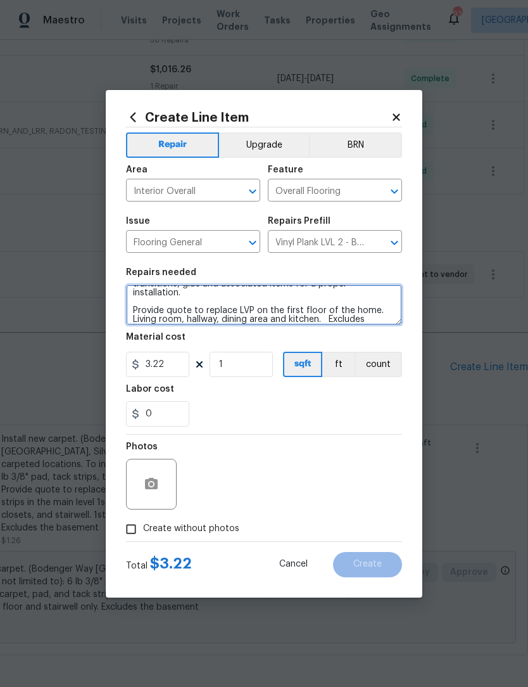
type textarea "Install LVP (Best Door 4.5 220 Sweeper Beige) Includes transitions, glue and as…"
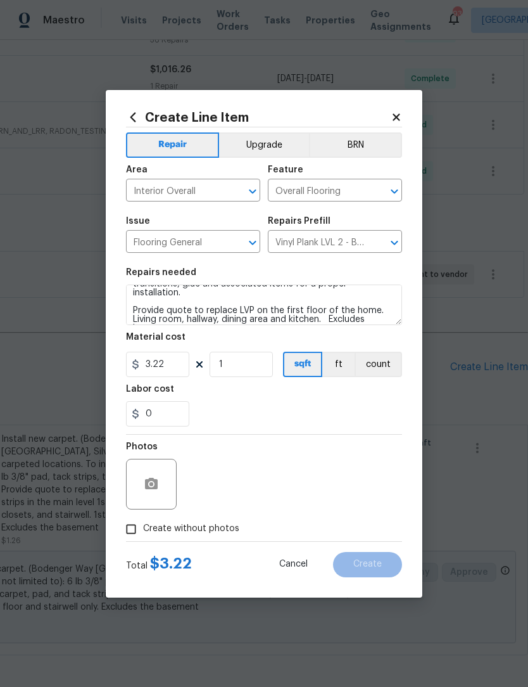
click at [124, 534] on input "Create without photos" at bounding box center [131, 529] width 24 height 24
checkbox input "true"
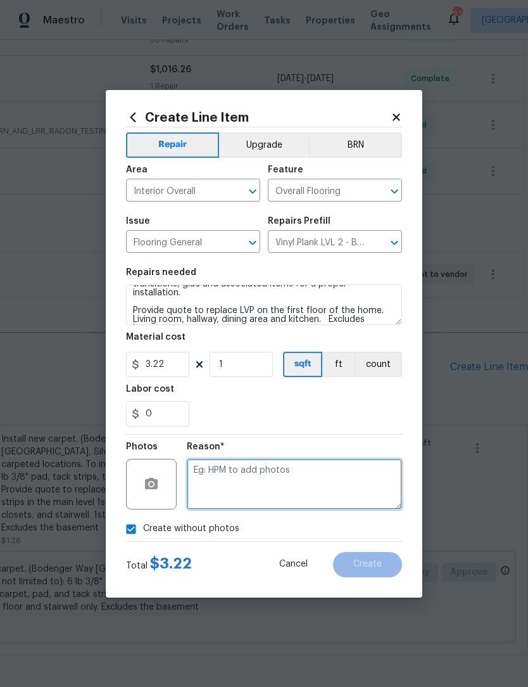
click at [300, 495] on textarea at bounding box center [294, 484] width 215 height 51
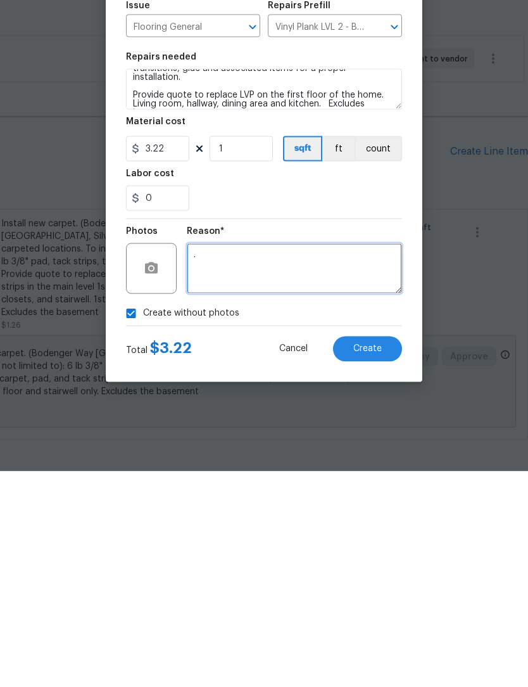
type textarea "."
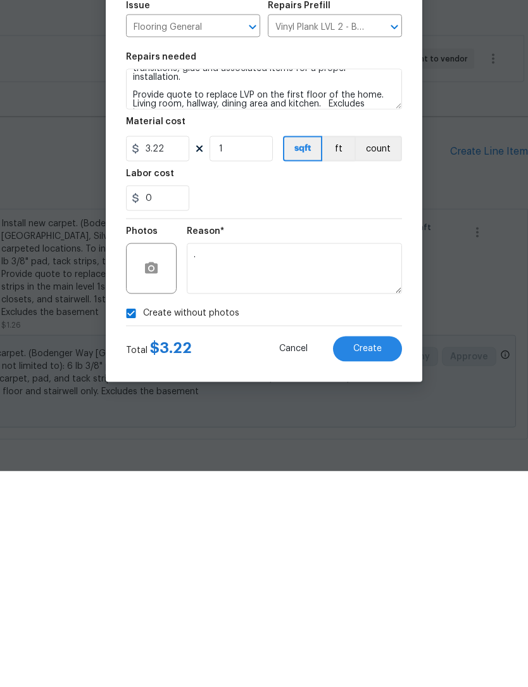
click at [380, 552] on button "Create" at bounding box center [367, 564] width 69 height 25
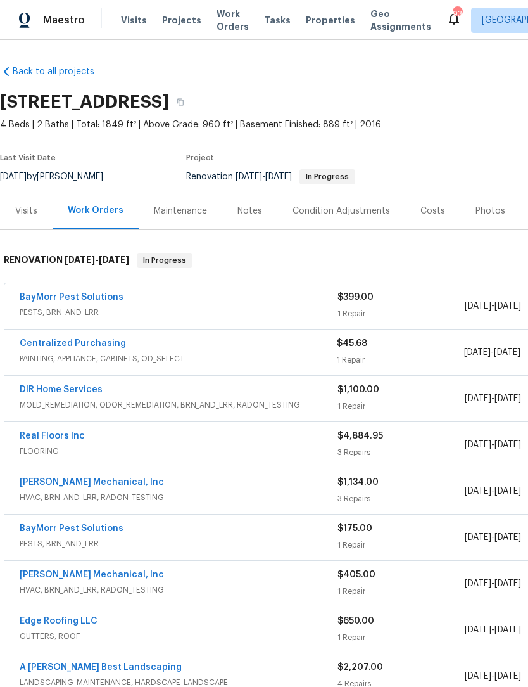
scroll to position [41, 0]
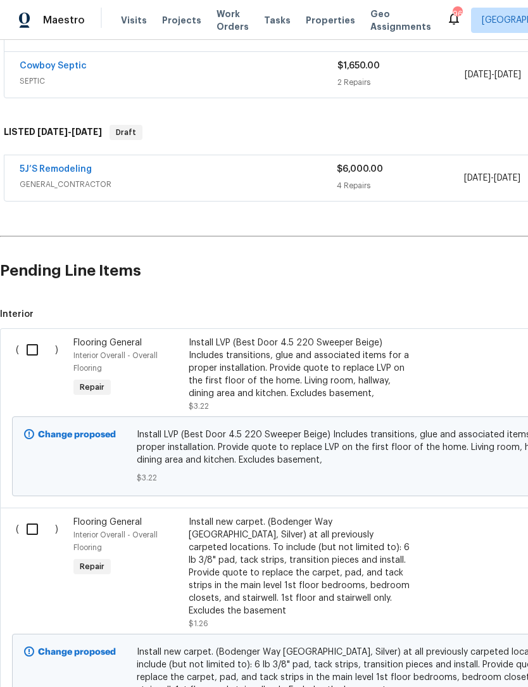
scroll to position [783, 0]
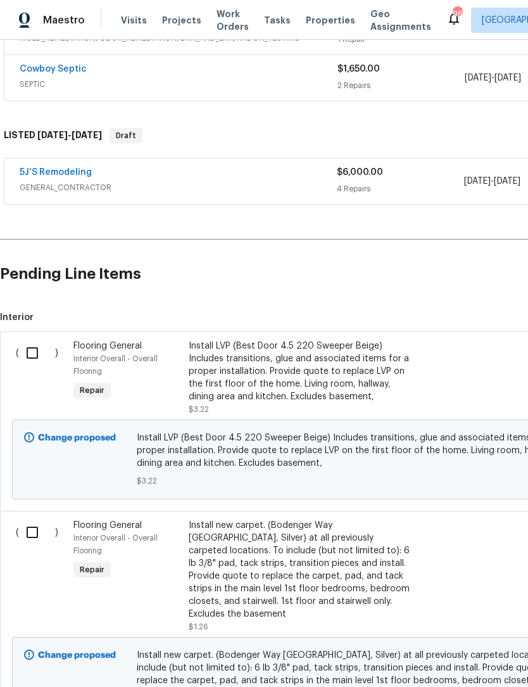
click at [42, 347] on input "checkbox" at bounding box center [37, 353] width 36 height 27
checkbox input "true"
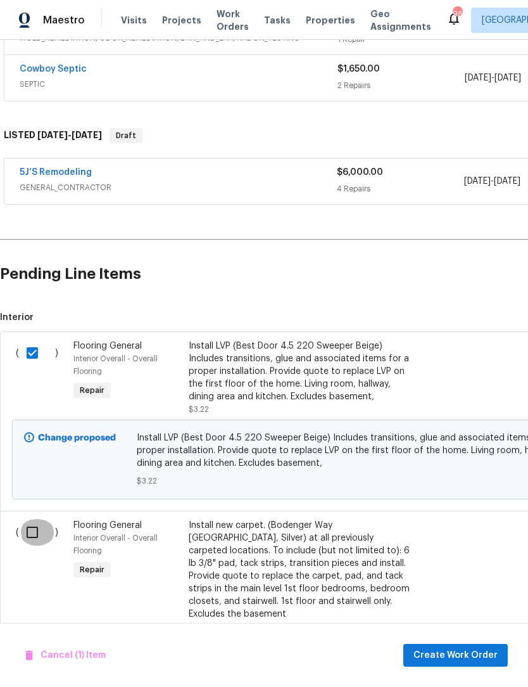
click at [27, 535] on input "checkbox" at bounding box center [37, 532] width 36 height 27
checkbox input "true"
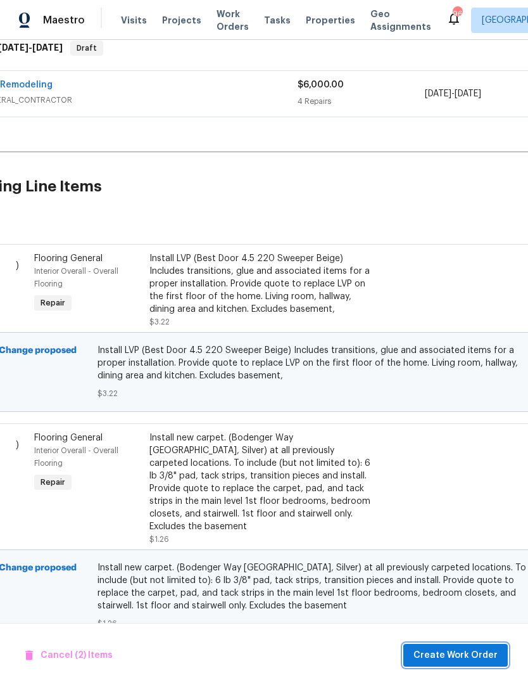
click at [469, 659] on span "Create Work Order" at bounding box center [456, 656] width 84 height 16
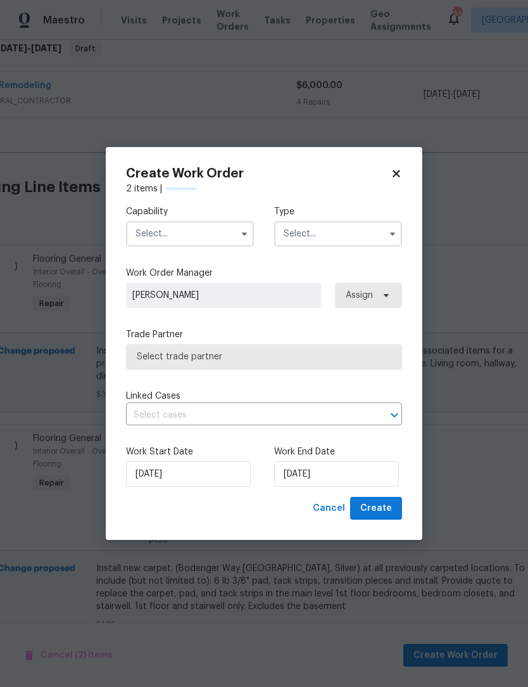
scroll to position [870, 41]
checkbox input "false"
click at [252, 233] on button "button" at bounding box center [244, 233] width 15 height 15
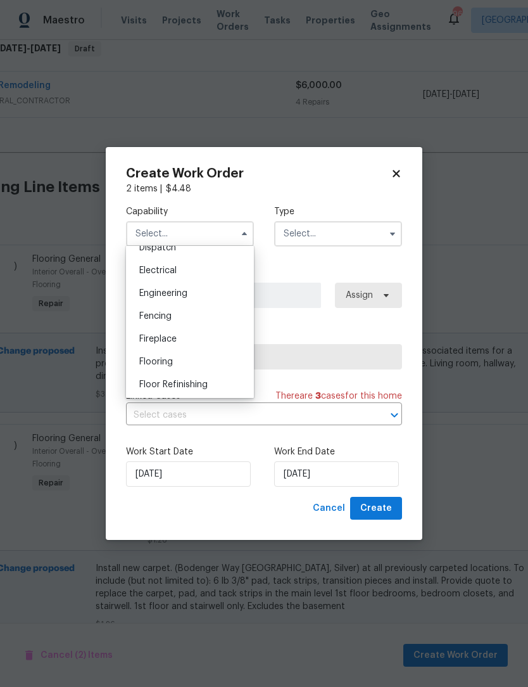
scroll to position [402, 0]
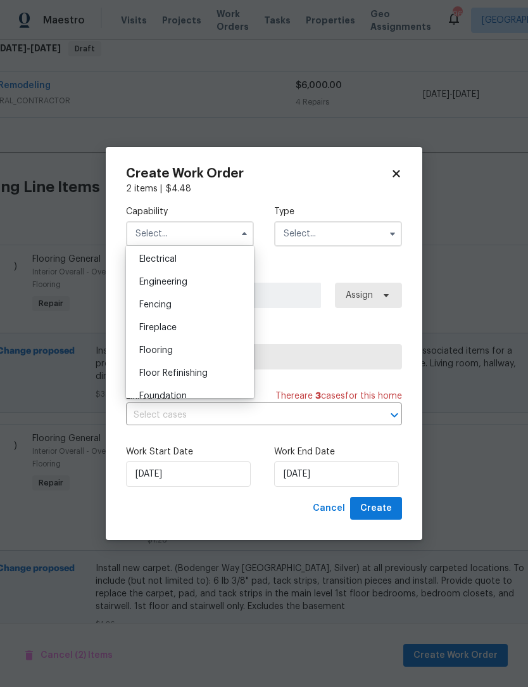
click at [191, 357] on div "Flooring" at bounding box center [190, 350] width 122 height 23
type input "Flooring"
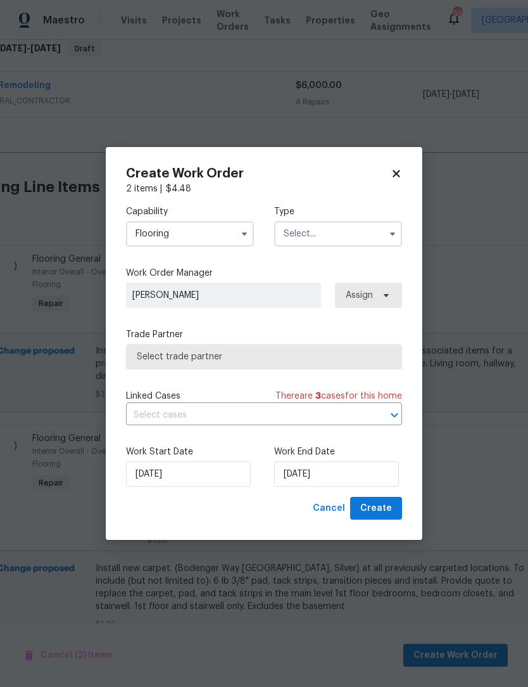
click at [393, 236] on icon "button" at bounding box center [393, 234] width 10 height 10
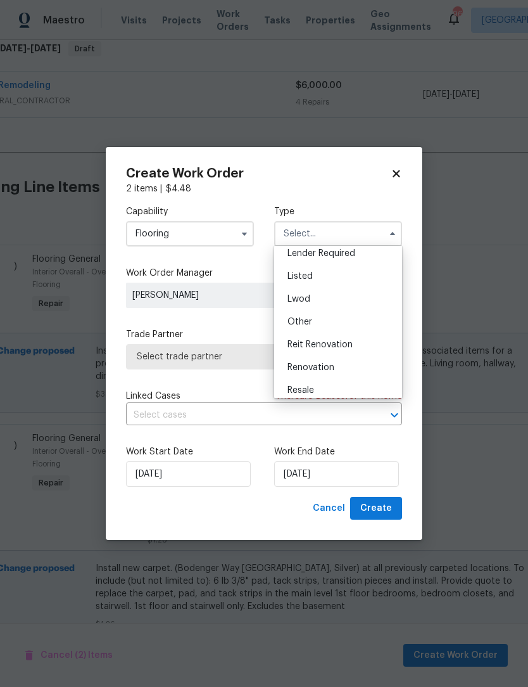
scroll to position [98, 0]
click at [331, 272] on div "Listed" at bounding box center [339, 277] width 122 height 23
type input "Listed"
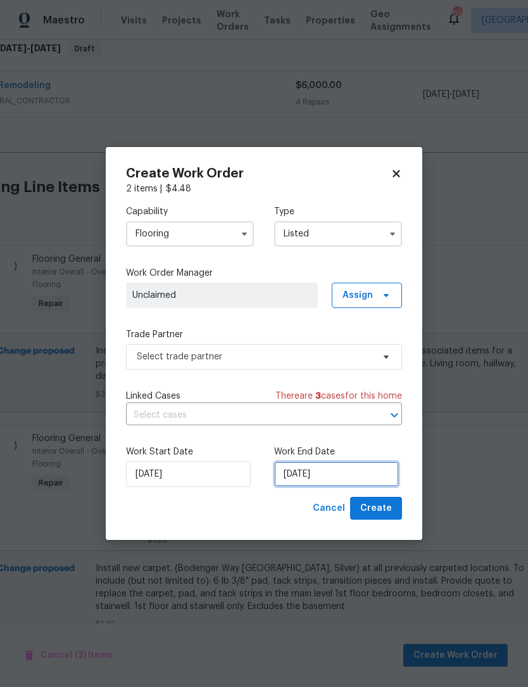
click at [338, 473] on input "[DATE]" at bounding box center [336, 473] width 125 height 25
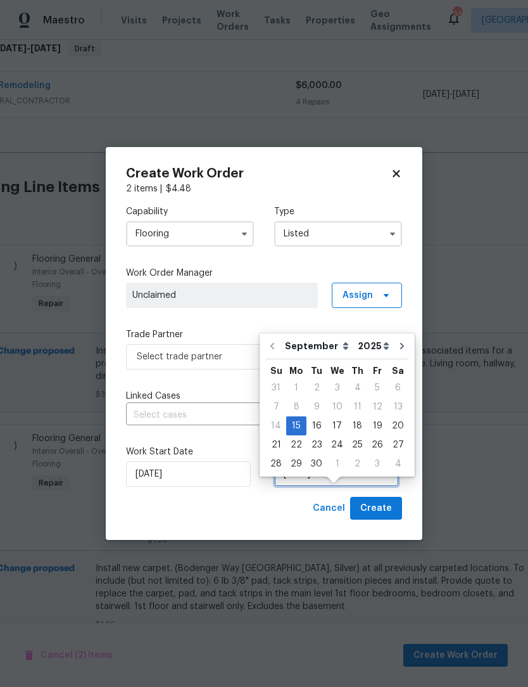
scroll to position [23, 0]
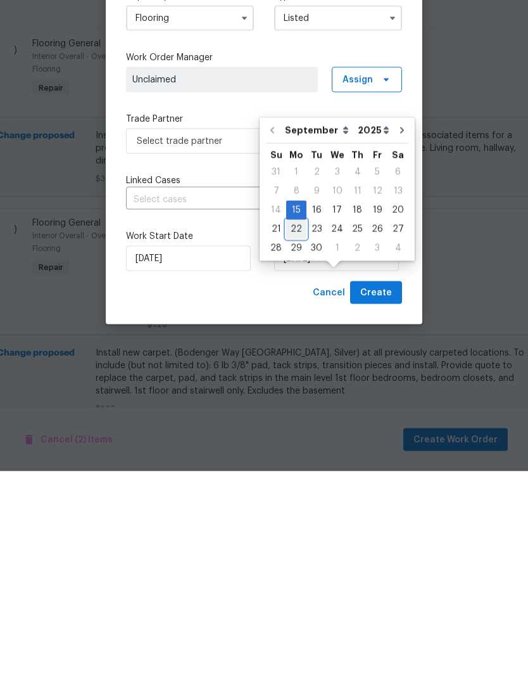
click at [302, 436] on div "22" at bounding box center [296, 445] width 20 height 18
type input "[DATE]"
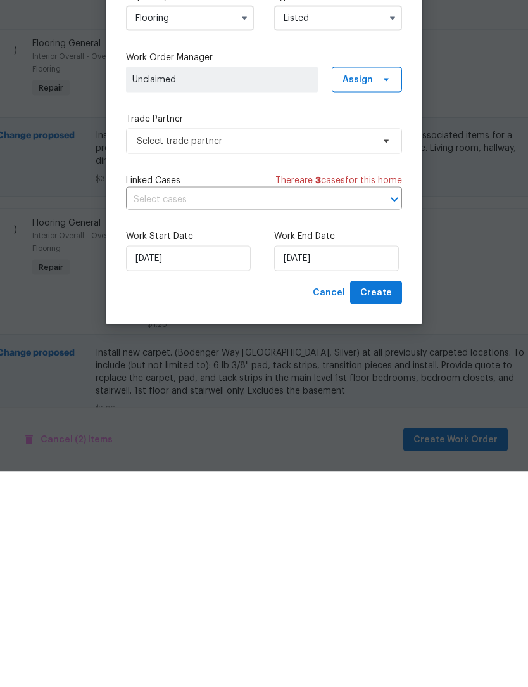
scroll to position [42, 0]
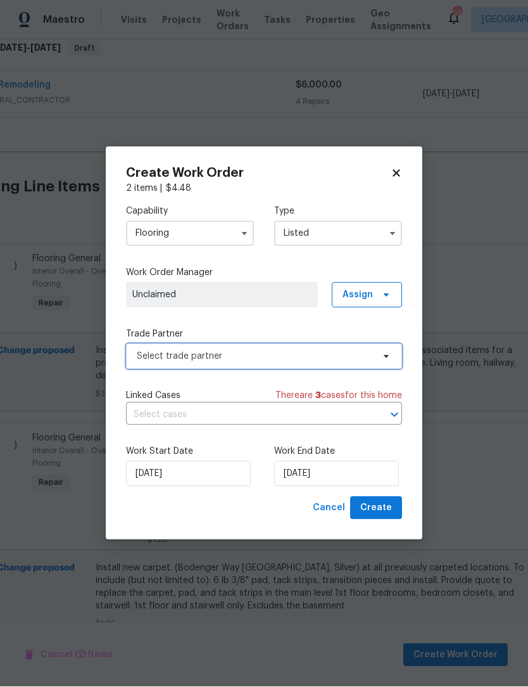
click at [387, 359] on icon at bounding box center [386, 357] width 10 height 10
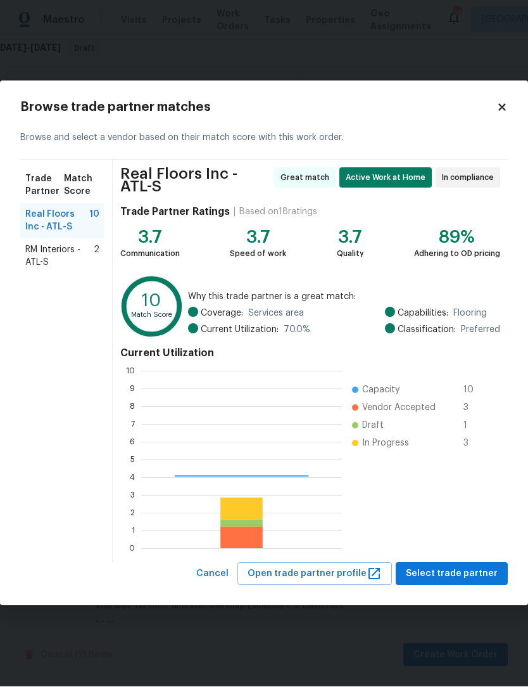
scroll to position [177, 201]
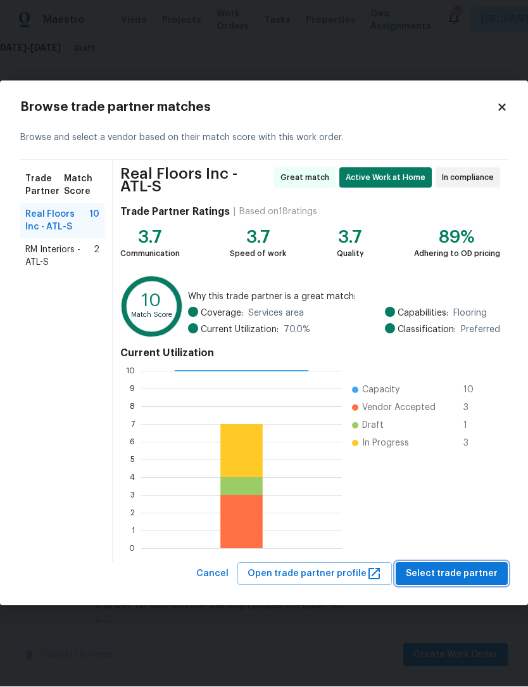
click at [457, 582] on button "Select trade partner" at bounding box center [452, 574] width 112 height 23
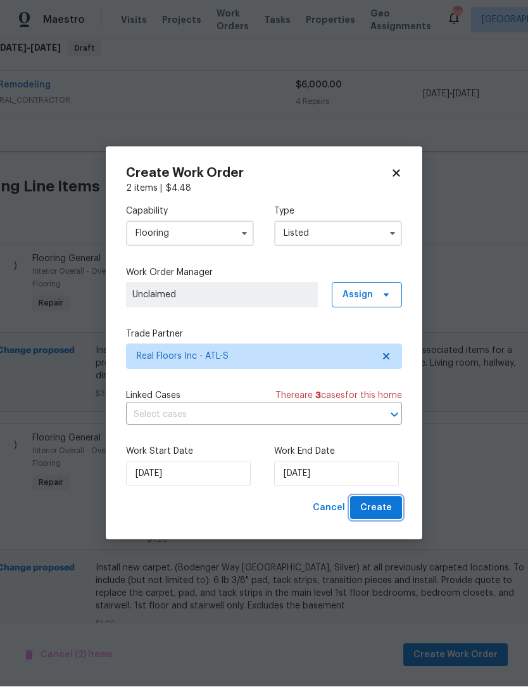
click at [385, 514] on span "Create" at bounding box center [377, 509] width 32 height 16
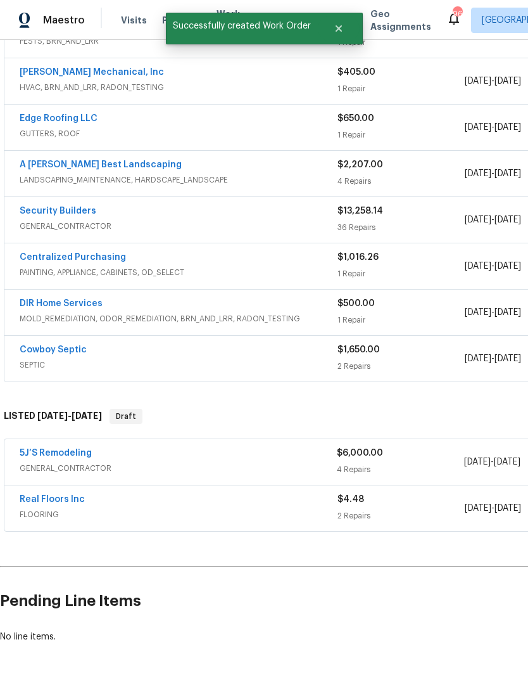
scroll to position [502, 0]
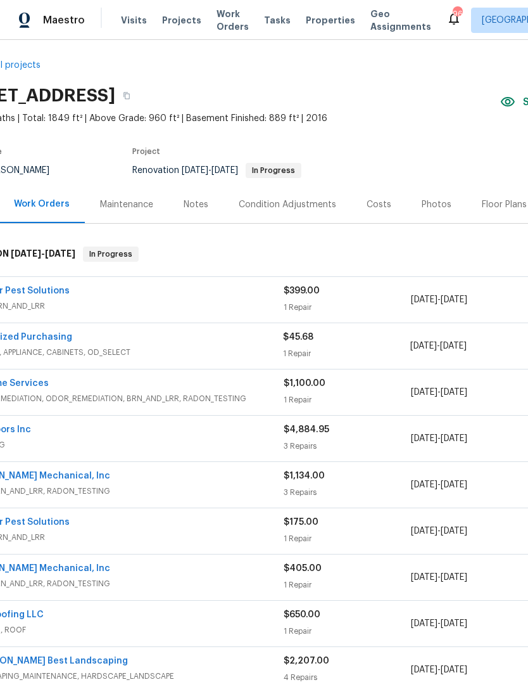
scroll to position [8, 51]
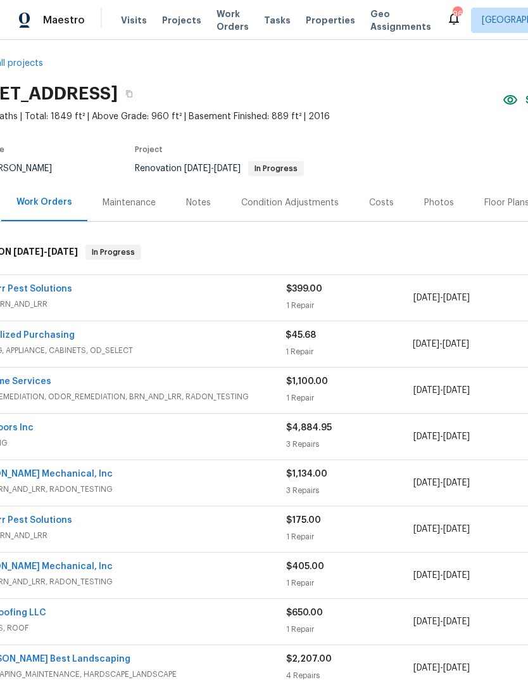
click at [442, 201] on div "Photos" at bounding box center [440, 202] width 30 height 13
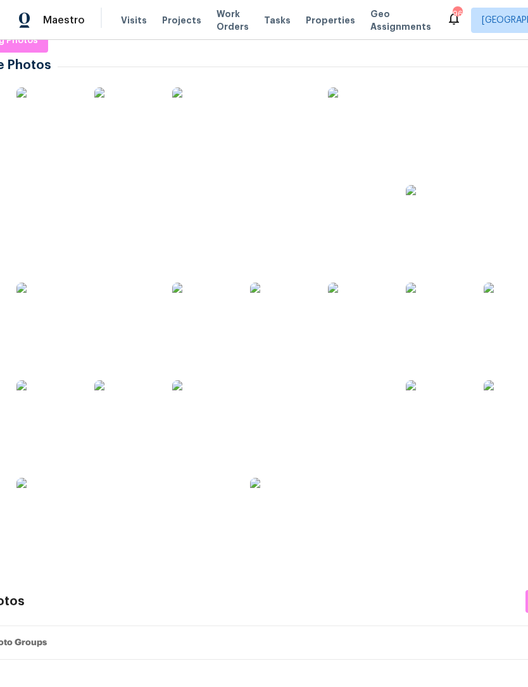
scroll to position [221, 74]
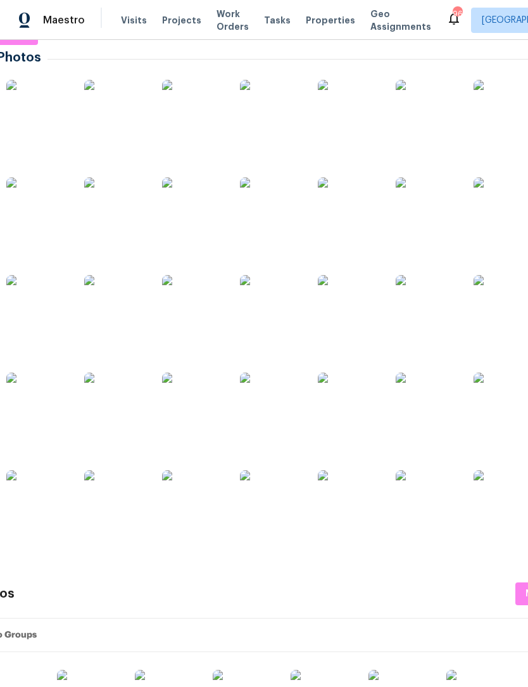
click at [289, 414] on img at bounding box center [271, 404] width 63 height 63
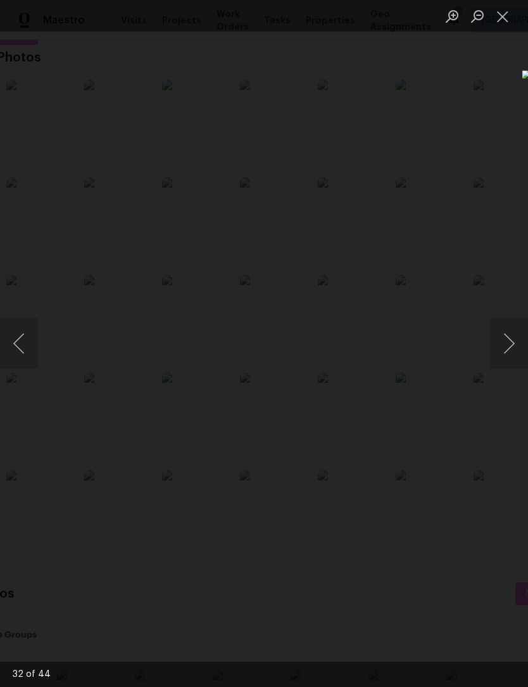
click at [511, 333] on button "Next image" at bounding box center [509, 343] width 38 height 51
click at [511, 349] on button "Next image" at bounding box center [509, 343] width 38 height 51
click at [513, 353] on button "Next image" at bounding box center [509, 343] width 38 height 51
click at [509, 353] on button "Next image" at bounding box center [509, 343] width 38 height 51
click at [504, 353] on button "Next image" at bounding box center [509, 343] width 38 height 51
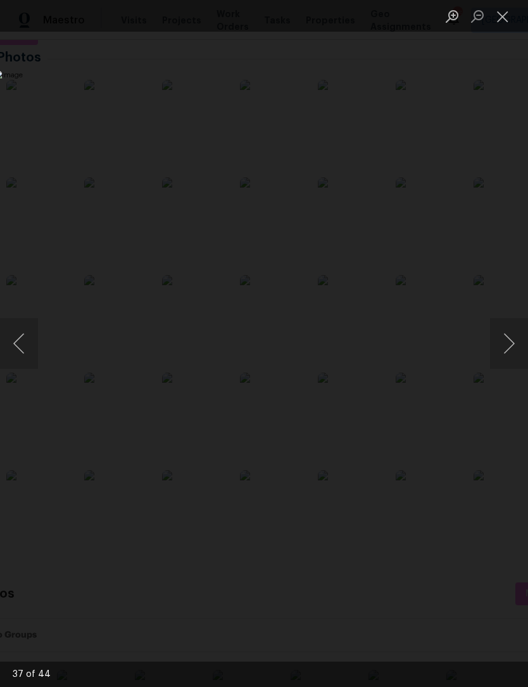
click at [503, 356] on button "Next image" at bounding box center [509, 343] width 38 height 51
click at [506, 358] on button "Next image" at bounding box center [509, 343] width 38 height 51
click at [504, 359] on button "Next image" at bounding box center [509, 343] width 38 height 51
click at [506, 352] on button "Next image" at bounding box center [509, 343] width 38 height 51
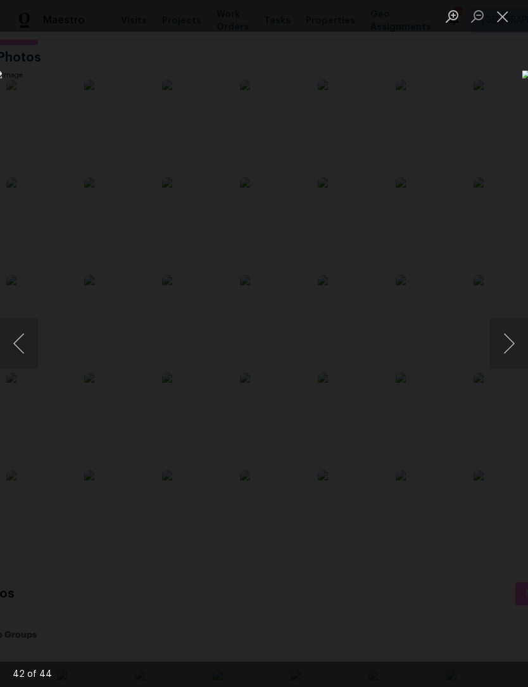
click at [507, 352] on button "Next image" at bounding box center [509, 343] width 38 height 51
click at [506, 354] on button "Next image" at bounding box center [509, 343] width 38 height 51
click at [504, 357] on button "Next image" at bounding box center [509, 343] width 38 height 51
click at [511, 338] on button "Next image" at bounding box center [509, 343] width 38 height 51
click at [509, 349] on button "Next image" at bounding box center [509, 343] width 38 height 51
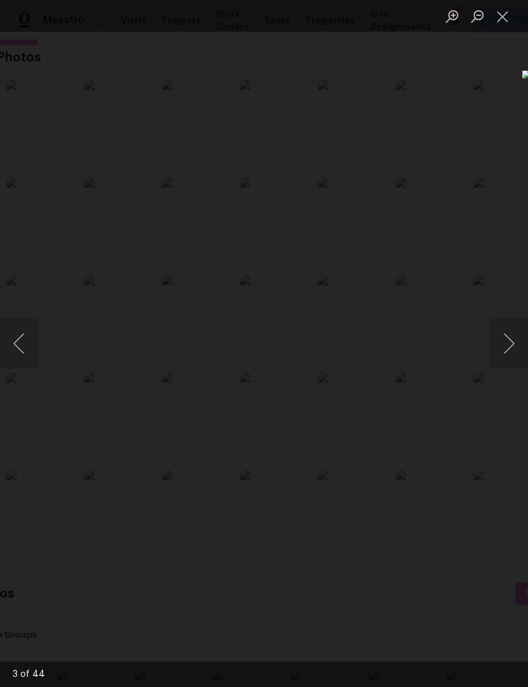
click at [504, 341] on button "Next image" at bounding box center [509, 343] width 38 height 51
click at [509, 354] on button "Next image" at bounding box center [509, 343] width 38 height 51
click at [508, 355] on button "Next image" at bounding box center [509, 343] width 38 height 51
click at [508, 358] on button "Next image" at bounding box center [509, 343] width 38 height 51
click at [508, 354] on button "Next image" at bounding box center [509, 343] width 38 height 51
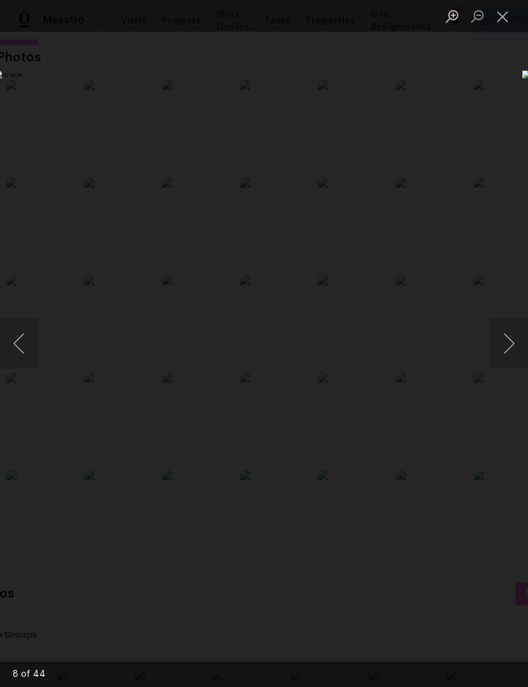
click at [508, 352] on button "Next image" at bounding box center [509, 343] width 38 height 51
click at [16, 351] on button "Previous image" at bounding box center [19, 343] width 38 height 51
click at [511, 355] on button "Next image" at bounding box center [509, 343] width 38 height 51
click at [509, 355] on button "Next image" at bounding box center [509, 343] width 38 height 51
click at [509, 353] on button "Next image" at bounding box center [509, 343] width 38 height 51
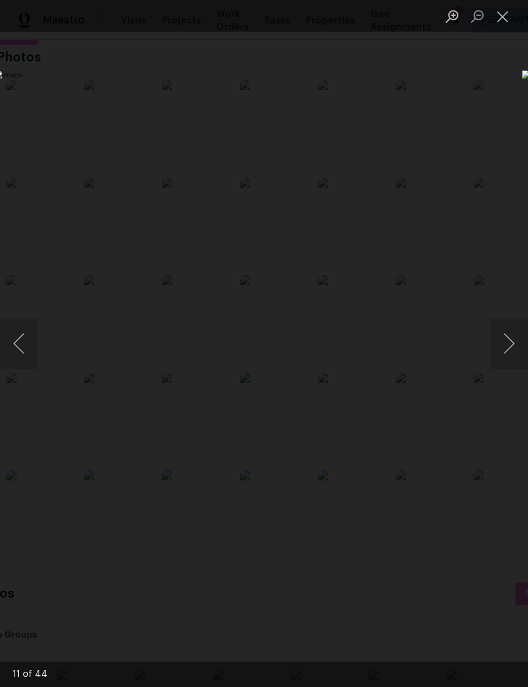
click at [510, 352] on button "Next image" at bounding box center [509, 343] width 38 height 51
click at [509, 353] on button "Next image" at bounding box center [509, 343] width 38 height 51
click at [510, 351] on button "Next image" at bounding box center [509, 343] width 38 height 51
click at [509, 352] on button "Next image" at bounding box center [509, 343] width 38 height 51
click at [508, 353] on button "Next image" at bounding box center [509, 343] width 38 height 51
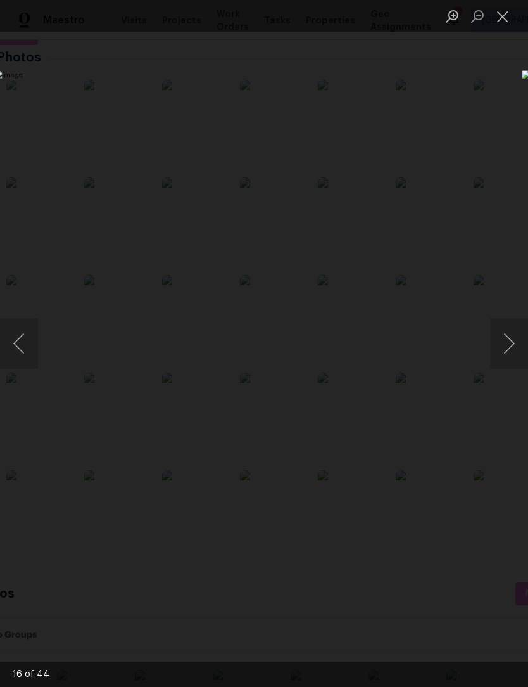
click at [509, 353] on button "Next image" at bounding box center [509, 343] width 38 height 51
click at [508, 353] on button "Next image" at bounding box center [509, 343] width 38 height 51
click at [508, 352] on button "Next image" at bounding box center [509, 343] width 38 height 51
click at [509, 352] on button "Next image" at bounding box center [509, 343] width 38 height 51
click at [508, 352] on button "Next image" at bounding box center [509, 343] width 38 height 51
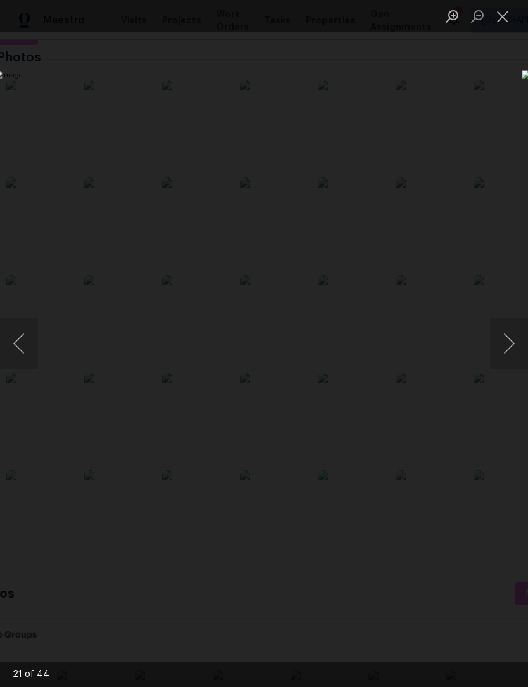
click at [508, 353] on button "Next image" at bounding box center [509, 343] width 38 height 51
click at [24, 353] on button "Previous image" at bounding box center [19, 343] width 38 height 51
click at [285, 672] on div "22 of 44" at bounding box center [264, 674] width 528 height 25
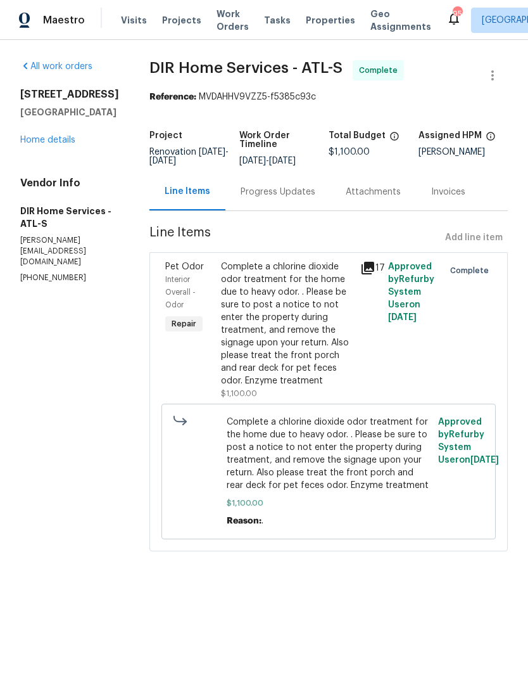
click at [307, 198] on div "Progress Updates" at bounding box center [278, 192] width 75 height 13
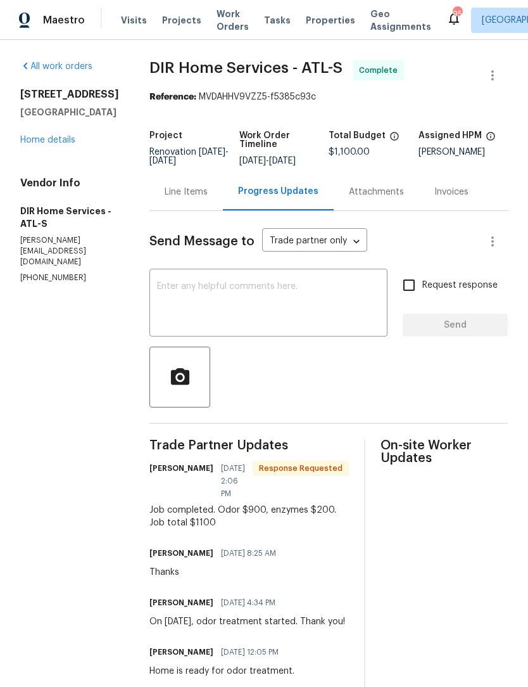
click at [51, 136] on link "Home details" at bounding box center [47, 140] width 55 height 9
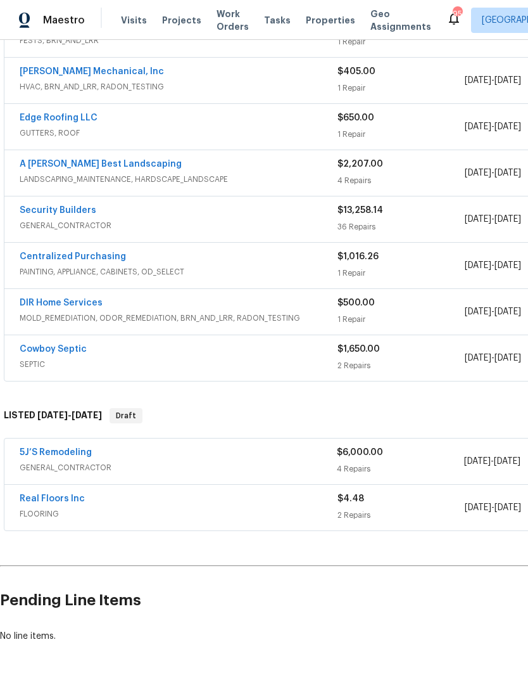
scroll to position [502, 0]
click at [68, 456] on link "5J’S Remodeling" at bounding box center [56, 453] width 72 height 9
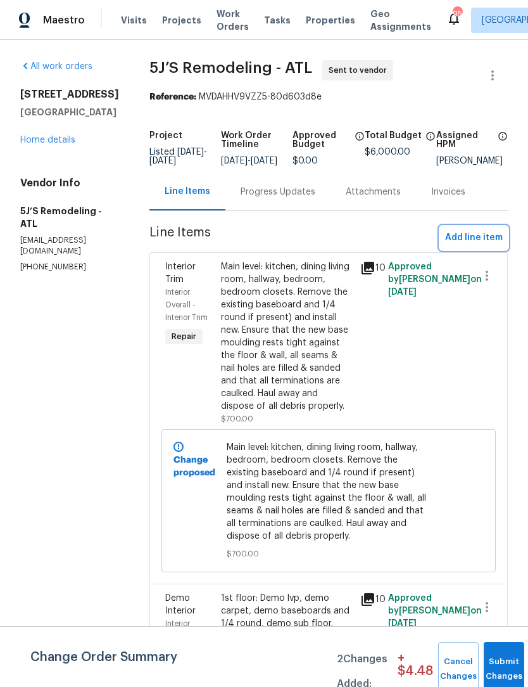
click at [494, 246] on span "Add line item" at bounding box center [474, 238] width 58 height 16
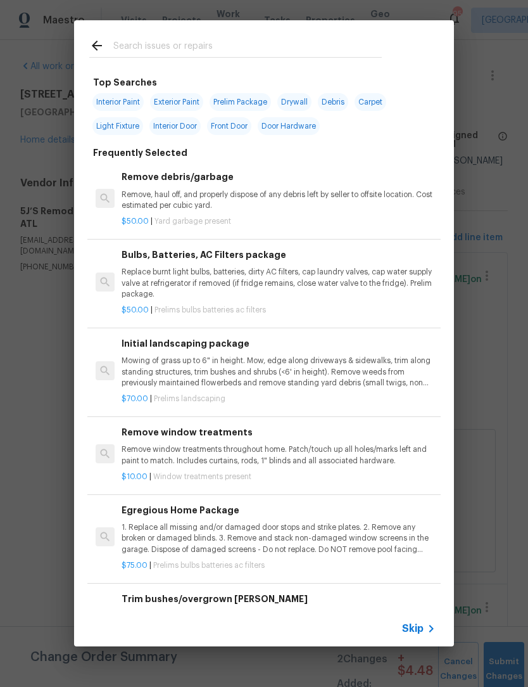
click at [288, 48] on input "text" at bounding box center [247, 47] width 269 height 19
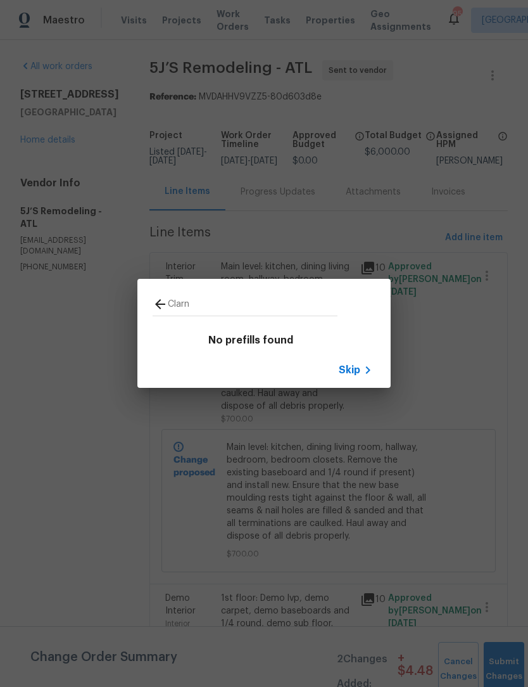
type input "Clean"
click at [168, 304] on input "Clean" at bounding box center [253, 306] width 170 height 19
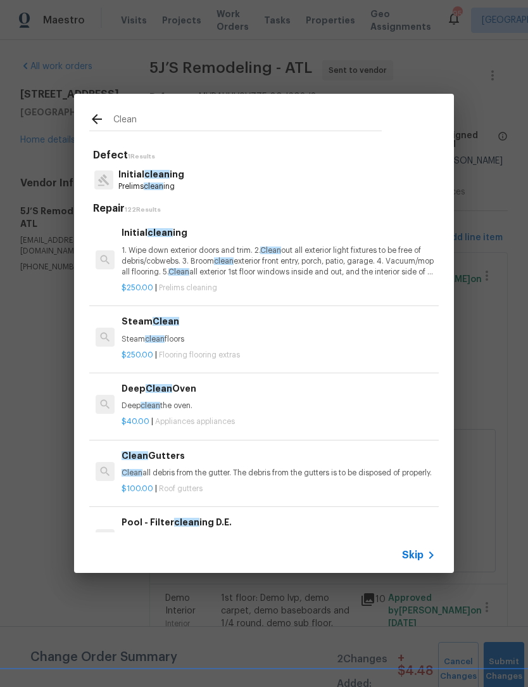
click at [153, 186] on span "clean" at bounding box center [154, 186] width 20 height 8
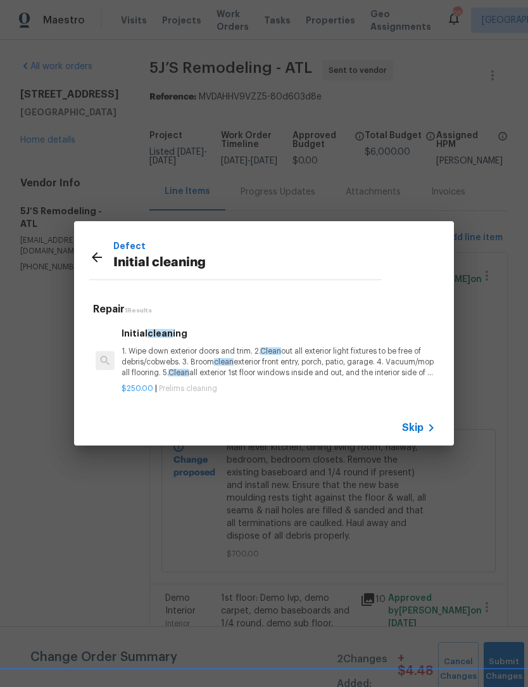
click at [203, 359] on p "1. Wipe down exterior doors and trim. 2. Clean out all exterior light fixtures …" at bounding box center [279, 362] width 314 height 32
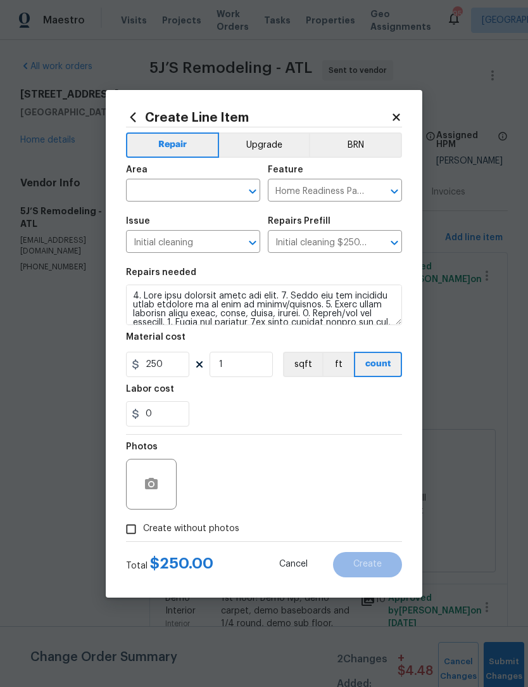
click at [255, 188] on icon "Open" at bounding box center [252, 191] width 15 height 15
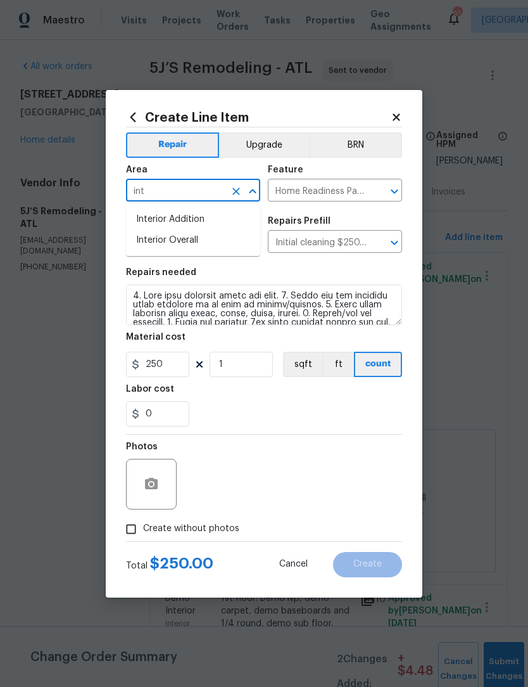
click at [221, 245] on li "Interior Overall" at bounding box center [193, 240] width 134 height 21
type input "Interior Overall"
click at [135, 530] on input "Create without photos" at bounding box center [131, 529] width 24 height 24
checkbox input "true"
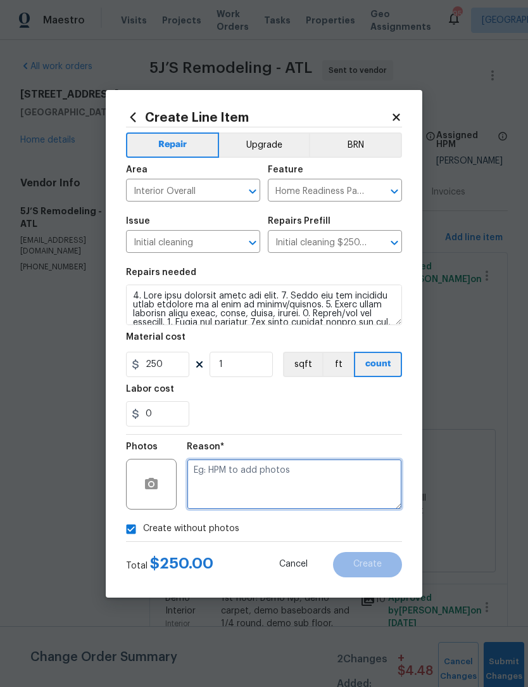
click at [257, 481] on textarea at bounding box center [294, 484] width 215 height 51
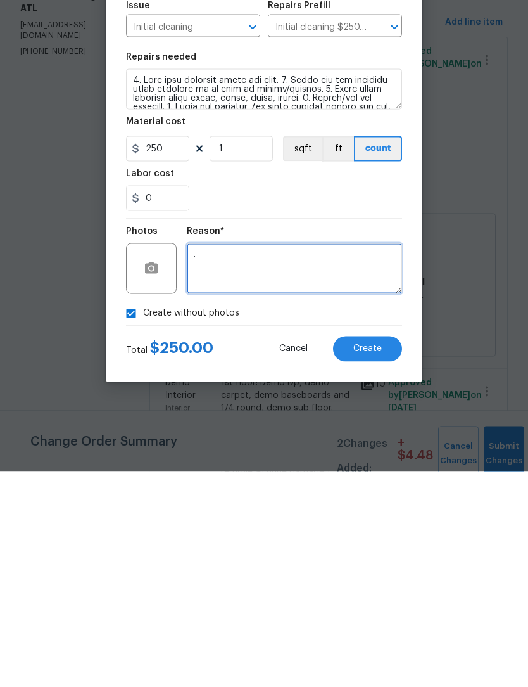
type textarea "."
click at [391, 552] on button "Create" at bounding box center [367, 564] width 69 height 25
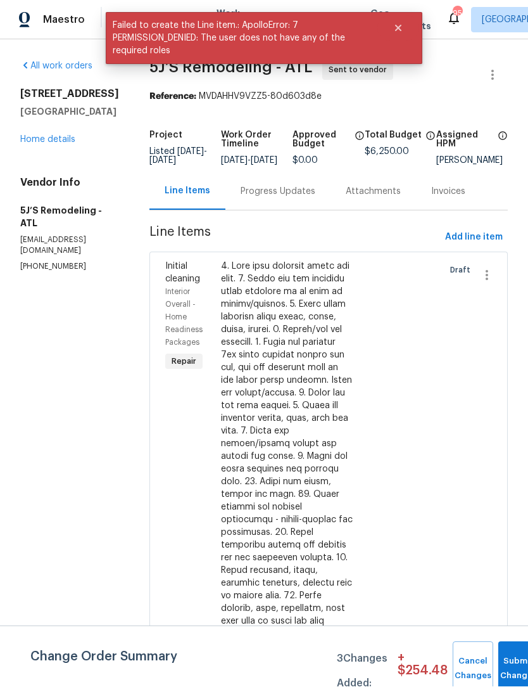
scroll to position [1, 0]
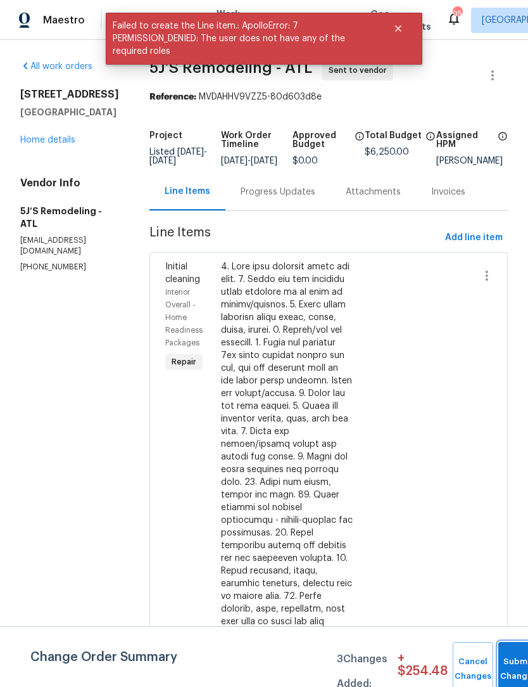
click at [514, 671] on span "Submit Changes" at bounding box center [519, 669] width 28 height 29
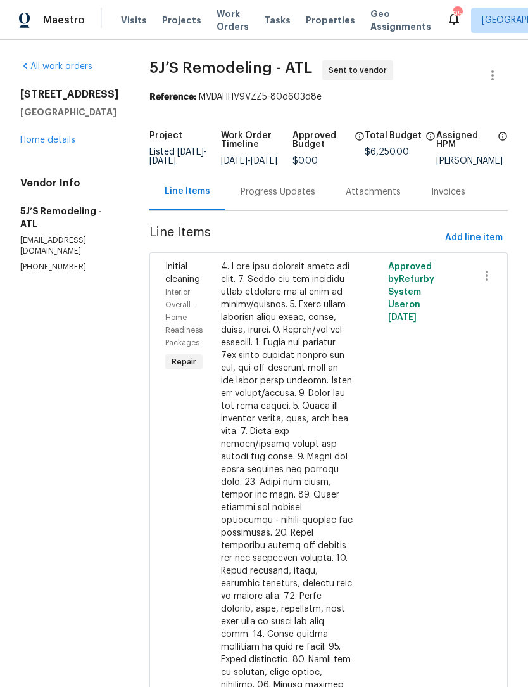
scroll to position [0, 0]
click at [37, 144] on link "Home details" at bounding box center [47, 140] width 55 height 9
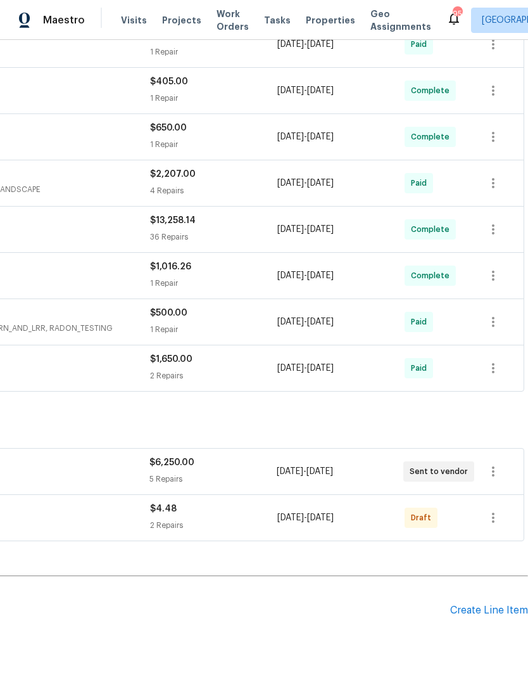
scroll to position [492, 188]
click at [498, 518] on icon "button" at bounding box center [493, 518] width 15 height 15
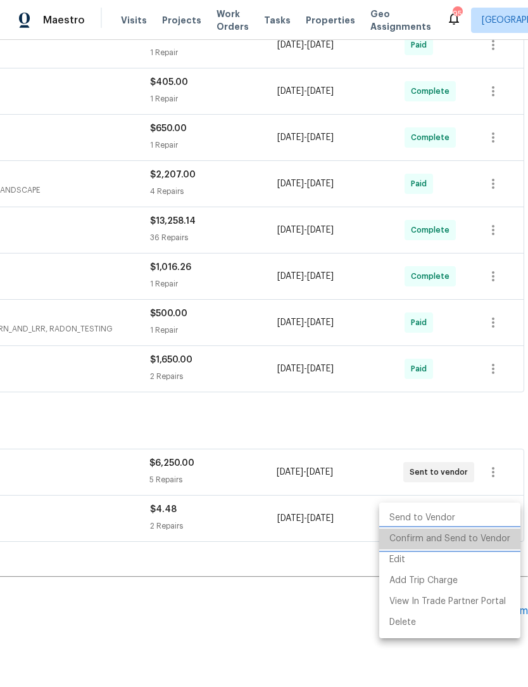
click at [483, 539] on li "Confirm and Send to Vendor" at bounding box center [450, 538] width 141 height 21
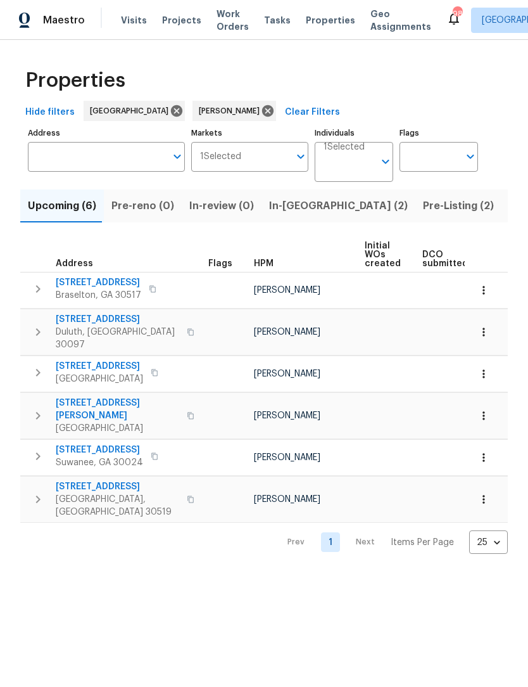
click at [283, 210] on span "In-[GEOGRAPHIC_DATA] (2)" at bounding box center [338, 206] width 139 height 18
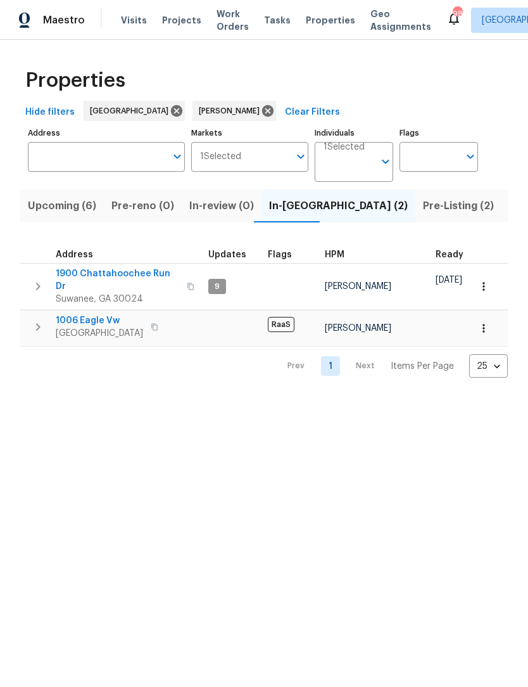
click at [423, 208] on span "Pre-Listing (2)" at bounding box center [458, 206] width 71 height 18
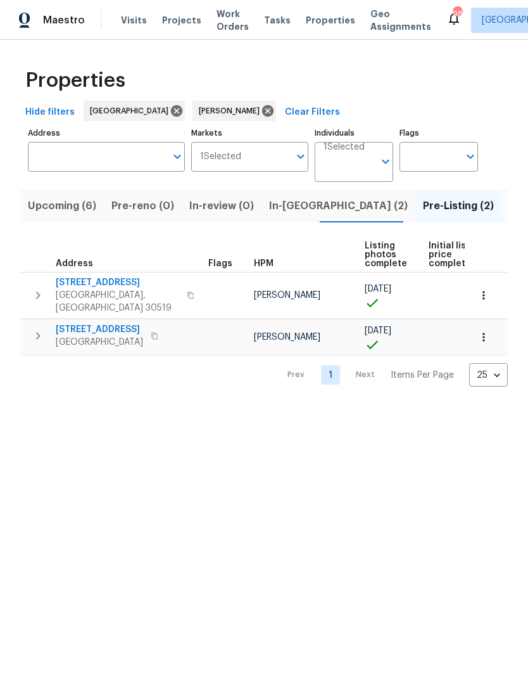
click at [129, 323] on span "[STREET_ADDRESS]" at bounding box center [99, 329] width 87 height 13
click at [509, 207] on span "Listed (11)" at bounding box center [534, 206] width 50 height 18
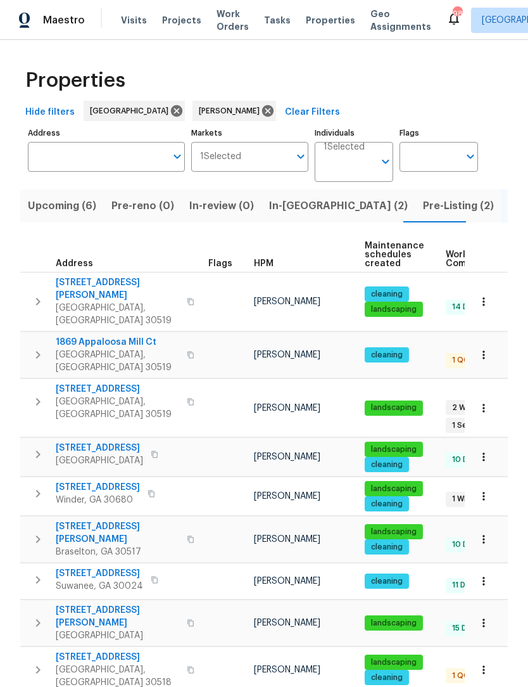
click at [84, 477] on td "[STREET_ADDRESS][PERSON_NAME]" at bounding box center [111, 493] width 183 height 33
click at [92, 481] on span "[STREET_ADDRESS]" at bounding box center [98, 487] width 84 height 13
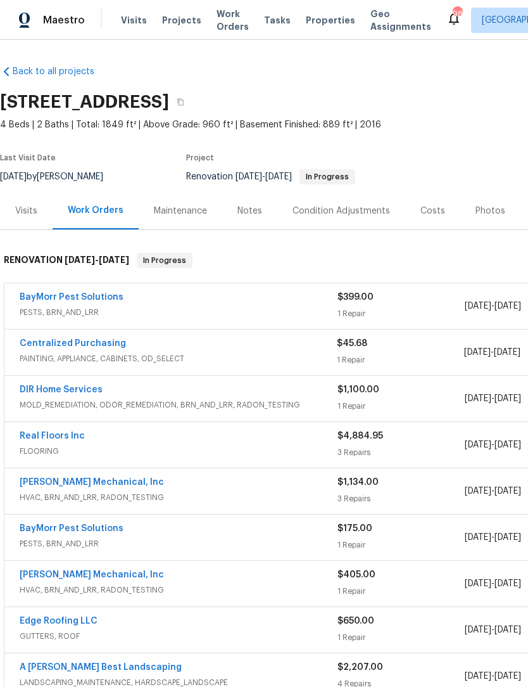
click at [255, 211] on div "Notes" at bounding box center [250, 211] width 25 height 13
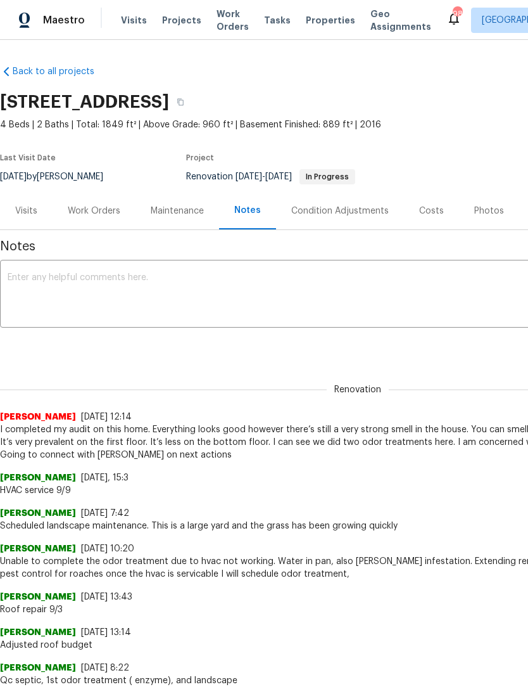
click at [216, 288] on textarea at bounding box center [358, 295] width 701 height 44
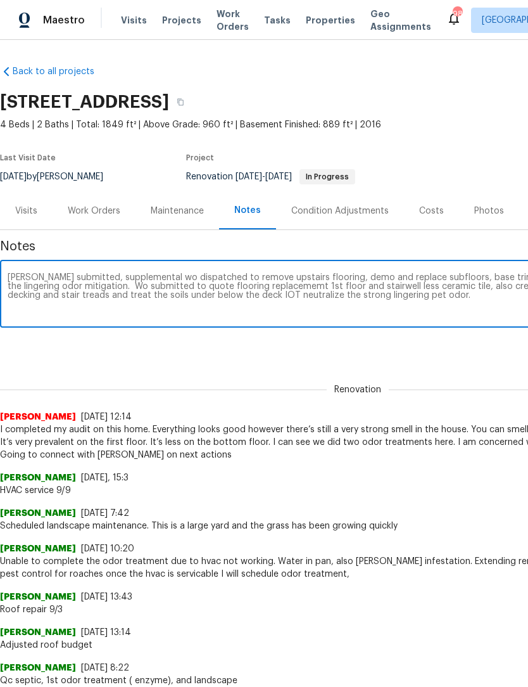
click at [238, 290] on textarea "[PERSON_NAME] submitted, supplemental wo dispatched to remove upstairs flooring…" at bounding box center [358, 295] width 701 height 44
click at [355, 303] on textarea "[PERSON_NAME] submitted, supplemental wo dispatched to remove upstairs flooring…" at bounding box center [358, 295] width 701 height 44
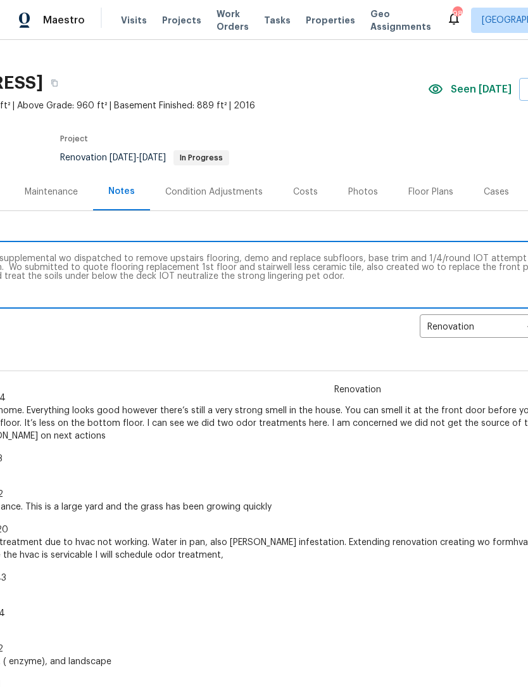
scroll to position [20, 117]
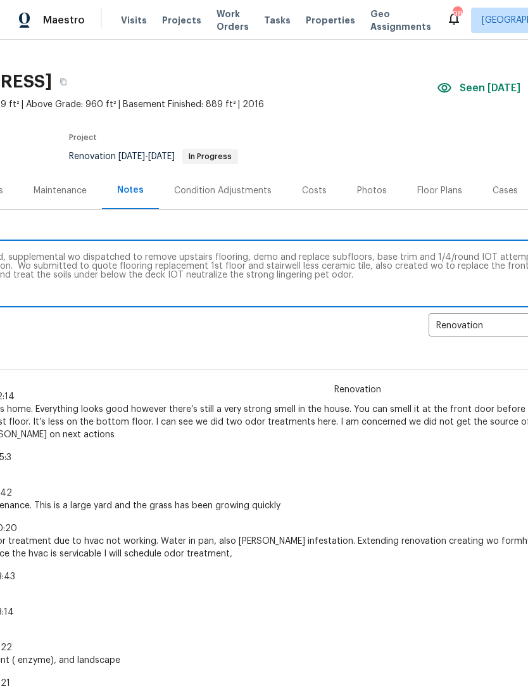
click at [327, 284] on textarea "[PERSON_NAME] submitted, supplemental wo dispatched to remove upstairs flooring…" at bounding box center [240, 275] width 701 height 44
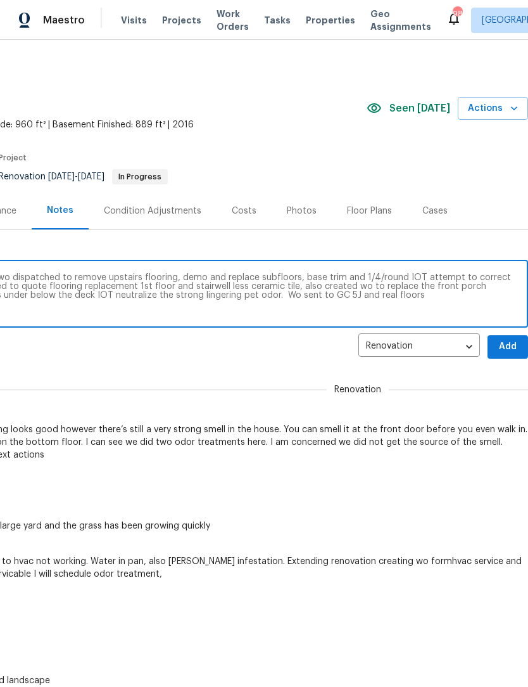
scroll to position [0, 188]
type textarea "[PERSON_NAME] submitted, supplemental wo dispatched to remove upstairs flooring…"
click at [510, 346] on span "Add" at bounding box center [508, 347] width 20 height 16
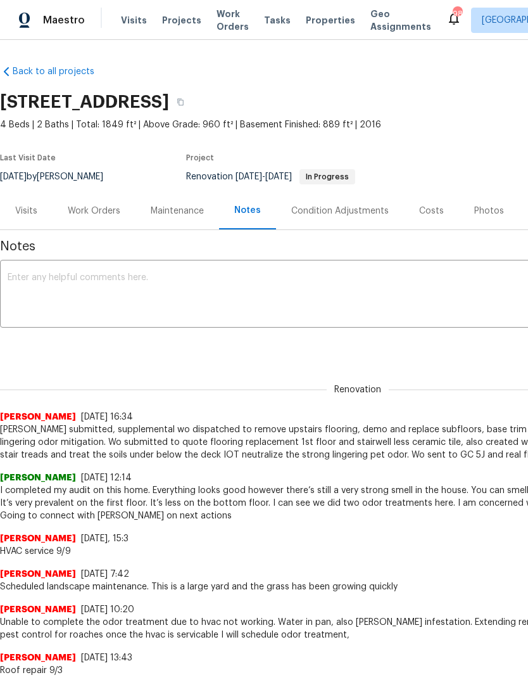
scroll to position [0, 0]
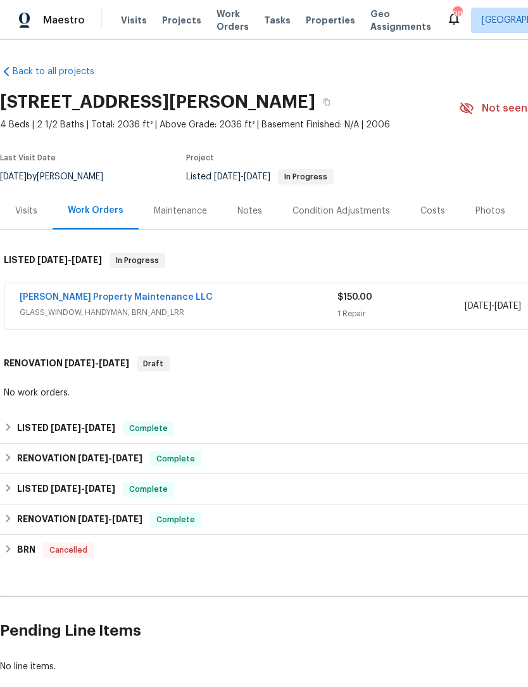
click at [128, 300] on link "[PERSON_NAME] Property Maintenance LLC" at bounding box center [116, 297] width 193 height 9
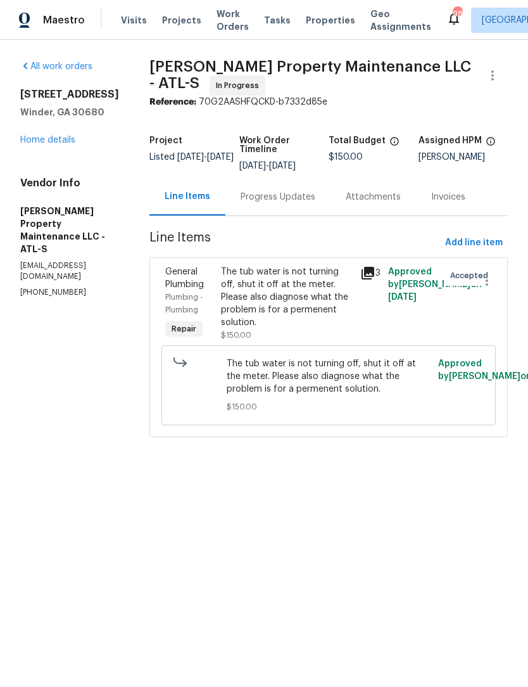
click at [300, 196] on div "Progress Updates" at bounding box center [278, 197] width 75 height 13
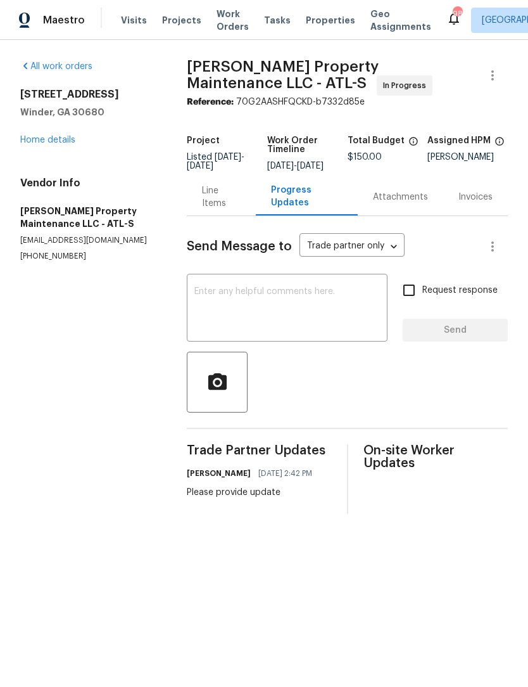
click at [337, 304] on textarea at bounding box center [288, 309] width 186 height 44
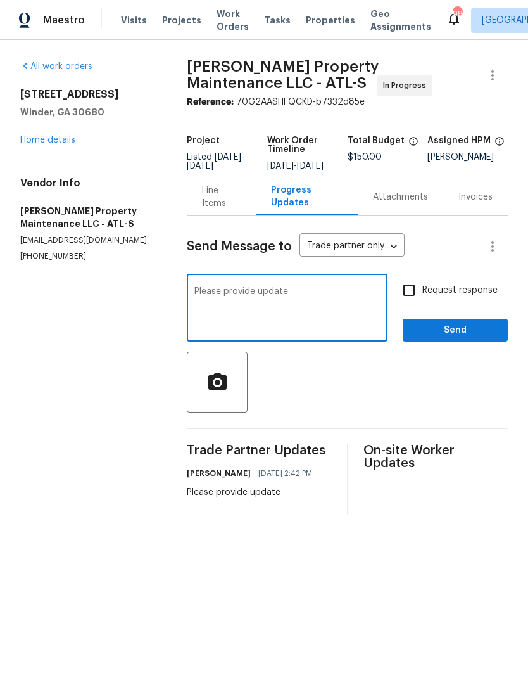
type textarea "Please provide update"
click at [416, 300] on input "Request response" at bounding box center [409, 290] width 27 height 27
checkbox input "true"
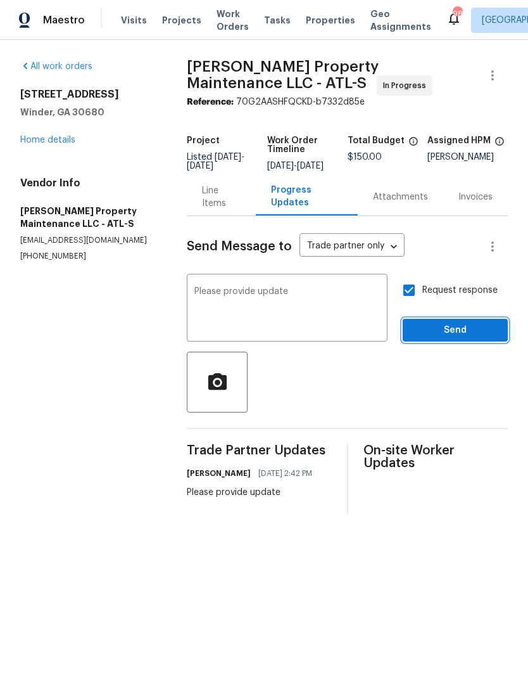
click at [476, 338] on span "Send" at bounding box center [455, 331] width 85 height 16
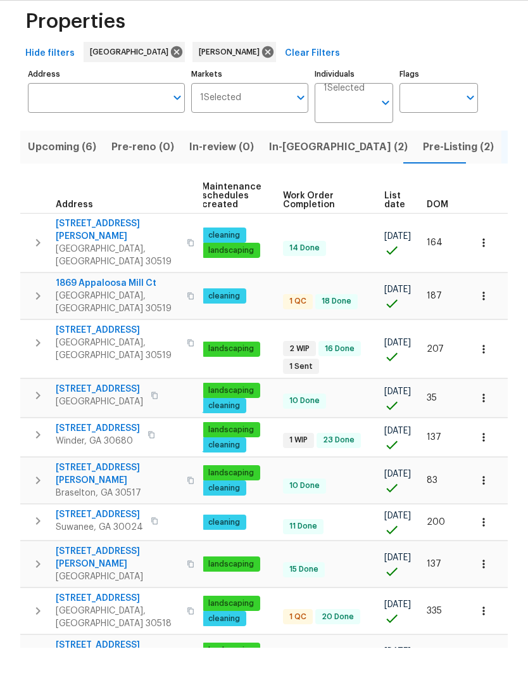
scroll to position [42, 0]
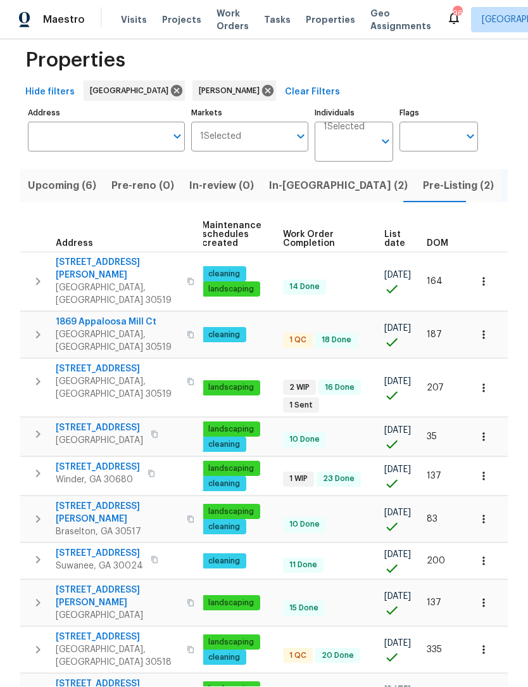
click at [502, 653] on body "Maestro Visits Projects Work Orders Tasks Properties Geo Assignments 96 Atlanta…" at bounding box center [264, 343] width 528 height 687
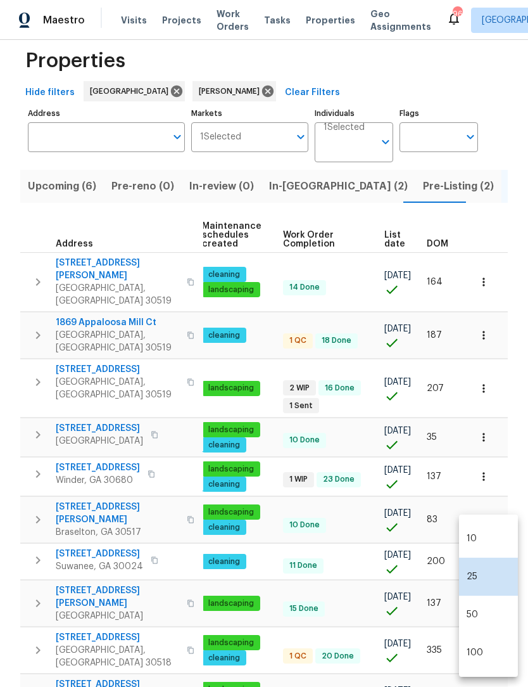
click at [487, 615] on li "50" at bounding box center [488, 615] width 59 height 38
type input "50"
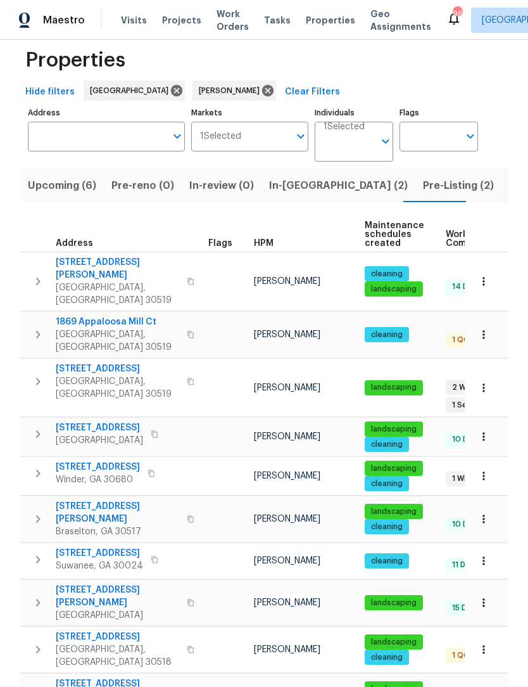
scroll to position [20, 0]
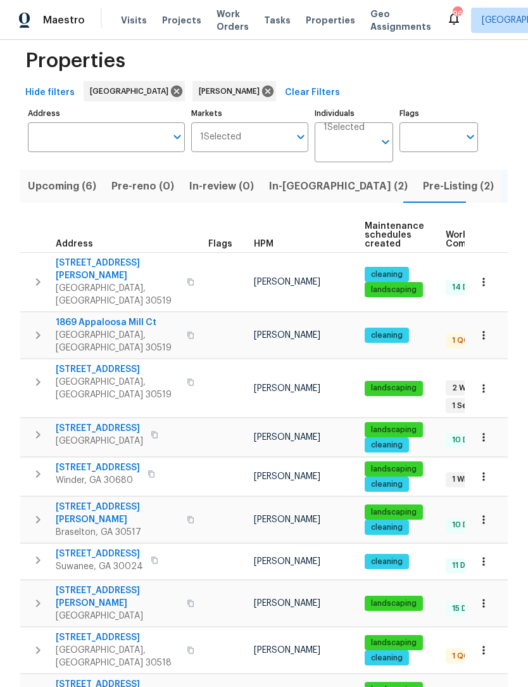
click at [423, 190] on span "Pre-Listing (2)" at bounding box center [458, 186] width 71 height 18
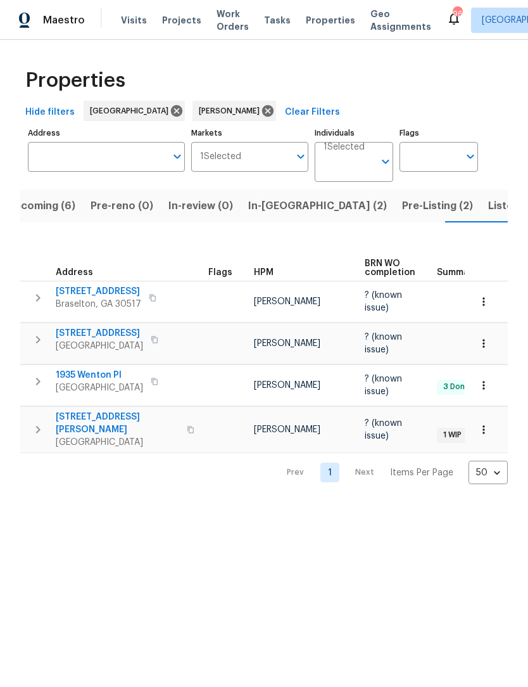
click at [81, 414] on span "2491 Emma Way" at bounding box center [118, 423] width 124 height 25
click at [79, 378] on span "1935 Wenton Pl" at bounding box center [99, 375] width 87 height 13
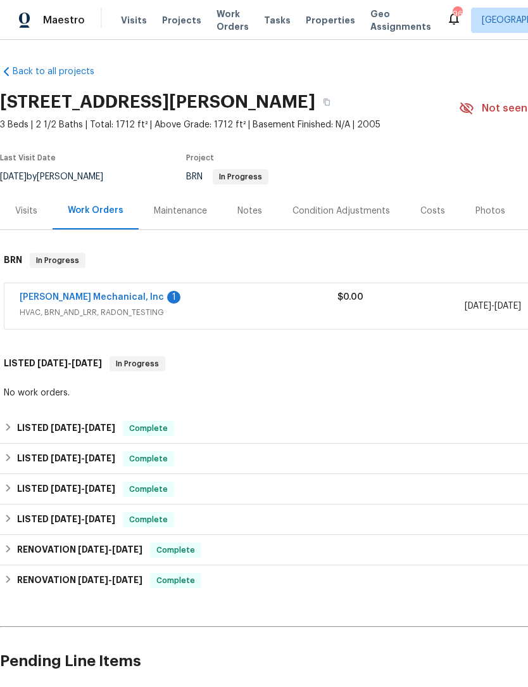
click at [49, 298] on link "[PERSON_NAME] Mechanical, Inc" at bounding box center [92, 297] width 144 height 9
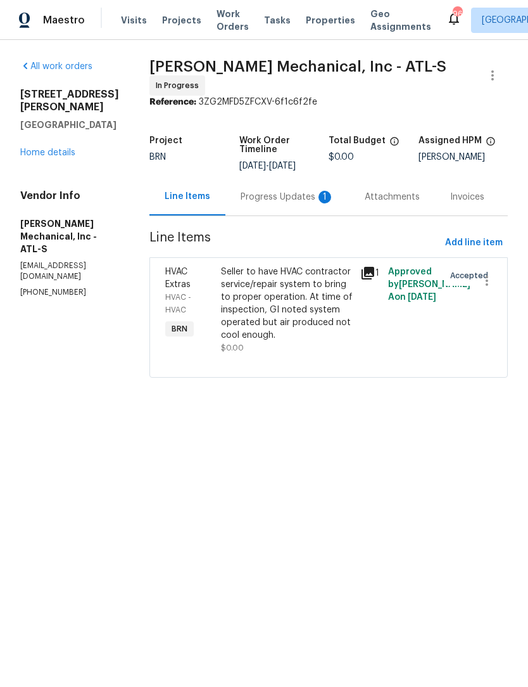
click at [285, 203] on div "Progress Updates 1" at bounding box center [288, 197] width 94 height 13
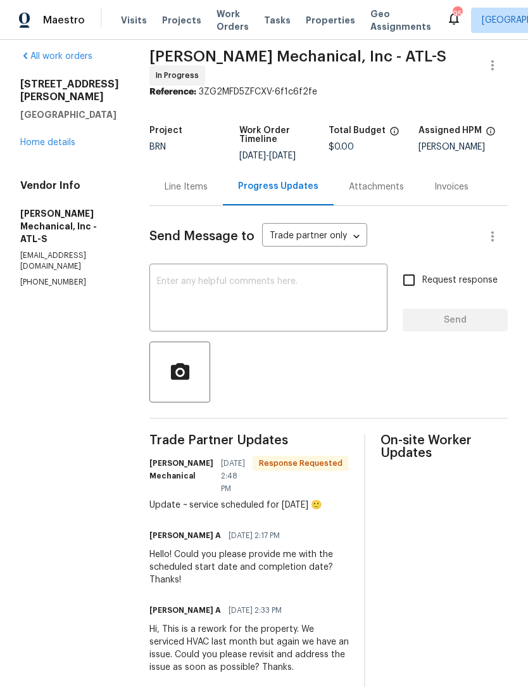
click at [206, 182] on div "Line Items" at bounding box center [187, 186] width 74 height 37
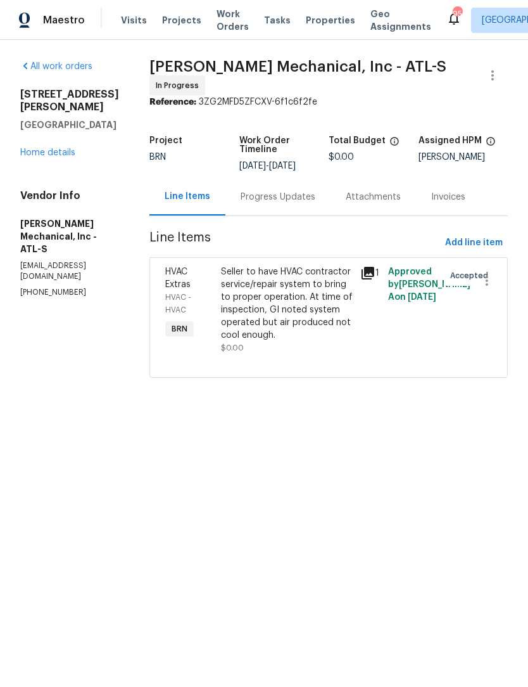
click at [65, 148] on link "Home details" at bounding box center [47, 152] width 55 height 9
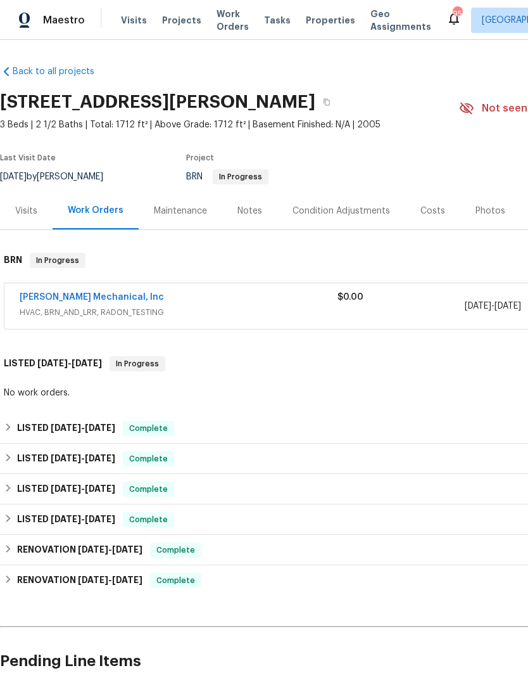
click at [485, 214] on div "Photos" at bounding box center [491, 211] width 30 height 13
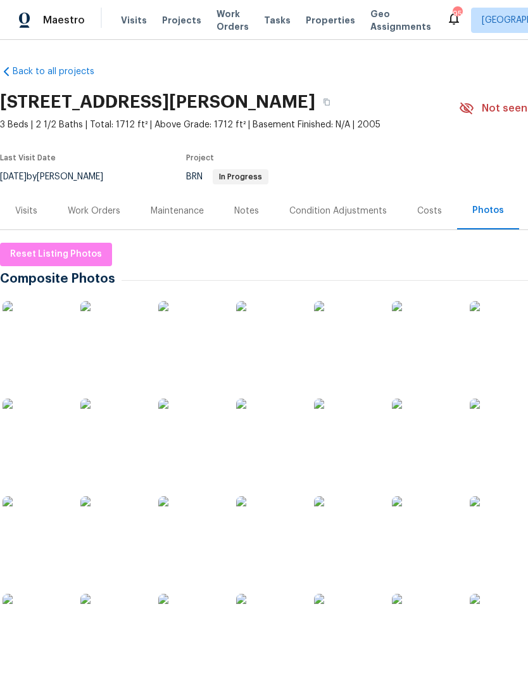
click at [27, 350] on img at bounding box center [34, 332] width 63 height 63
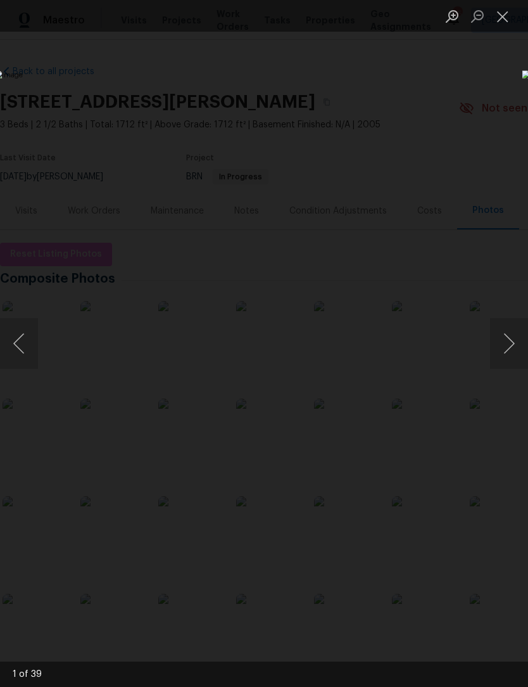
click at [510, 343] on button "Next image" at bounding box center [509, 343] width 38 height 51
click at [511, 347] on button "Next image" at bounding box center [509, 343] width 38 height 51
click at [509, 349] on button "Next image" at bounding box center [509, 343] width 38 height 51
click at [509, 347] on button "Next image" at bounding box center [509, 343] width 38 height 51
click at [506, 350] on button "Next image" at bounding box center [509, 343] width 38 height 51
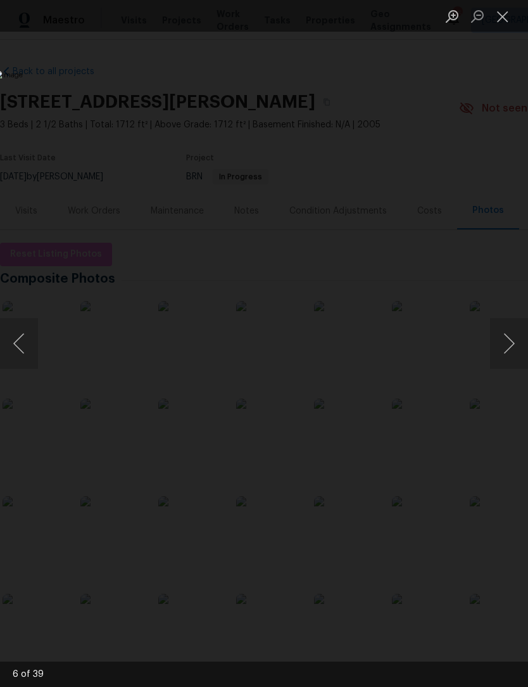
click at [506, 355] on button "Next image" at bounding box center [509, 343] width 38 height 51
click at [504, 351] on button "Next image" at bounding box center [509, 343] width 38 height 51
click at [506, 349] on button "Next image" at bounding box center [509, 343] width 38 height 51
click at [506, 348] on button "Next image" at bounding box center [509, 343] width 38 height 51
click at [19, 354] on button "Previous image" at bounding box center [19, 343] width 38 height 51
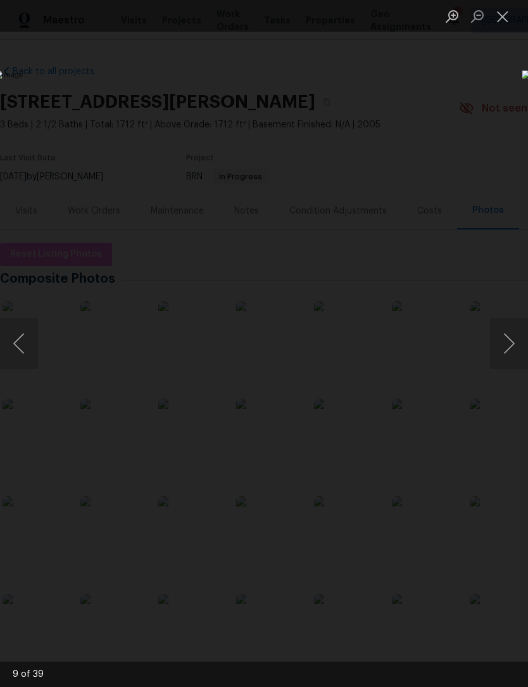
click at [503, 349] on button "Next image" at bounding box center [509, 343] width 38 height 51
click at [502, 349] on button "Next image" at bounding box center [509, 343] width 38 height 51
click at [506, 347] on button "Next image" at bounding box center [509, 343] width 38 height 51
click at [506, 348] on button "Next image" at bounding box center [509, 343] width 38 height 51
click at [505, 347] on button "Next image" at bounding box center [509, 343] width 38 height 51
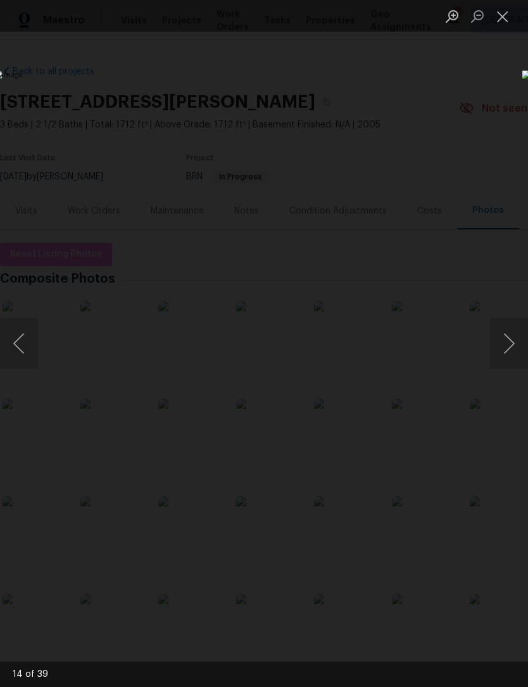
click at [505, 347] on button "Next image" at bounding box center [509, 343] width 38 height 51
click at [504, 346] on button "Next image" at bounding box center [509, 343] width 38 height 51
click at [503, 349] on button "Next image" at bounding box center [509, 343] width 38 height 51
click at [504, 349] on button "Next image" at bounding box center [509, 343] width 38 height 51
click at [504, 345] on button "Next image" at bounding box center [509, 343] width 38 height 51
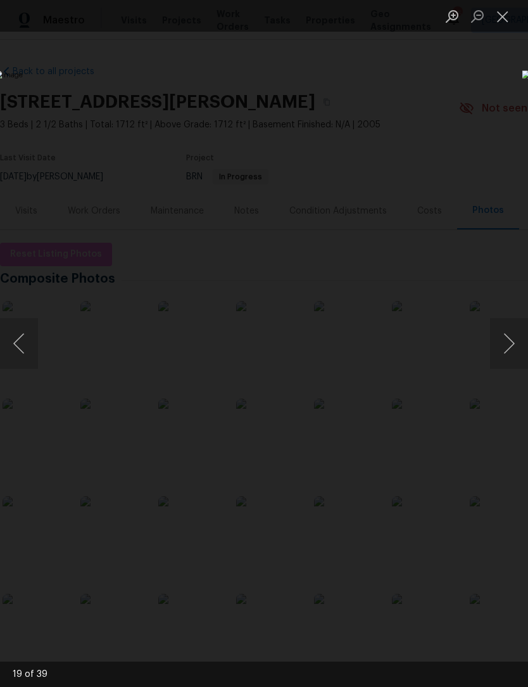
click at [504, 348] on button "Next image" at bounding box center [509, 343] width 38 height 51
click at [504, 347] on button "Next image" at bounding box center [509, 343] width 38 height 51
click at [19, 343] on button "Previous image" at bounding box center [19, 343] width 38 height 51
click at [505, 347] on button "Next image" at bounding box center [509, 343] width 38 height 51
click at [504, 350] on button "Next image" at bounding box center [509, 343] width 38 height 51
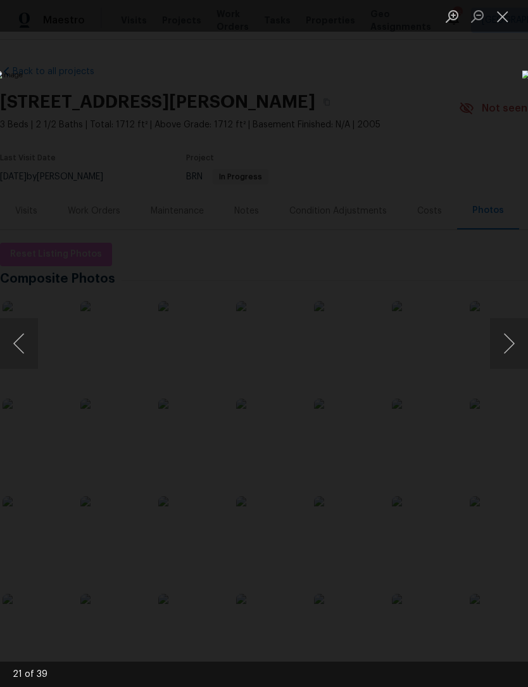
click at [505, 349] on button "Next image" at bounding box center [509, 343] width 38 height 51
click at [503, 354] on button "Next image" at bounding box center [509, 343] width 38 height 51
click at [504, 354] on button "Next image" at bounding box center [509, 343] width 38 height 51
click at [506, 352] on button "Next image" at bounding box center [509, 343] width 38 height 51
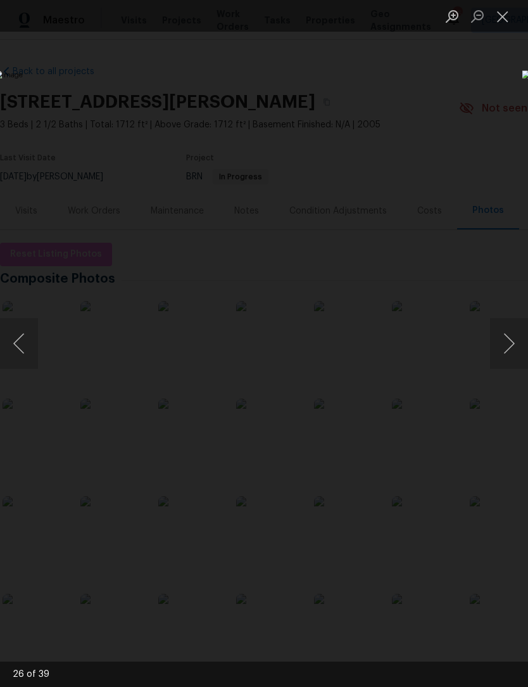
click at [499, 27] on button "Close lightbox" at bounding box center [502, 16] width 25 height 22
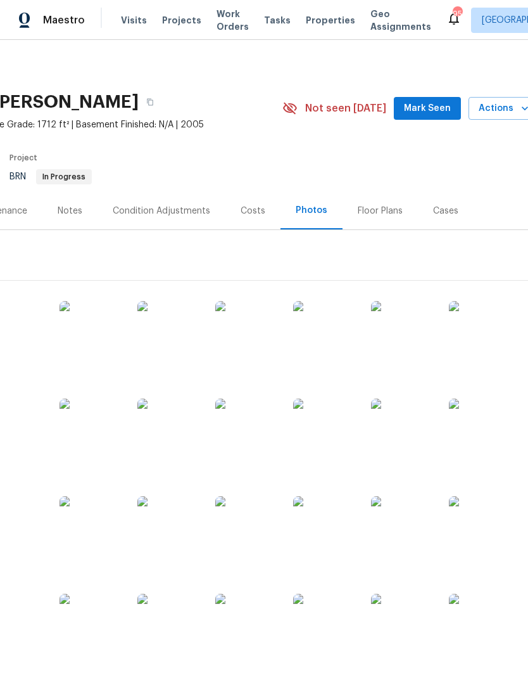
scroll to position [0, 188]
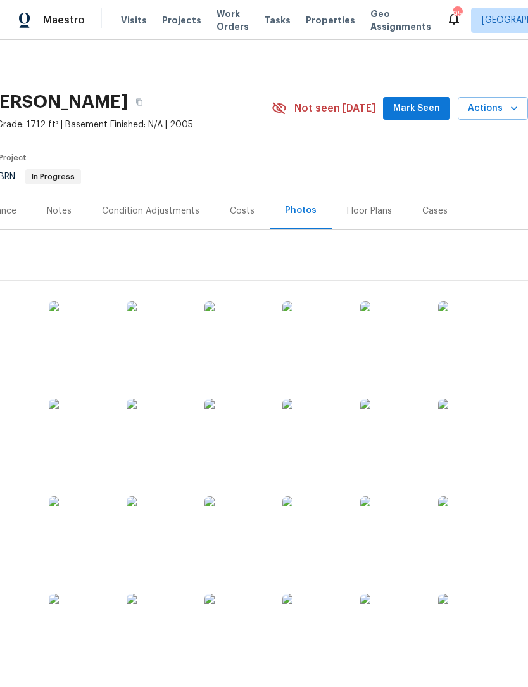
click at [417, 111] on span "Mark Seen" at bounding box center [416, 109] width 47 height 16
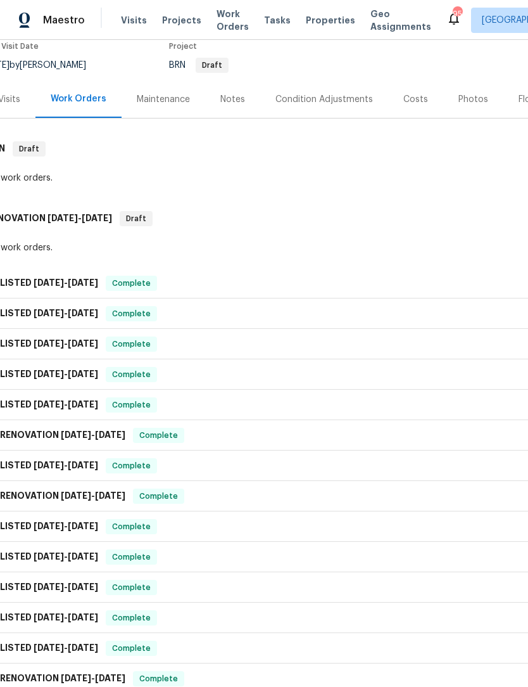
scroll to position [111, 20]
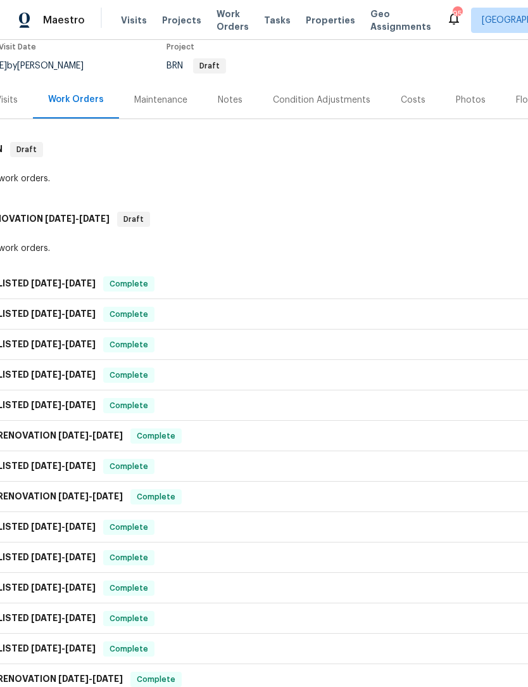
click at [227, 88] on div "Notes" at bounding box center [230, 99] width 55 height 37
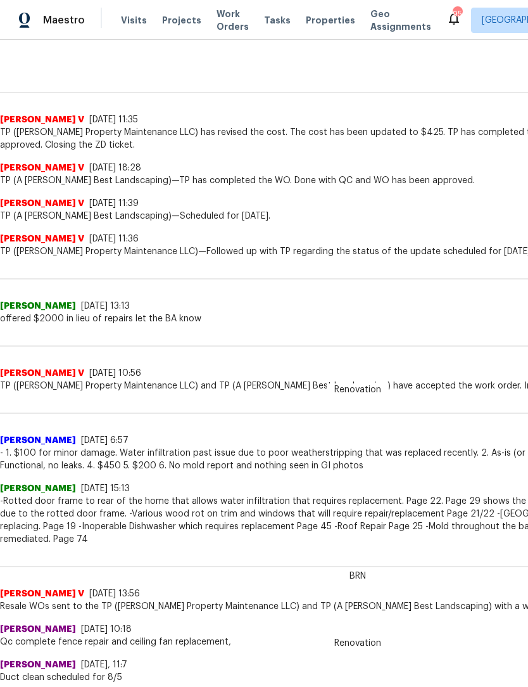
scroll to position [297, -1]
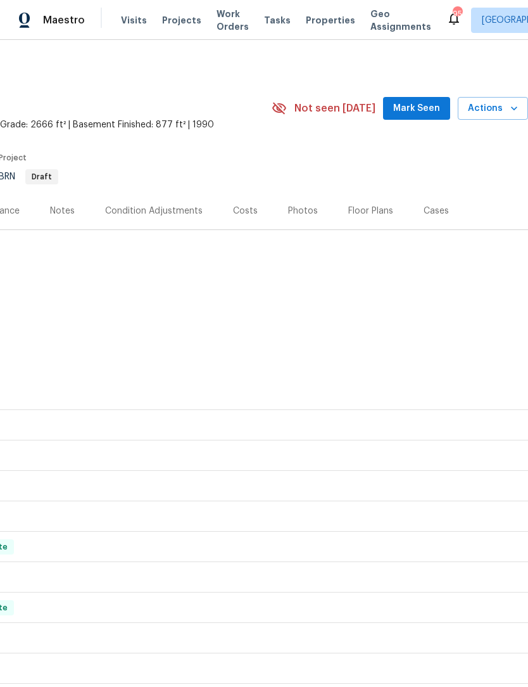
scroll to position [0, 188]
click at [422, 104] on span "Mark Seen" at bounding box center [416, 109] width 47 height 16
